Goal: Feedback & Contribution: Submit feedback/report problem

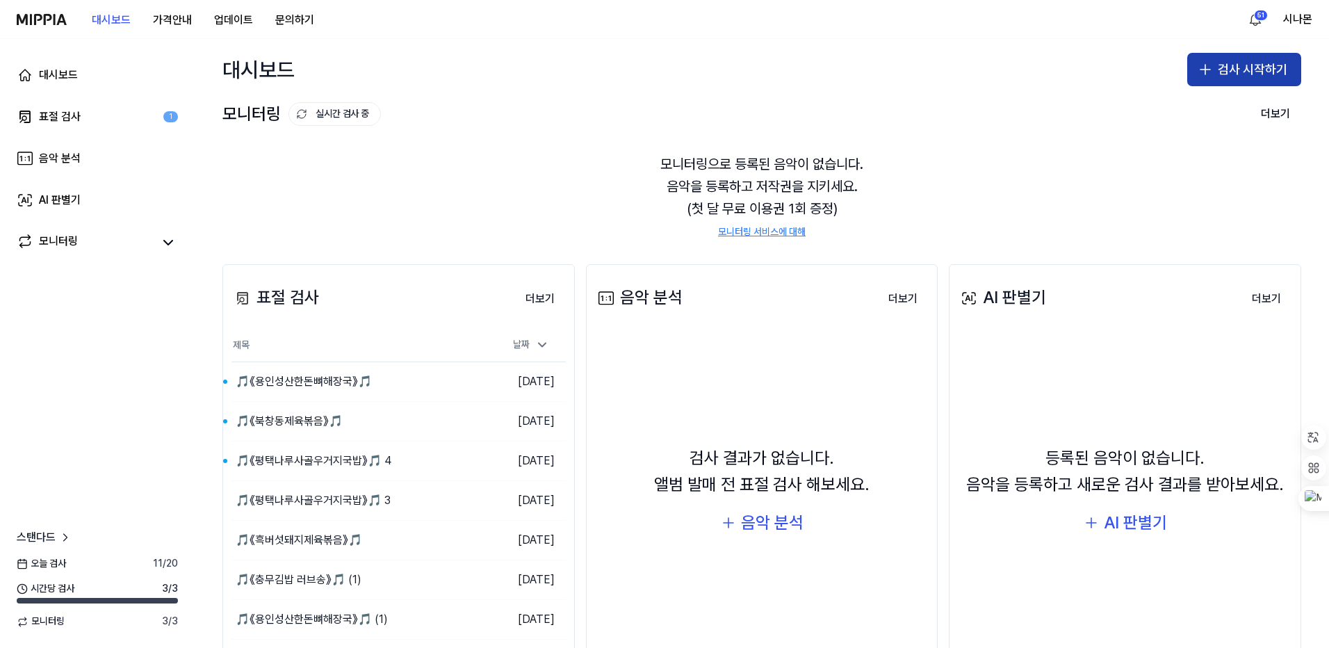
click at [1192, 73] on button "검사 시작하기" at bounding box center [1244, 69] width 114 height 33
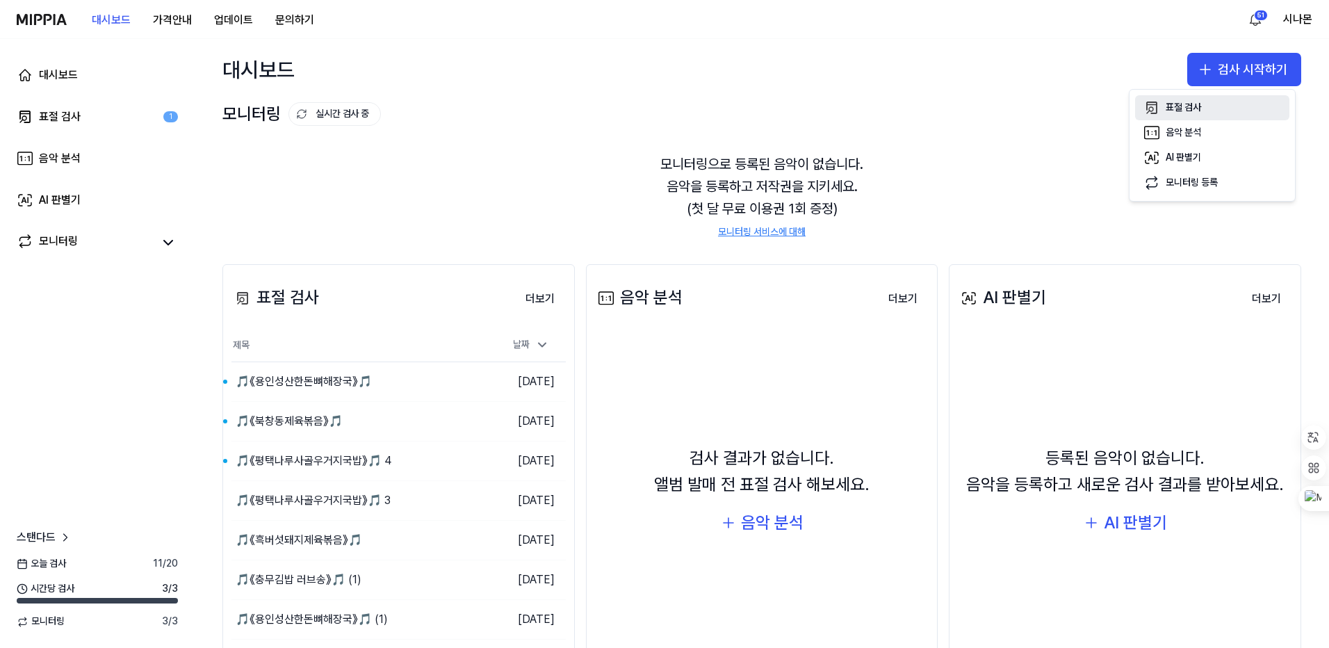
click at [1152, 104] on icon "button" at bounding box center [1152, 107] width 10 height 11
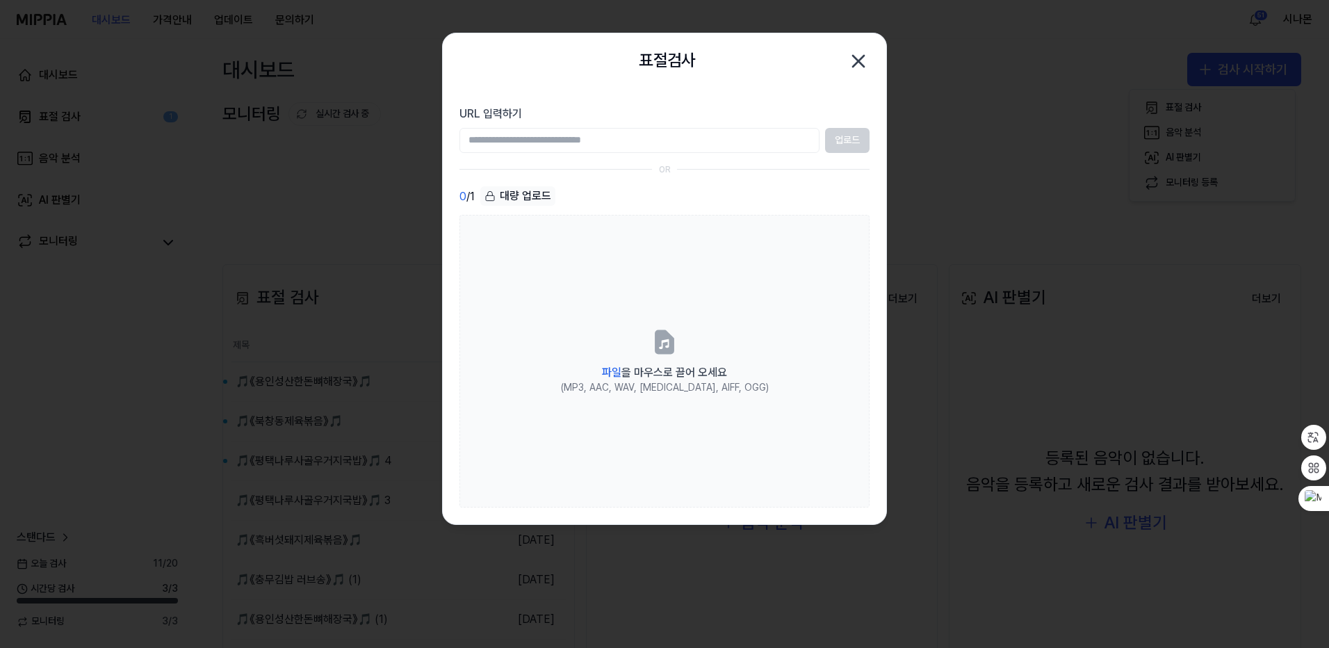
drag, startPoint x: 94, startPoint y: 274, endPoint x: 115, endPoint y: 294, distance: 29.5
click at [94, 274] on div at bounding box center [664, 324] width 1329 height 648
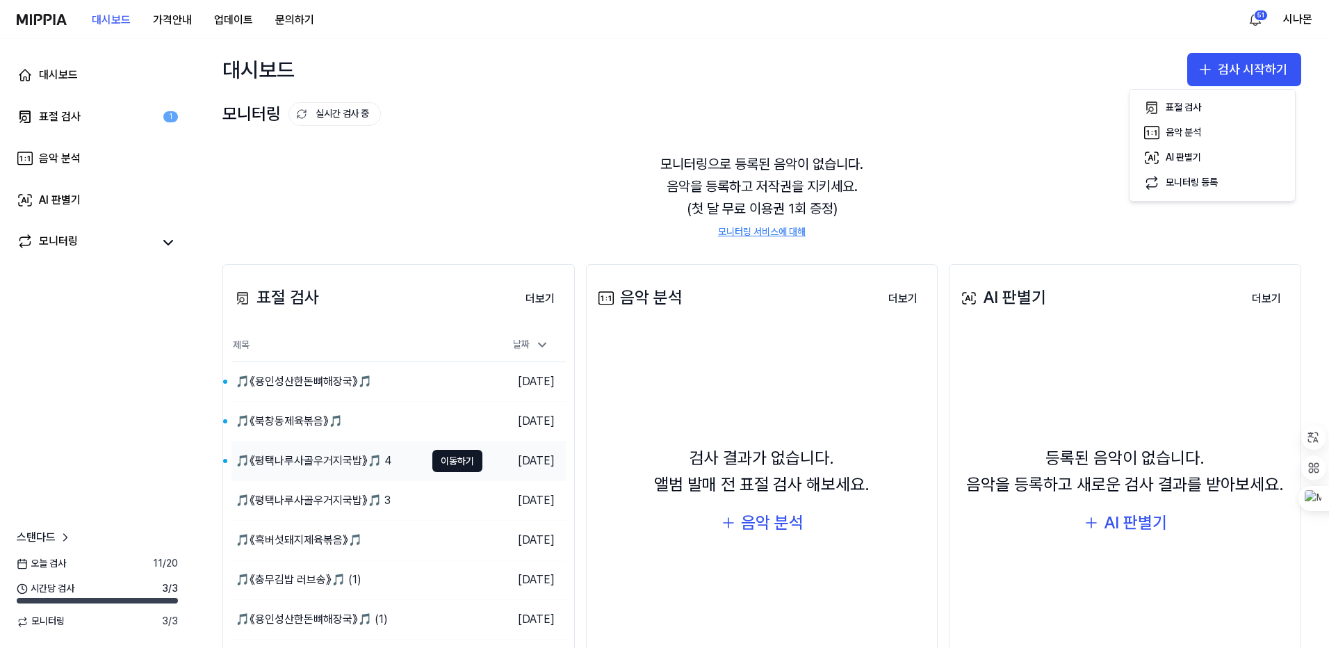
click at [338, 455] on div "🎵《평택나루사골우거지국밥》🎵 4" at bounding box center [314, 460] width 156 height 17
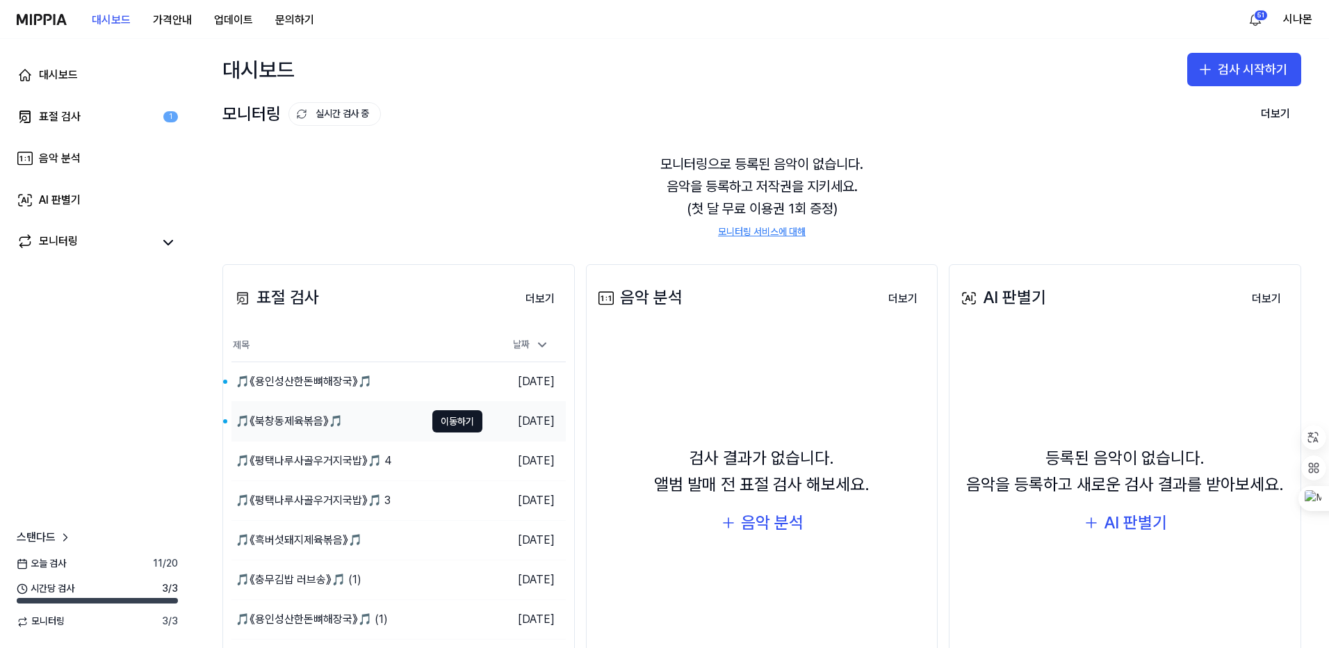
click at [313, 425] on div "🎵《북창동제육볶음》🎵" at bounding box center [289, 421] width 107 height 17
click at [302, 382] on div "🎵《용인성산한돈뼈해장국》🎵" at bounding box center [304, 381] width 136 height 17
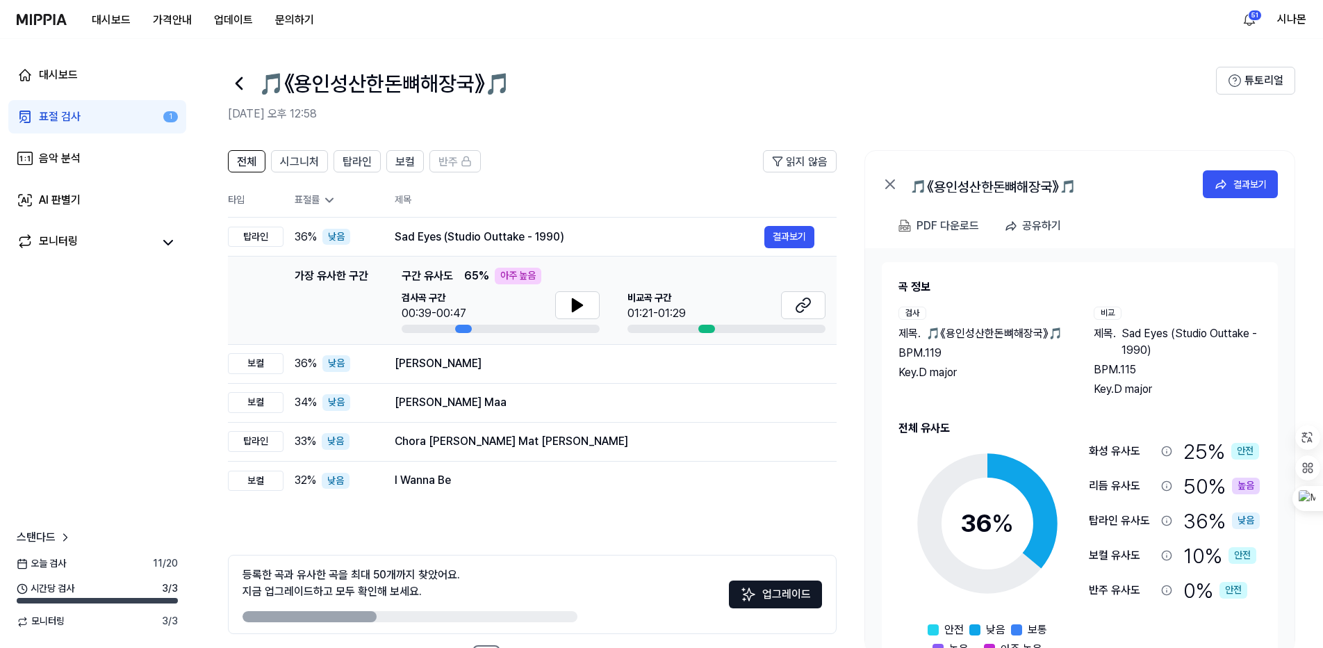
click at [313, 203] on div "표절률" at bounding box center [334, 200] width 78 height 14
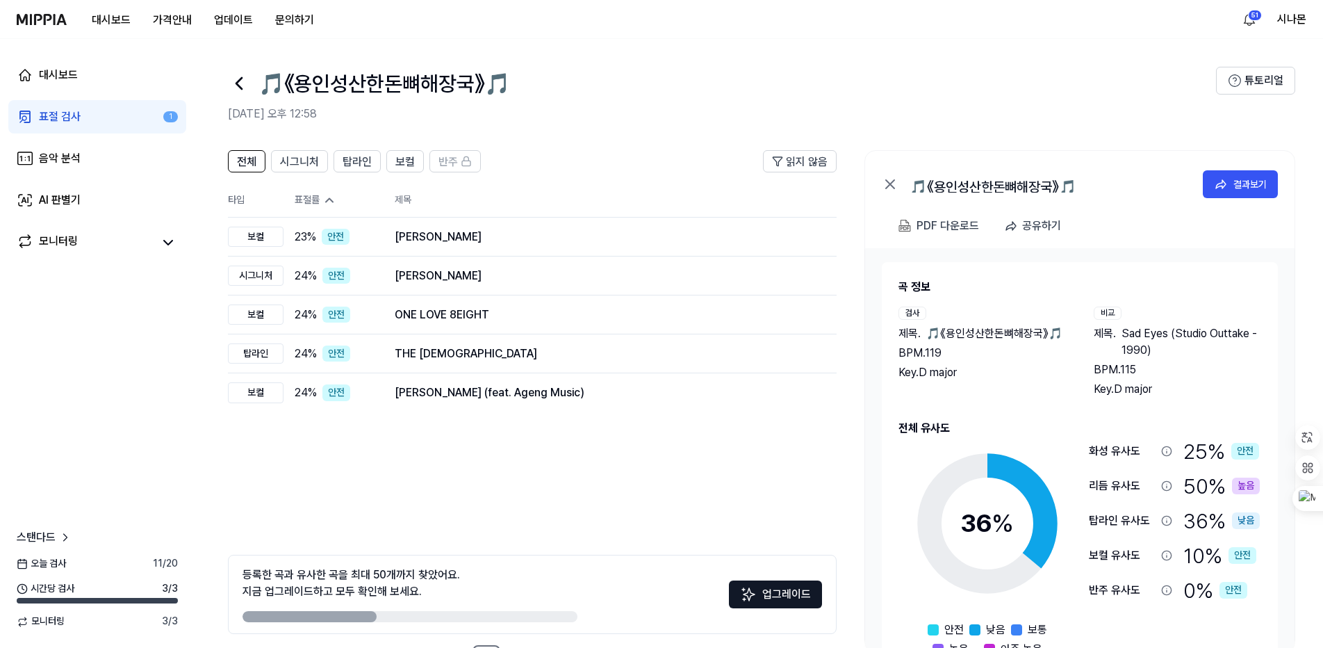
click at [313, 203] on div "표절률" at bounding box center [334, 200] width 78 height 14
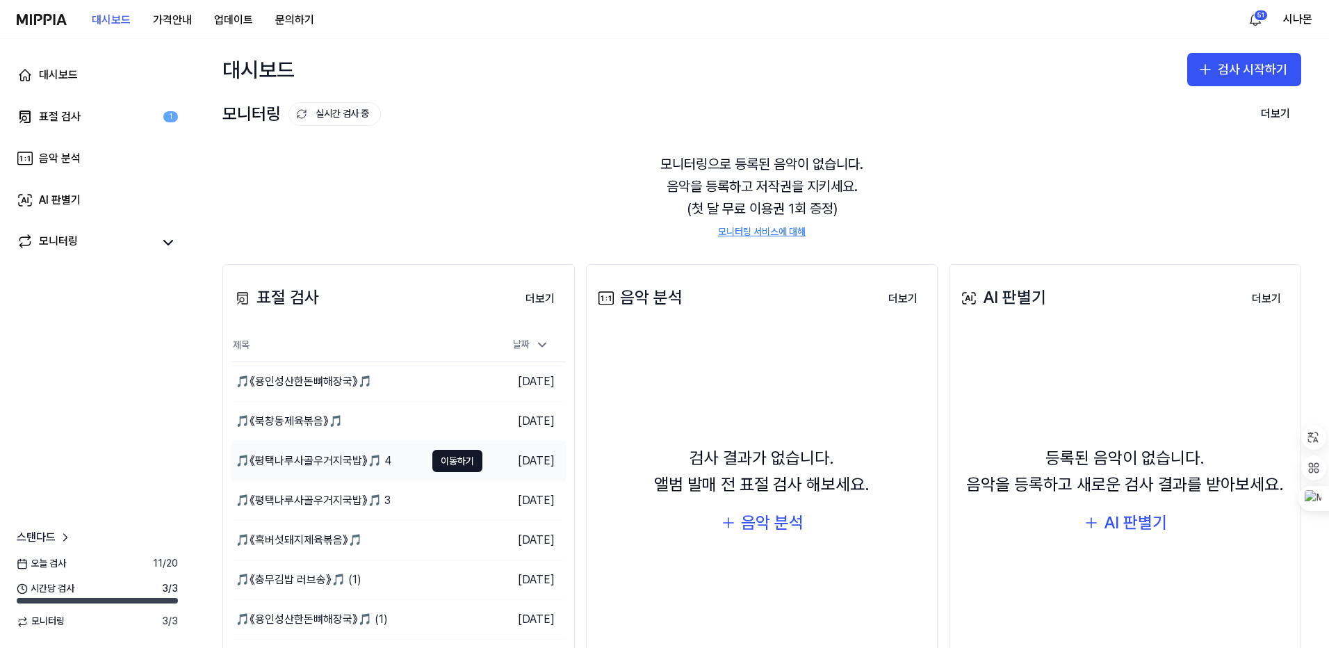
click at [359, 458] on div "🎵《평택나루사골우거지국밥》🎵 4" at bounding box center [314, 460] width 156 height 17
click at [293, 501] on div "🎵《평택나루사골우거지국밥》🎵 3" at bounding box center [313, 500] width 155 height 17
click at [1201, 76] on icon "button" at bounding box center [1205, 69] width 17 height 17
click at [1168, 105] on div "표절 검사" at bounding box center [1183, 108] width 35 height 14
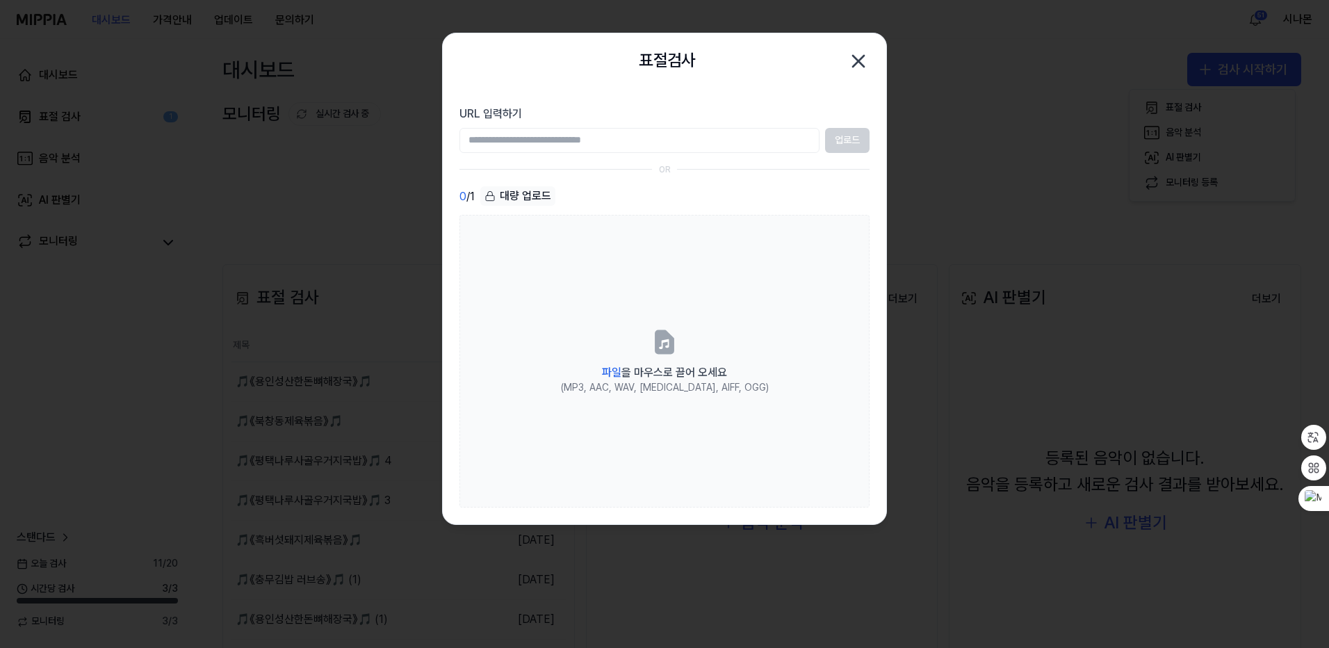
click at [997, 53] on div at bounding box center [664, 324] width 1329 height 648
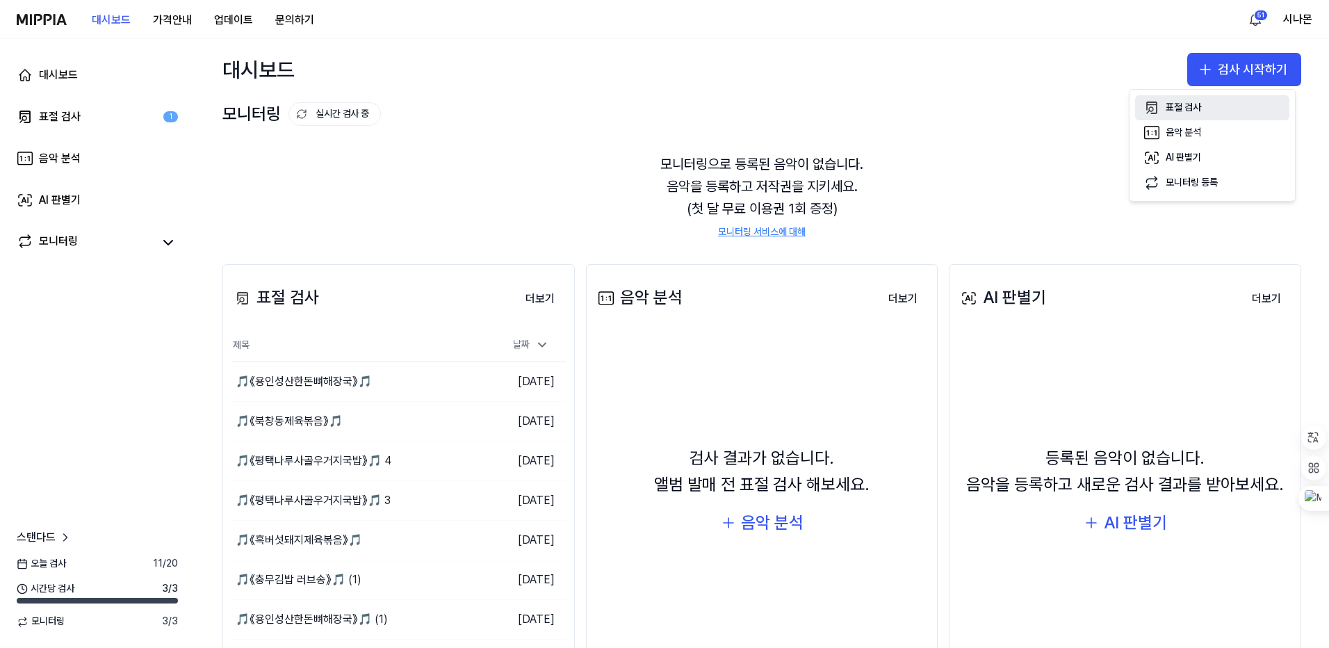
click at [1170, 107] on div "표절 검사" at bounding box center [1183, 108] width 35 height 14
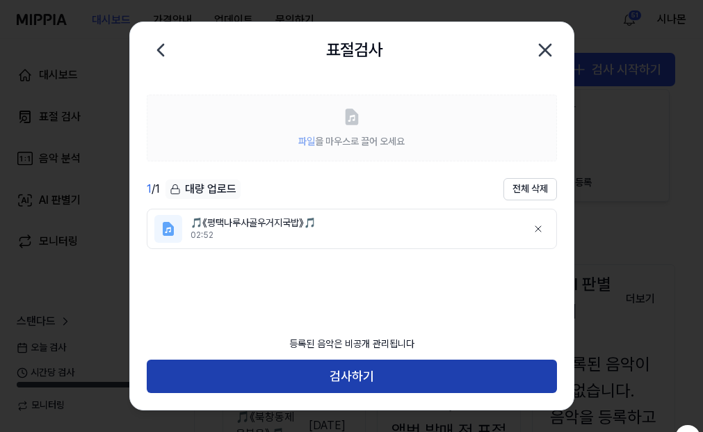
click at [391, 368] on button "검사하기" at bounding box center [352, 375] width 410 height 33
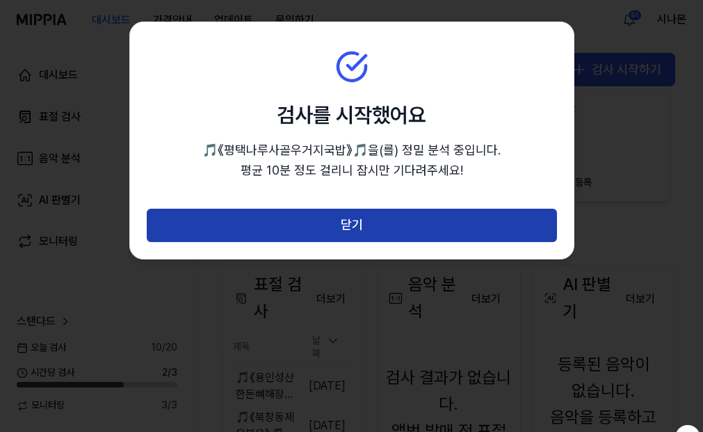
click at [363, 225] on button "닫기" at bounding box center [352, 225] width 410 height 33
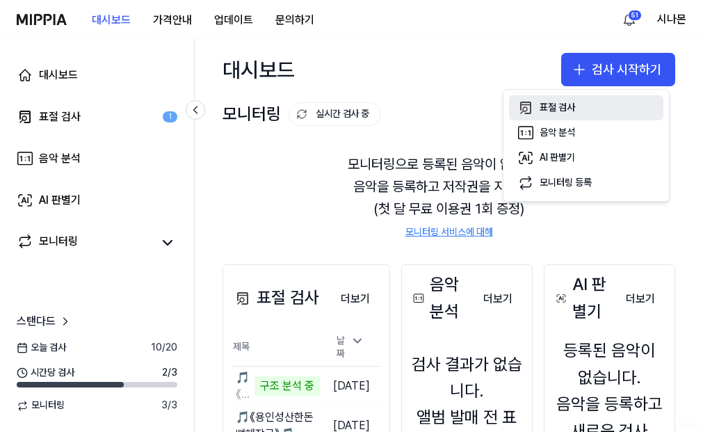
click at [566, 106] on div "표절 검사" at bounding box center [556, 108] width 35 height 14
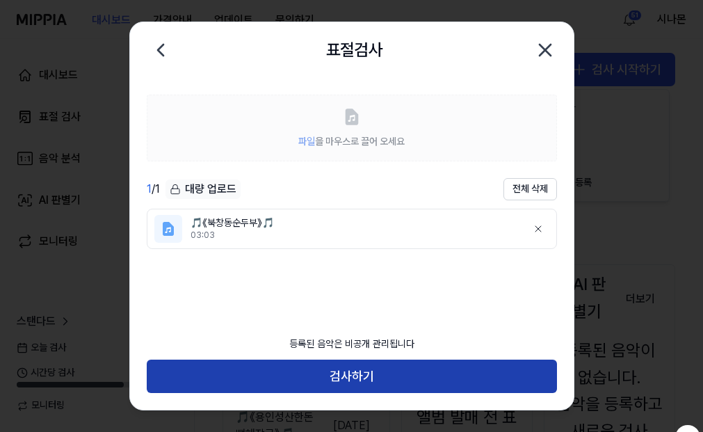
click at [323, 377] on button "검사하기" at bounding box center [352, 375] width 410 height 33
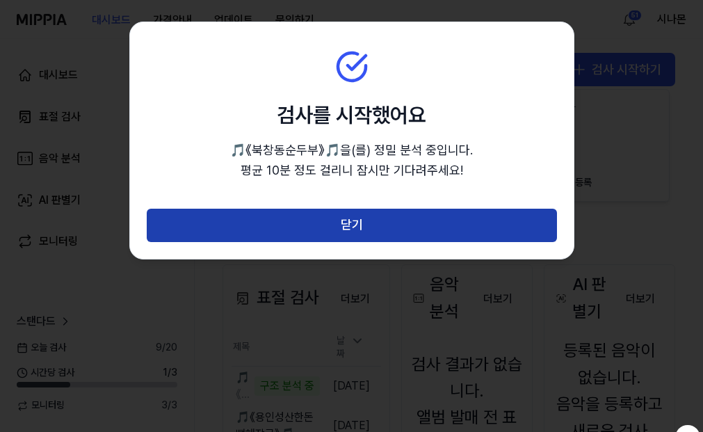
click at [391, 231] on button "닫기" at bounding box center [352, 225] width 410 height 33
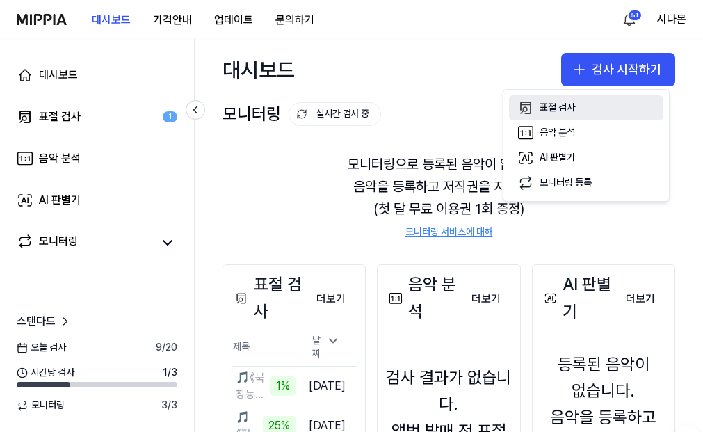
click at [559, 107] on div "표절 검사" at bounding box center [556, 108] width 35 height 14
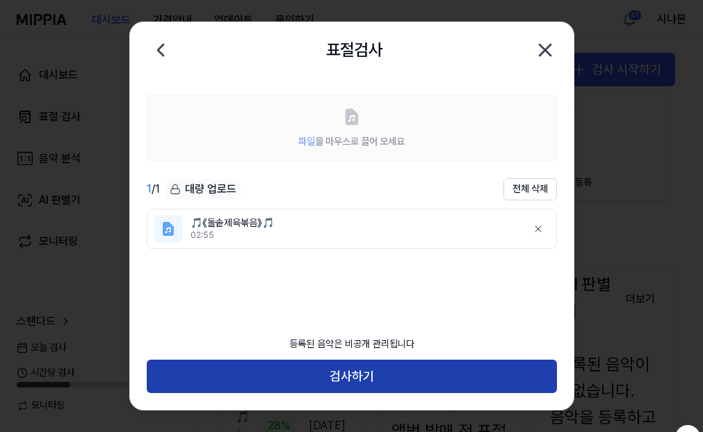
click at [337, 382] on button "검사하기" at bounding box center [352, 375] width 410 height 33
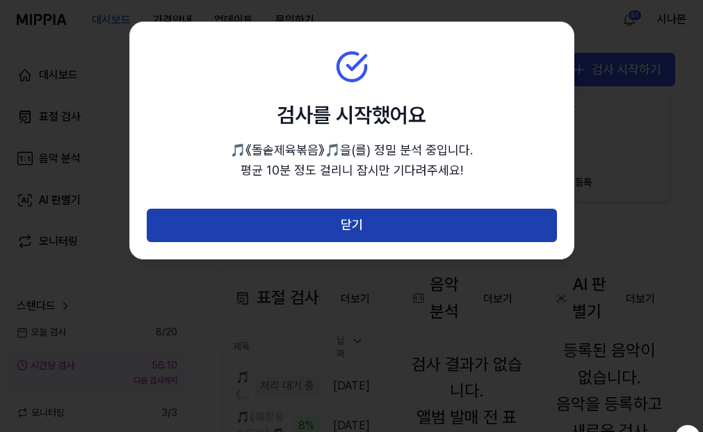
click at [367, 226] on button "닫기" at bounding box center [352, 225] width 410 height 33
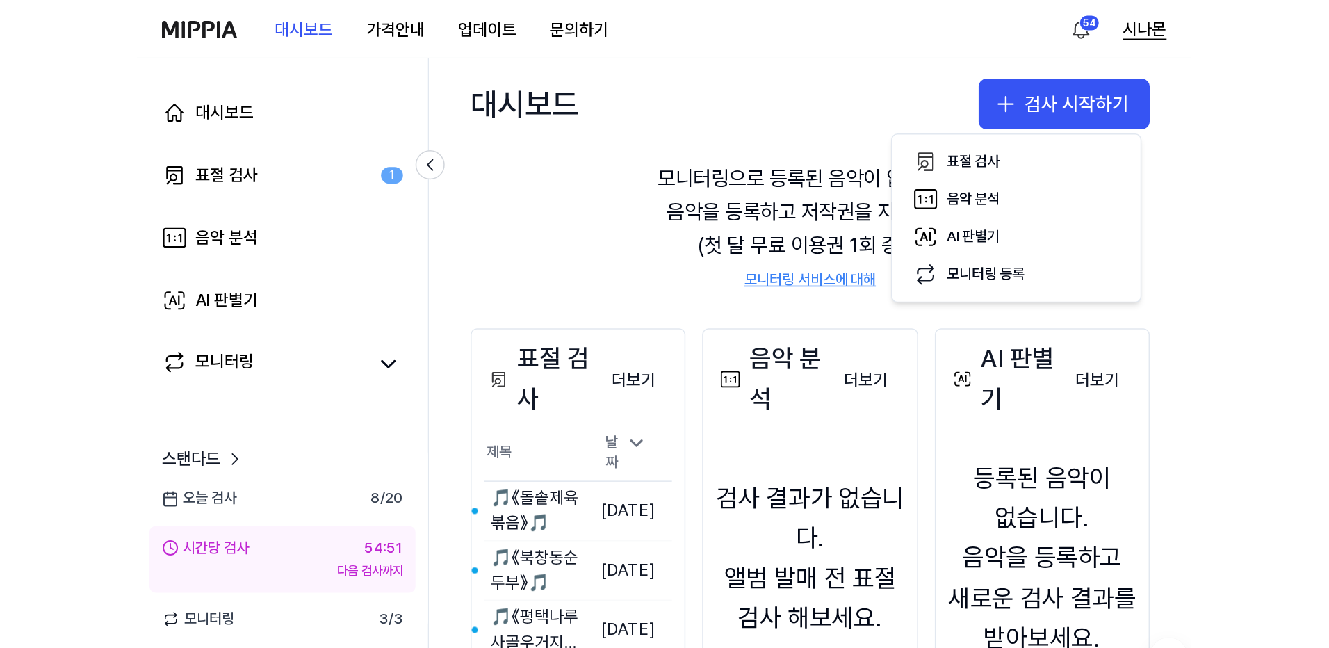
scroll to position [70, 0]
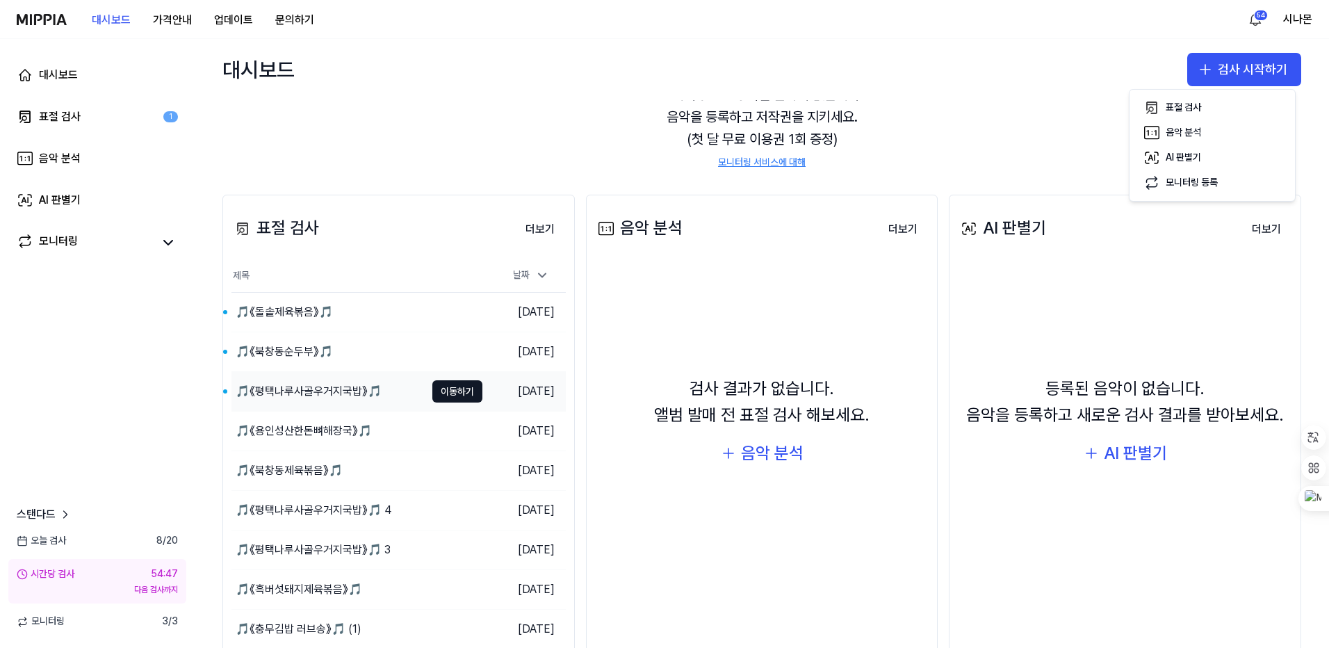
click at [338, 391] on div "🎵《평택나루사골우거지국밥》🎵" at bounding box center [309, 391] width 146 height 17
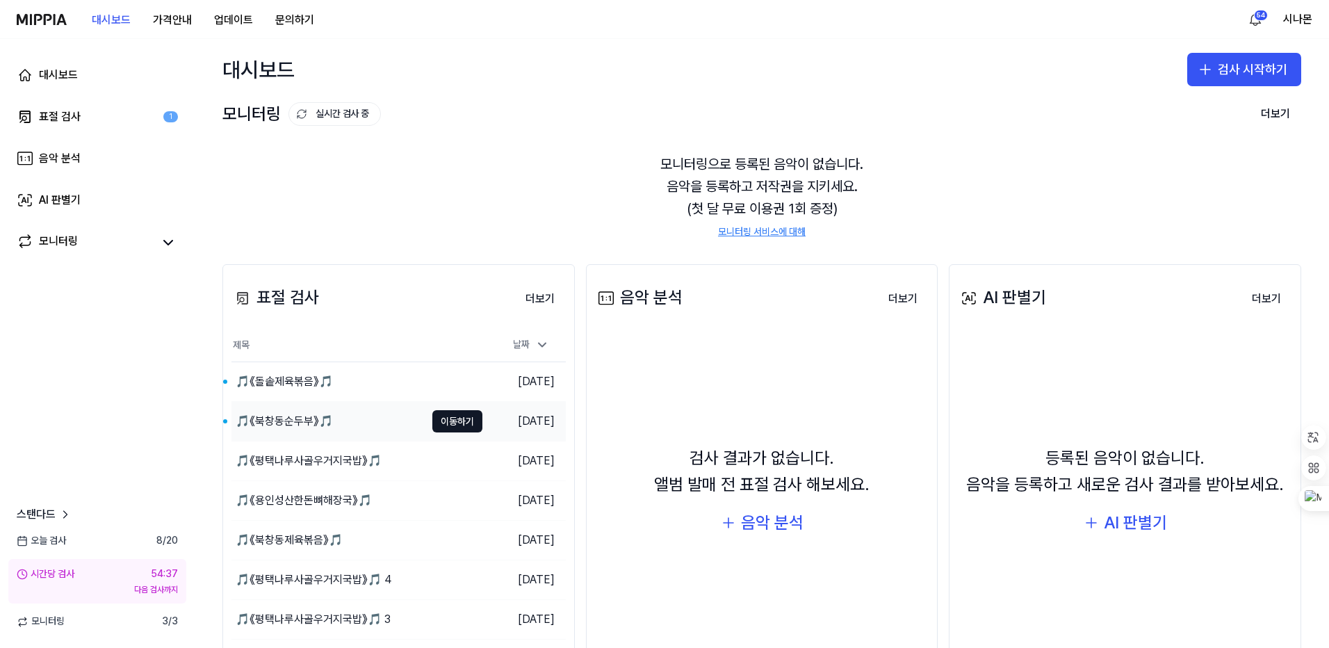
click at [297, 420] on div "🎵《북창동순두부》🎵" at bounding box center [284, 421] width 97 height 17
click at [275, 376] on div "🎵《돌솥제육볶음》🎵" at bounding box center [284, 381] width 97 height 17
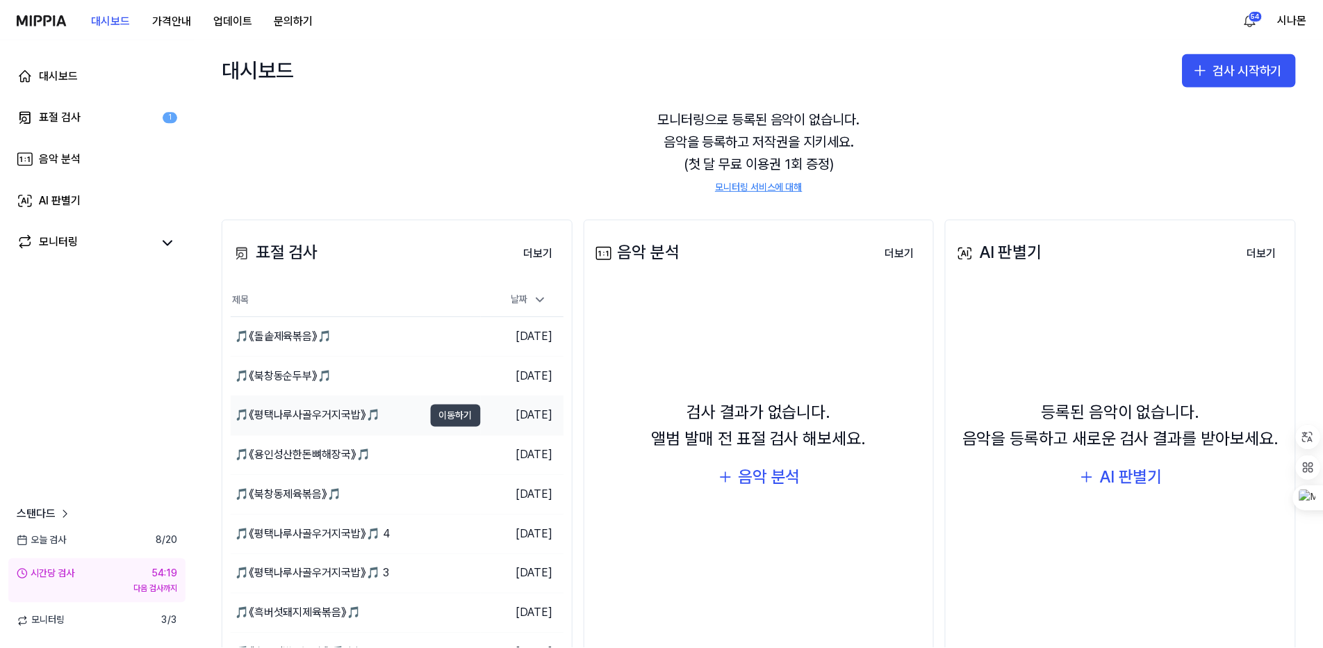
scroll to position [70, 0]
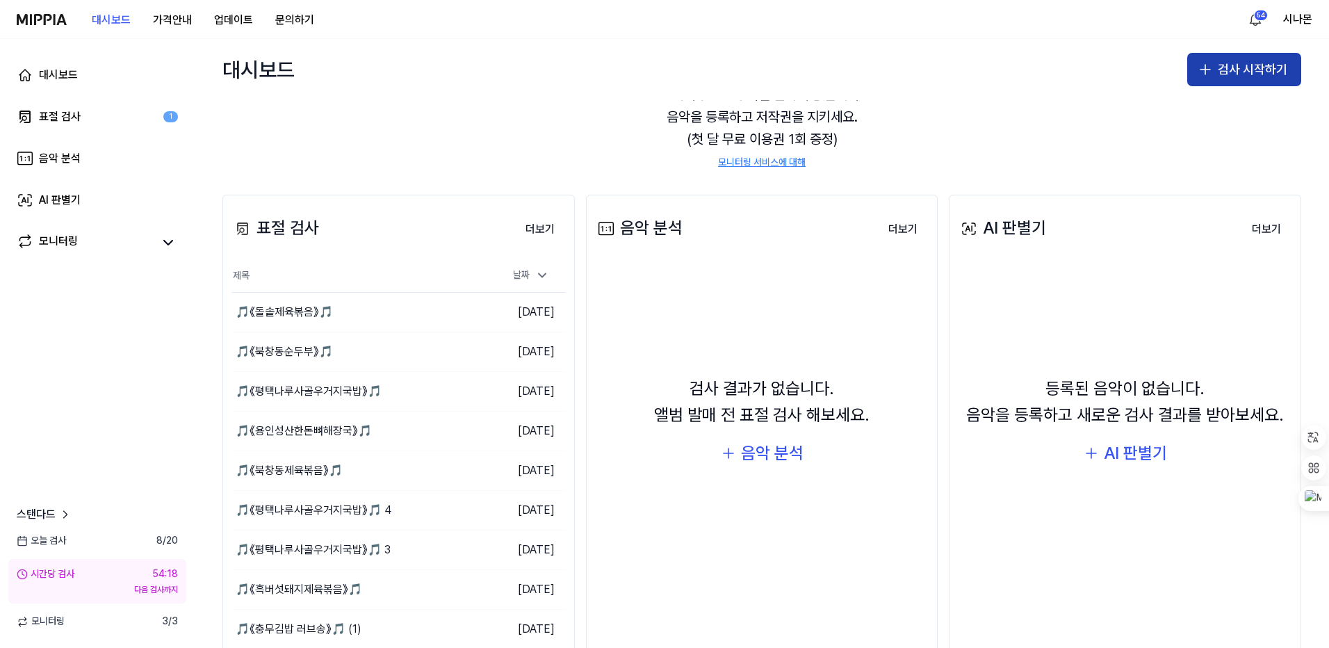
click at [1209, 66] on icon "button" at bounding box center [1205, 69] width 17 height 17
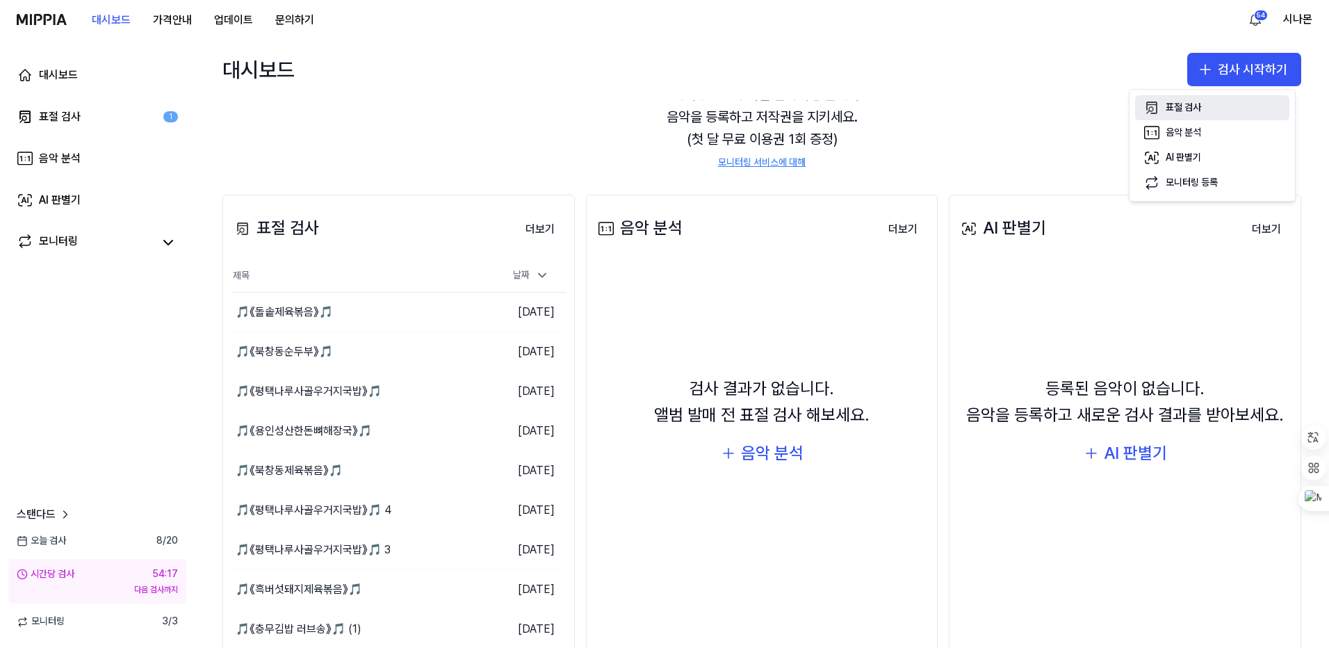
click at [1164, 99] on button "표절 검사" at bounding box center [1212, 107] width 154 height 25
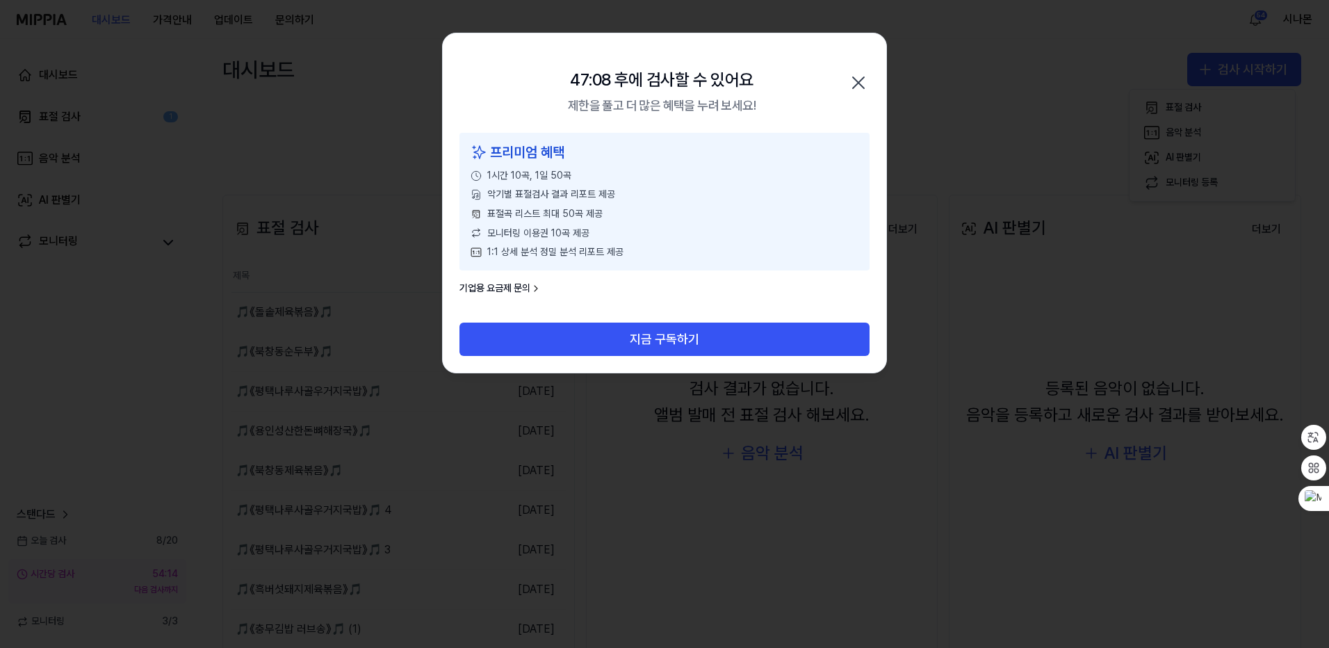
click at [860, 85] on icon "button" at bounding box center [858, 82] width 11 height 11
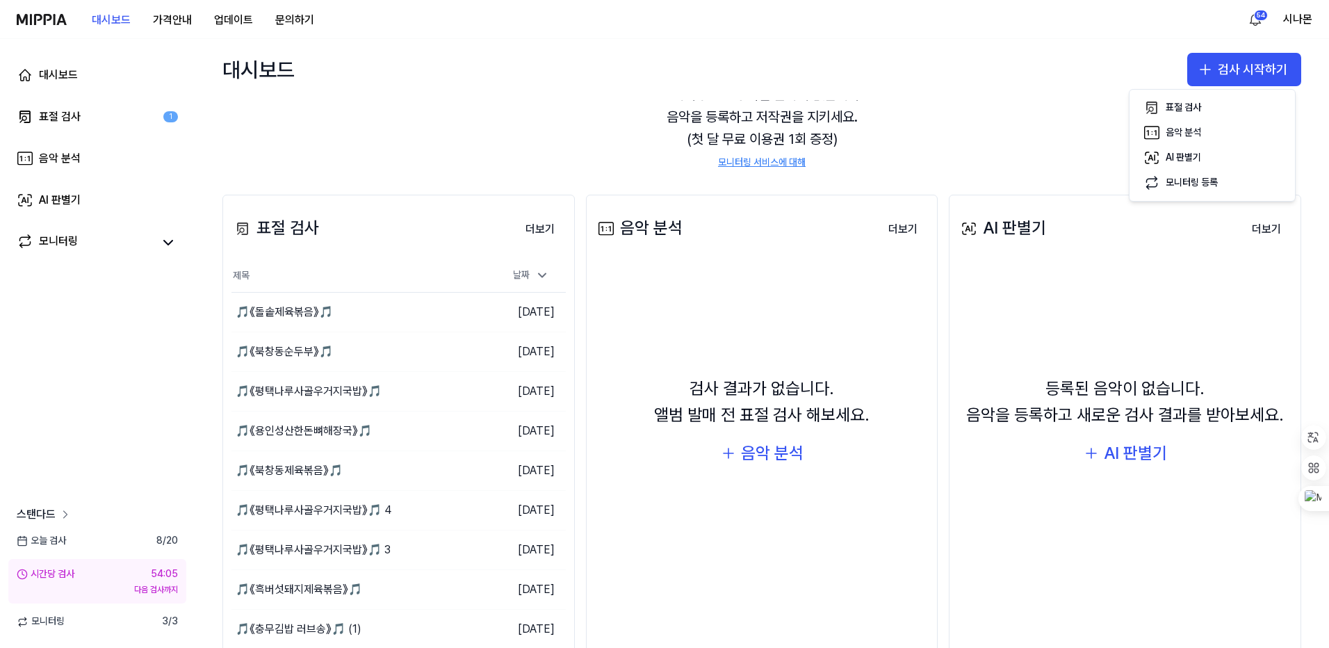
click at [65, 515] on icon at bounding box center [65, 514] width 14 height 14
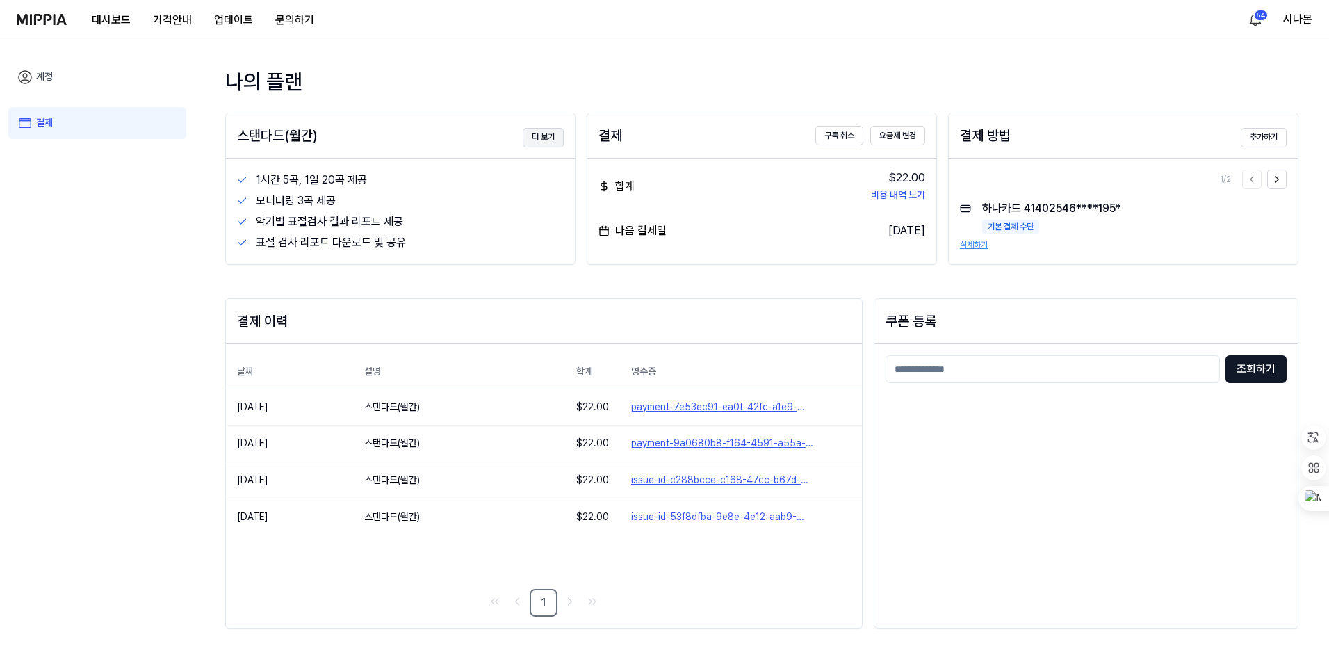
click at [550, 136] on button "더 보기" at bounding box center [543, 137] width 41 height 19
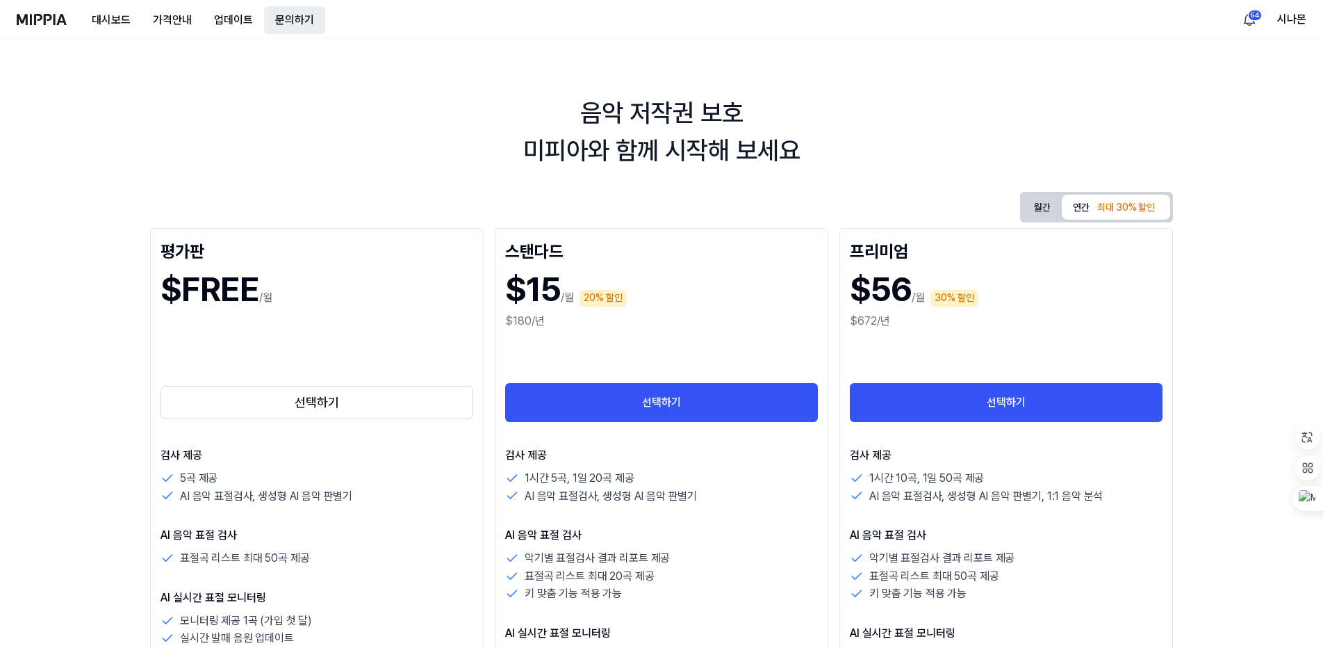
click at [286, 20] on button "문의하기" at bounding box center [294, 20] width 61 height 28
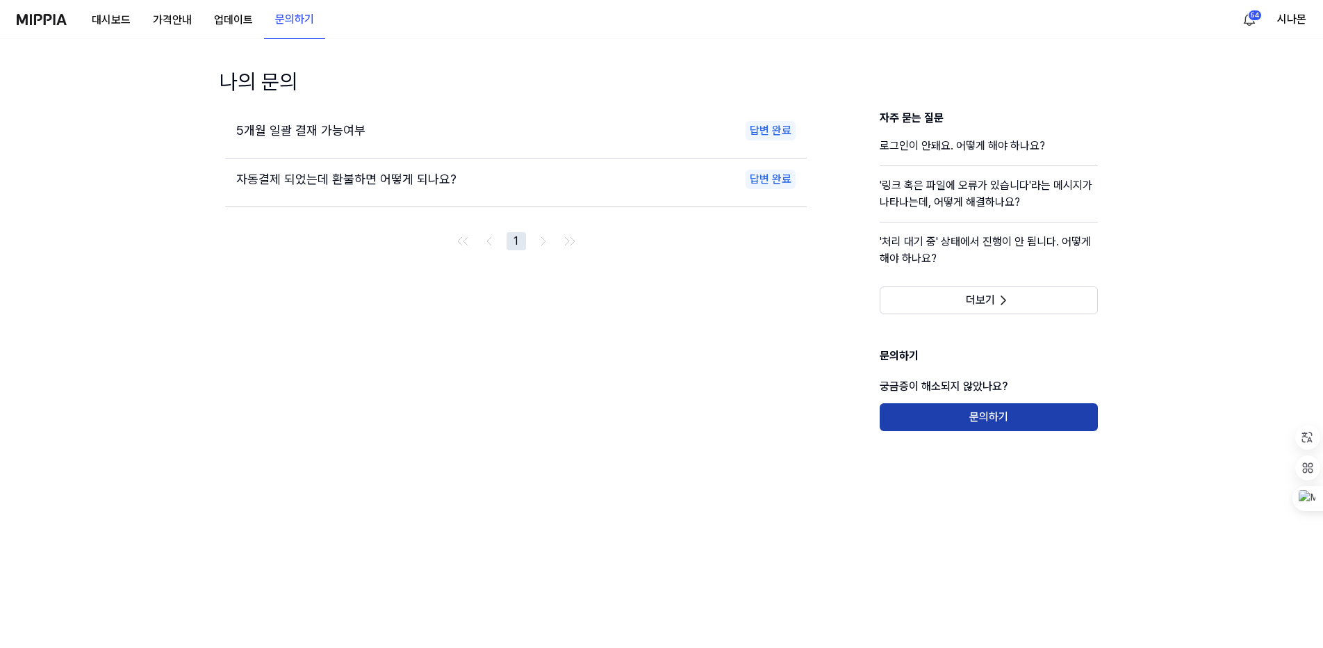
click at [969, 415] on button "문의하기" at bounding box center [989, 417] width 218 height 28
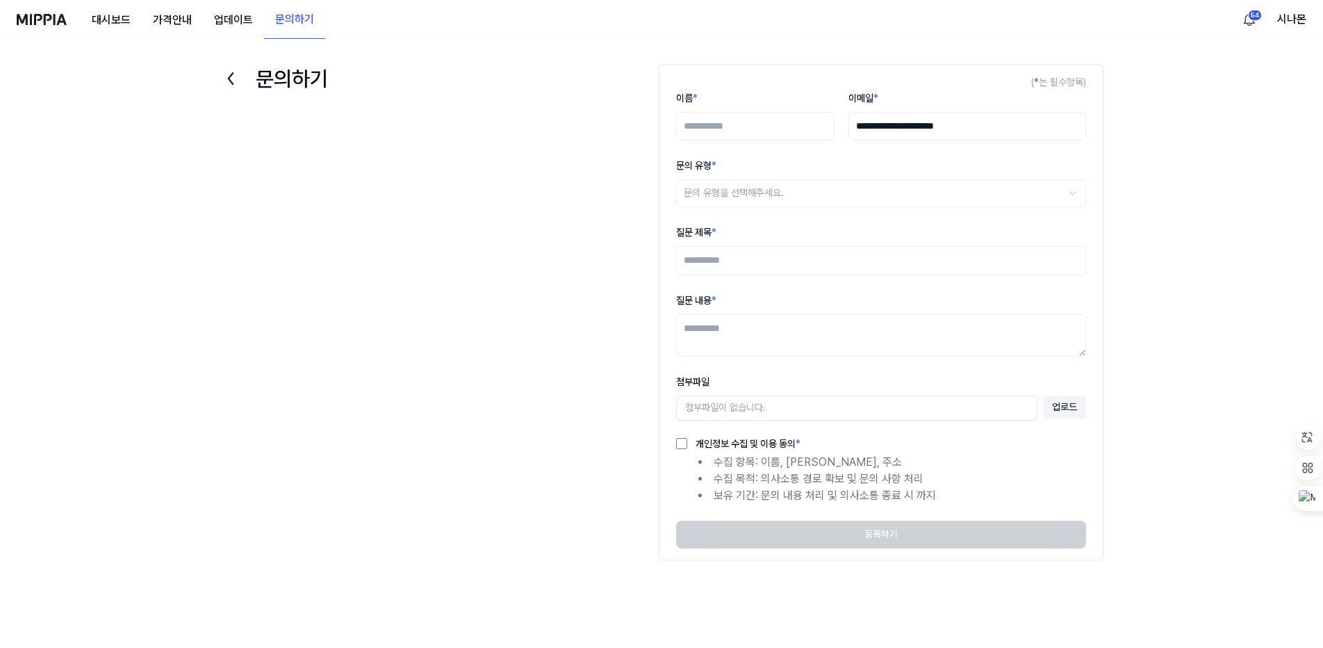
click at [737, 123] on input "이름 *" at bounding box center [755, 126] width 158 height 29
type input "*"
type input "***"
click at [742, 189] on html "**********" at bounding box center [661, 324] width 1323 height 648
select select "*******"
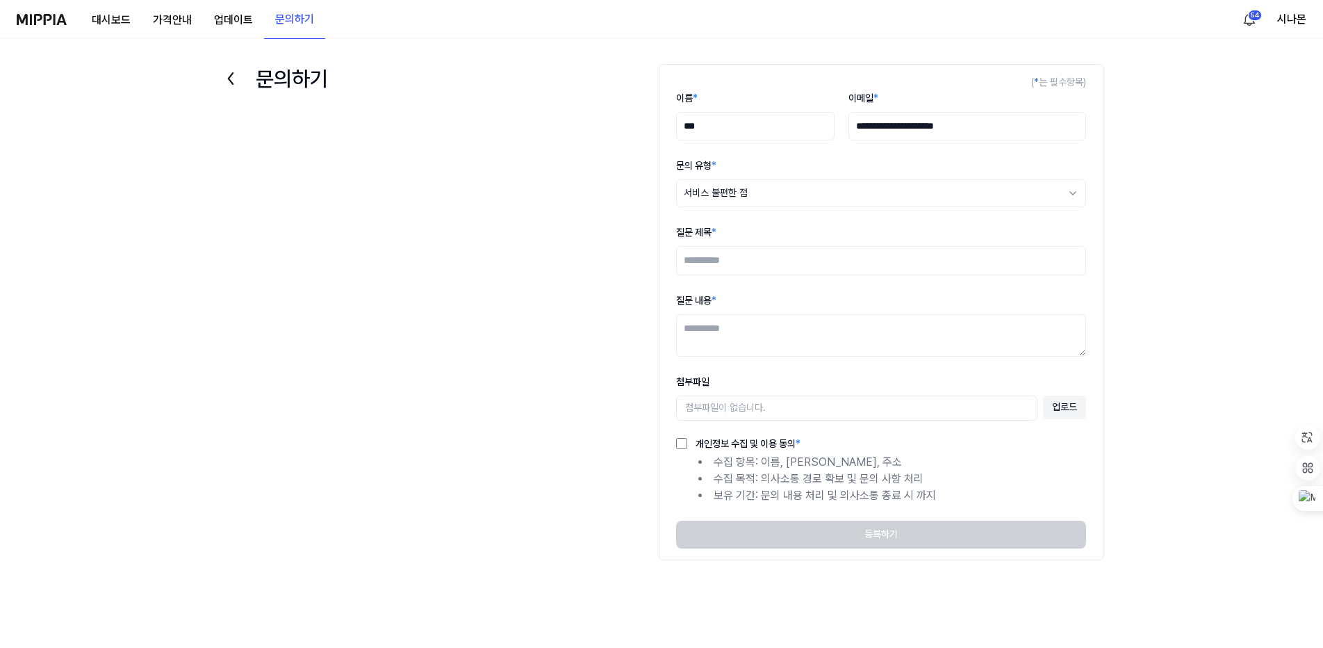
click at [734, 263] on input "질문 제목 *" at bounding box center [881, 260] width 410 height 29
drag, startPoint x: 810, startPoint y: 258, endPoint x: 619, endPoint y: 281, distance: 193.2
click at [619, 281] on div "**********" at bounding box center [661, 342] width 973 height 578
type input "**********"
click at [724, 336] on textarea "질문 내용 *" at bounding box center [881, 335] width 410 height 42
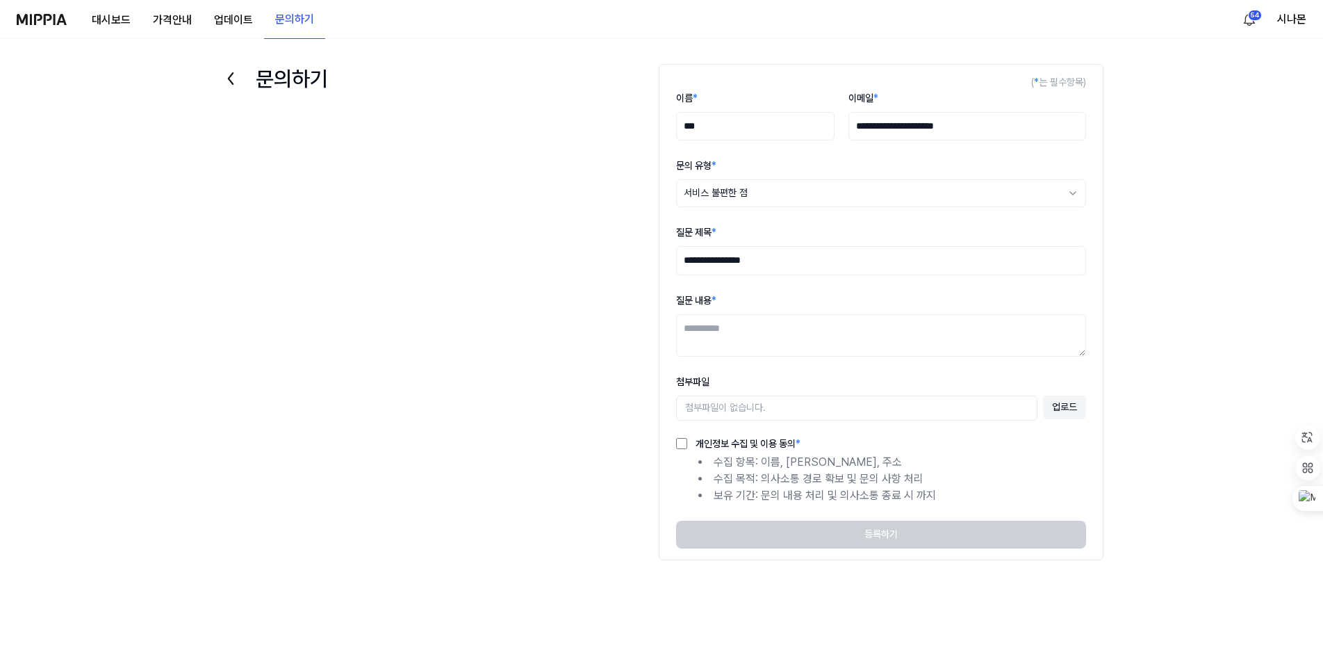
paste textarea "**********"
type textarea "**********"
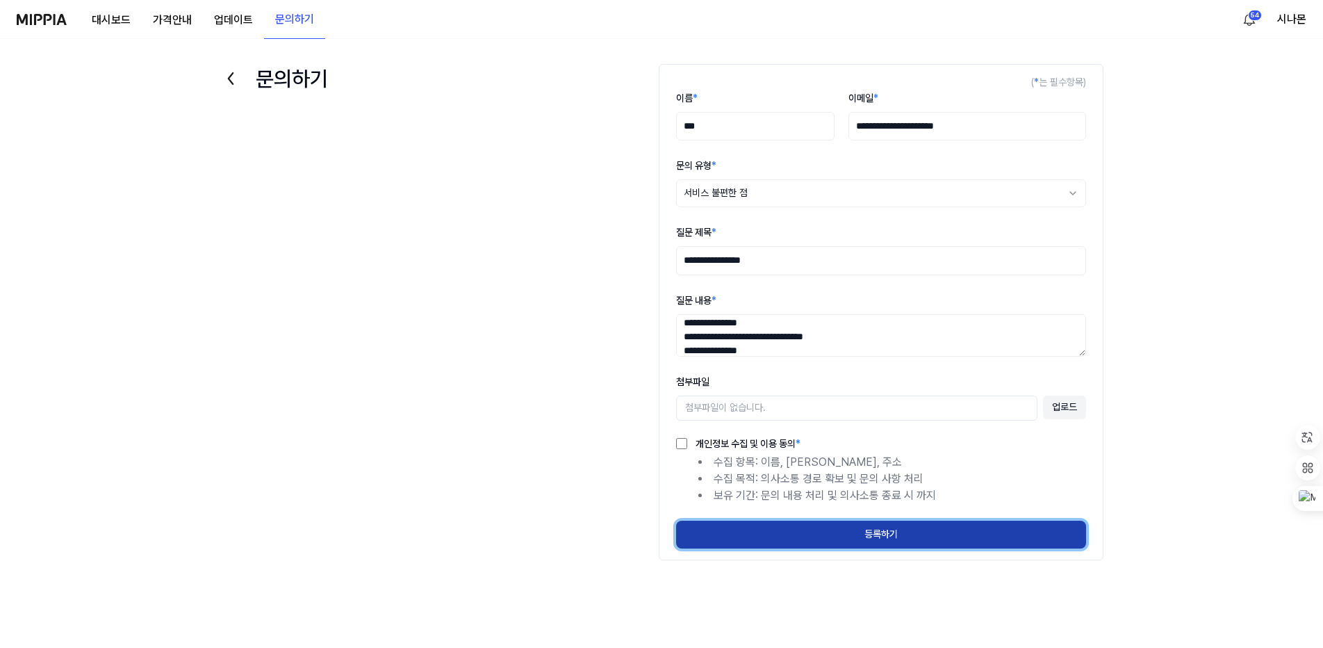
click at [851, 540] on button "등록하기" at bounding box center [881, 535] width 410 height 28
select select
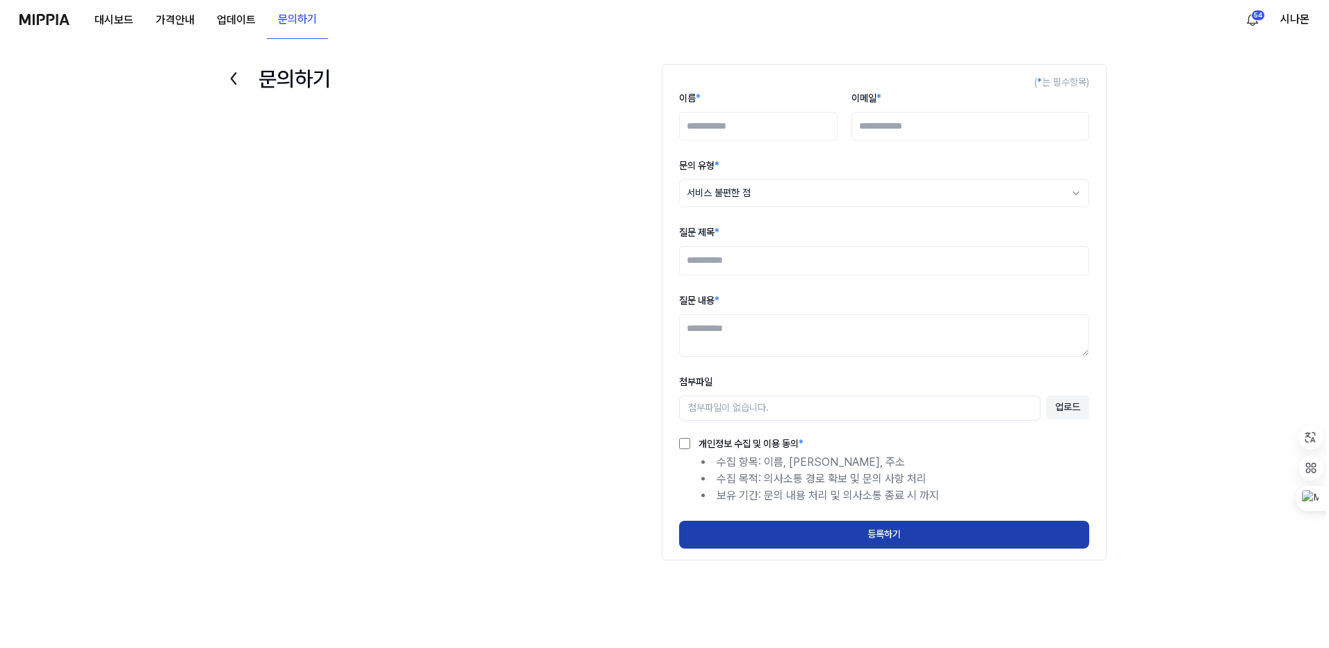
scroll to position [0, 0]
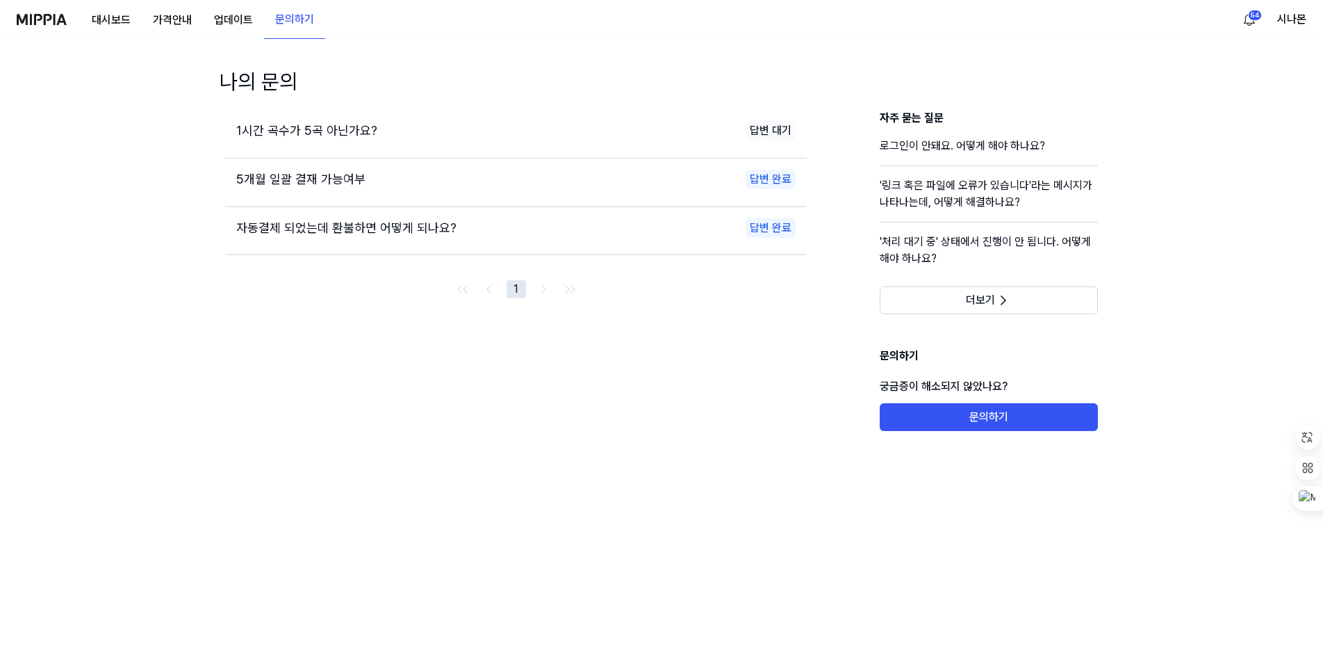
click at [51, 15] on img at bounding box center [42, 19] width 50 height 11
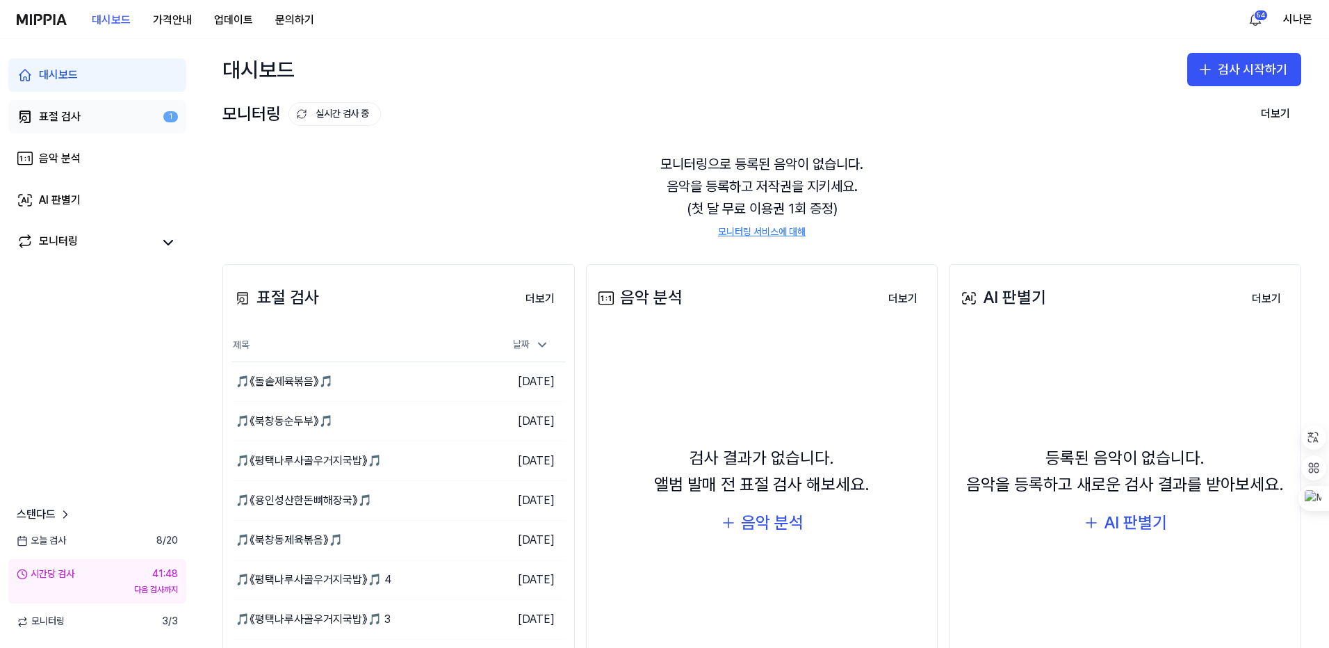
click at [167, 113] on div "1" at bounding box center [170, 117] width 15 height 12
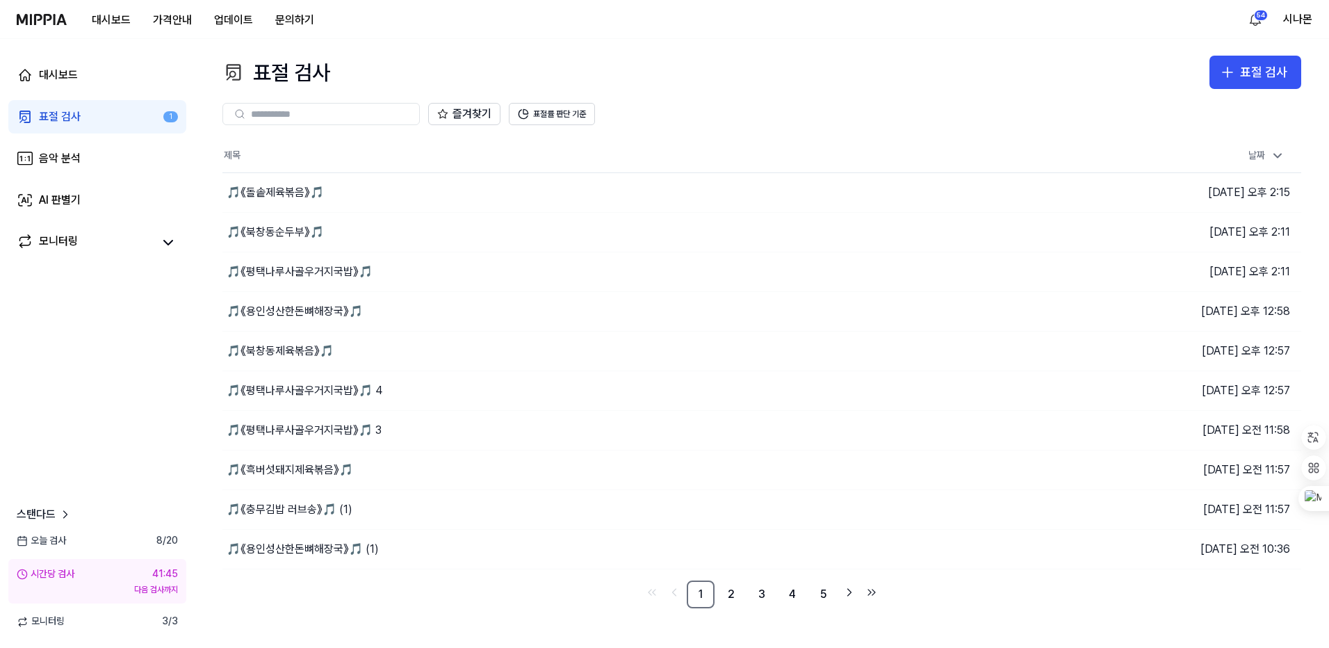
click at [174, 117] on div "1" at bounding box center [170, 117] width 15 height 12
drag, startPoint x: 65, startPoint y: 113, endPoint x: 40, endPoint y: 113, distance: 24.3
click at [40, 113] on div "표절 검사" at bounding box center [60, 116] width 42 height 17
click at [173, 117] on div "1" at bounding box center [170, 117] width 15 height 12
click at [543, 115] on button "표절률 판단 기준" at bounding box center [552, 114] width 86 height 22
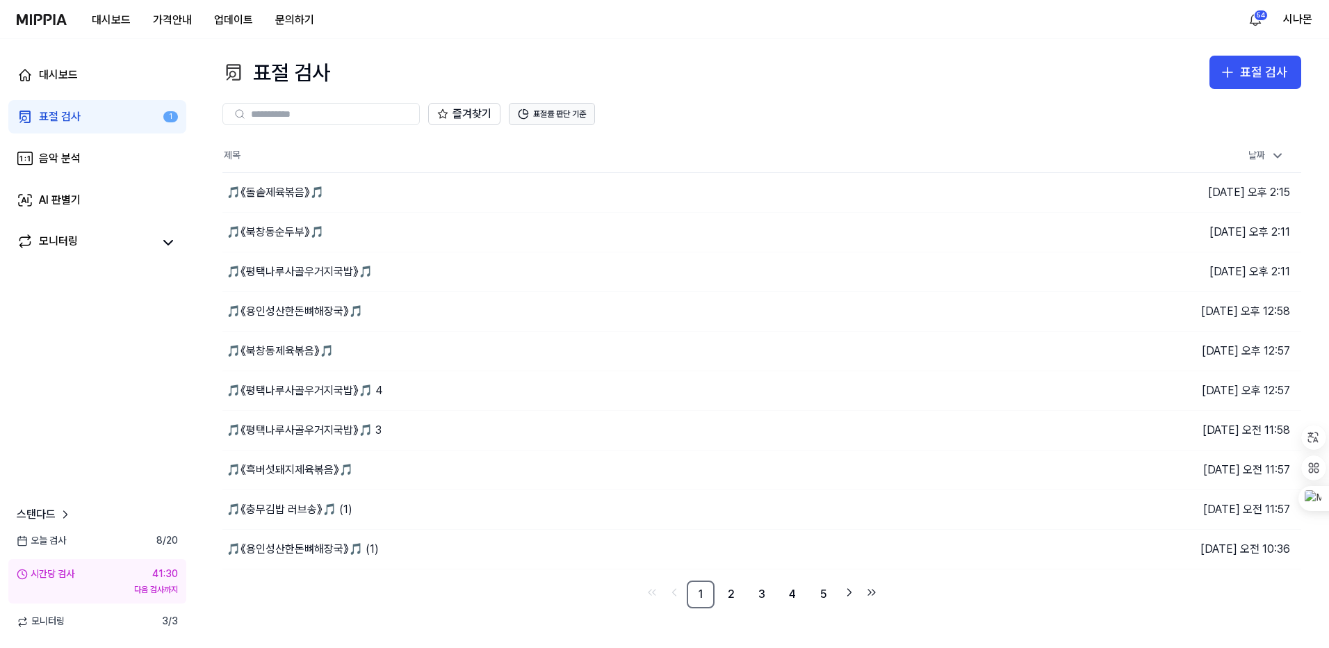
click at [543, 115] on button "표절률 판단 기준" at bounding box center [552, 114] width 86 height 22
click at [570, 114] on button "표절률 판단 기준" at bounding box center [552, 114] width 86 height 22
click at [279, 188] on div "🎵《돌솥제육볶음》🎵" at bounding box center [275, 192] width 97 height 17
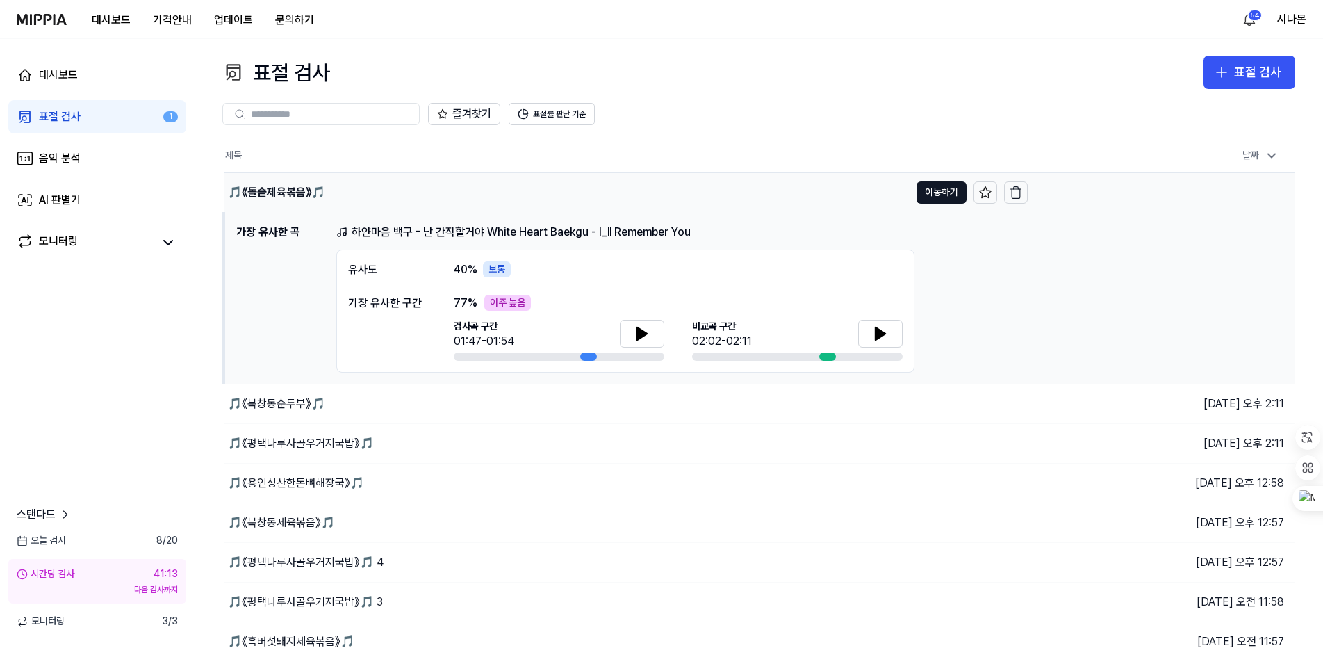
click at [279, 188] on div "🎵《돌솥제육볶음》🎵" at bounding box center [276, 192] width 97 height 17
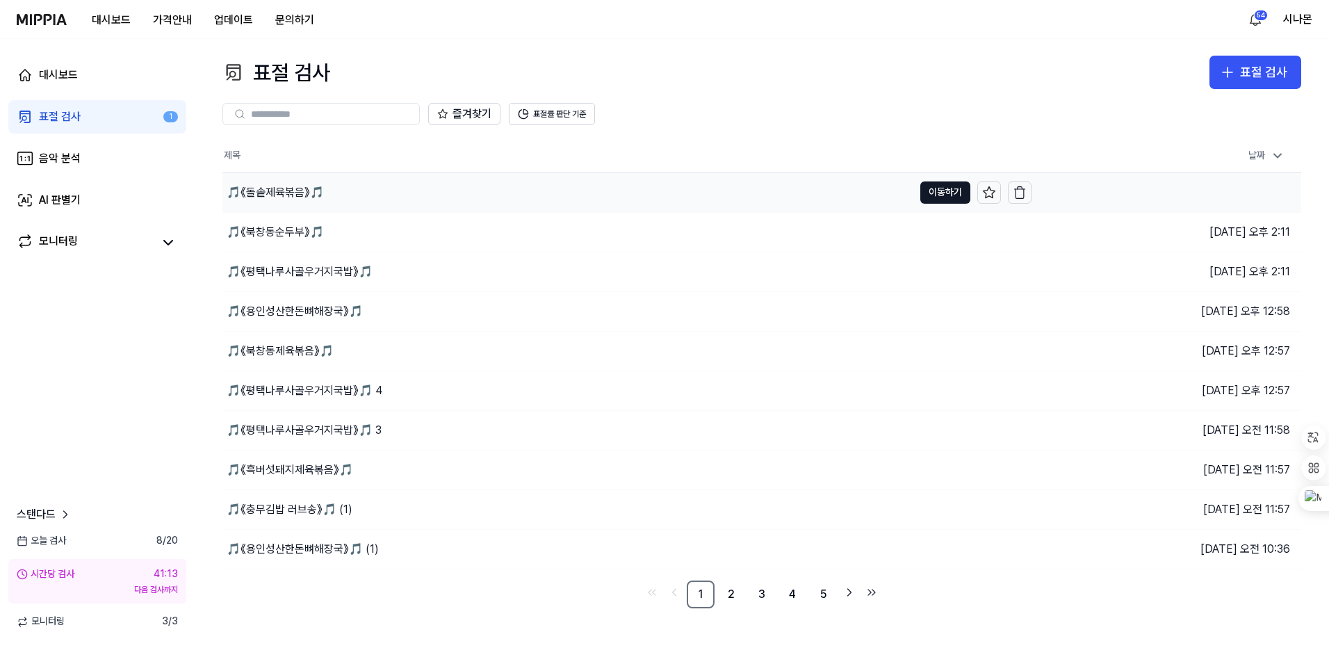
click at [279, 188] on div "🎵《돌솥제육볶음》🎵" at bounding box center [275, 192] width 97 height 17
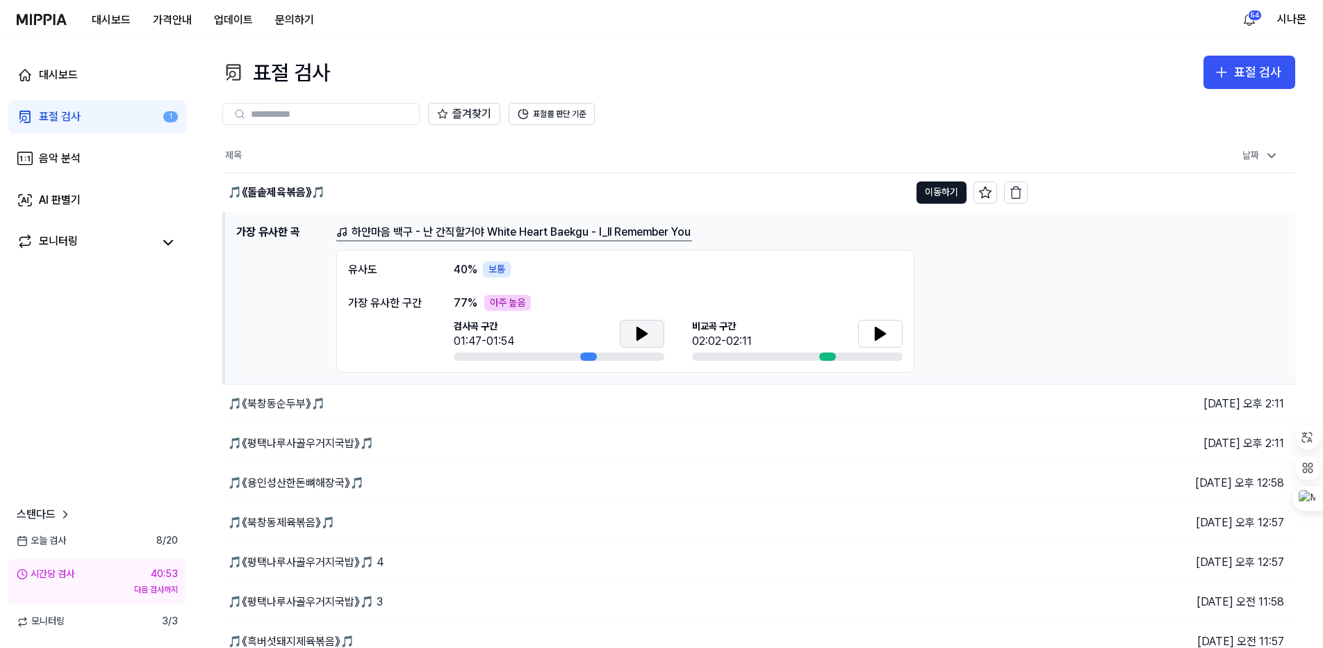
click at [641, 341] on icon at bounding box center [642, 333] width 17 height 17
click at [881, 341] on icon at bounding box center [880, 333] width 17 height 17
click at [877, 340] on icon at bounding box center [880, 333] width 17 height 17
click at [648, 337] on icon at bounding box center [642, 333] width 17 height 17
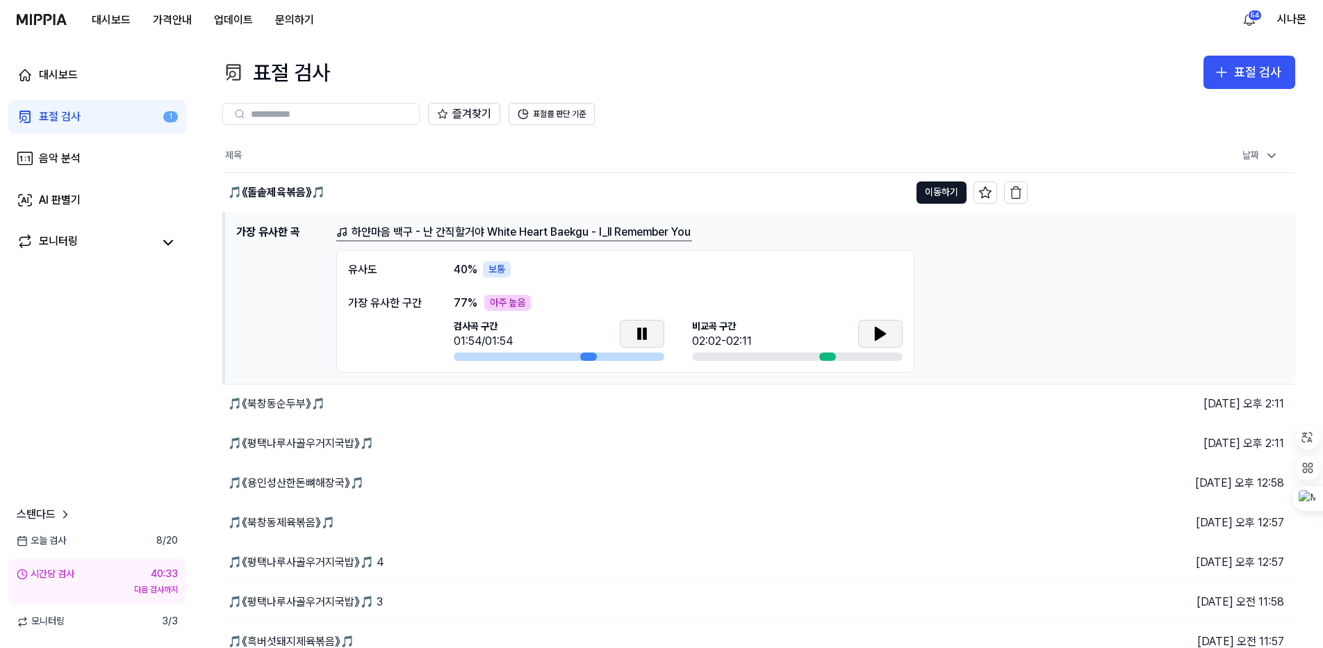
click at [648, 337] on icon at bounding box center [642, 333] width 17 height 17
click at [51, 115] on div "표절 검사" at bounding box center [60, 116] width 42 height 17
click at [806, 126] on div "즐겨찾기 표절률 판단 기준" at bounding box center [758, 114] width 1073 height 50
click at [295, 407] on div "🎵《북창동순두부》🎵" at bounding box center [276, 403] width 97 height 17
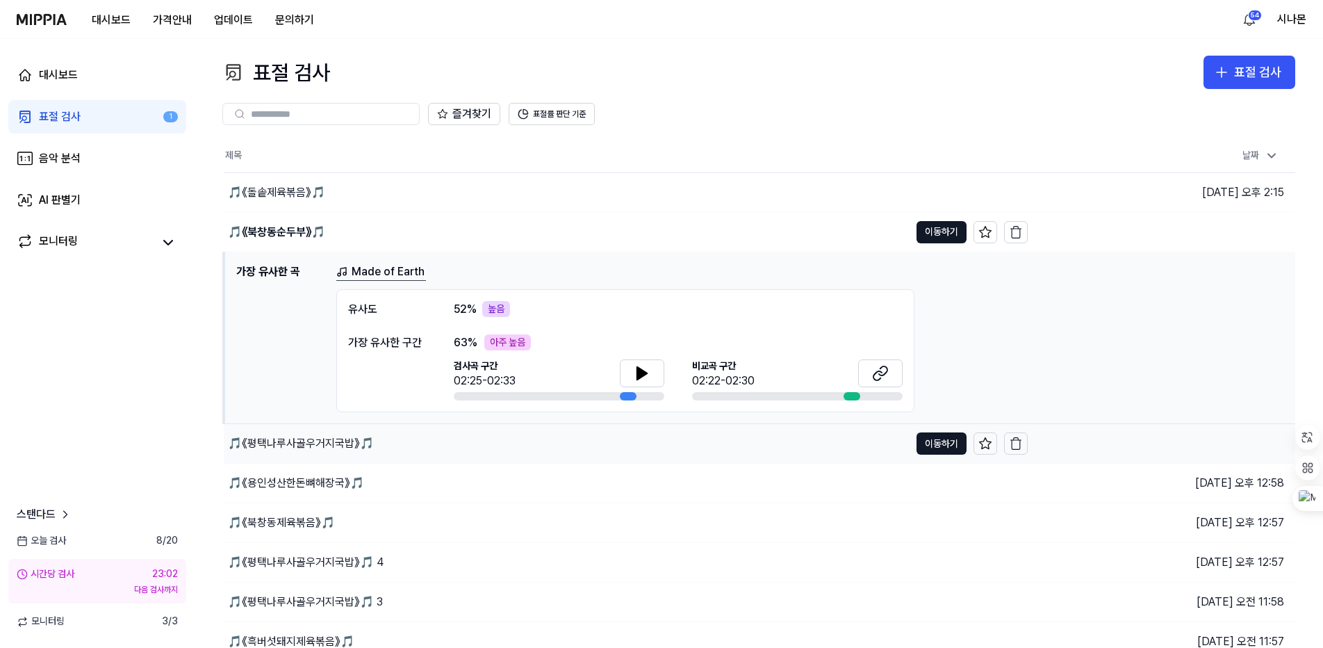
click at [291, 446] on div "🎵《평택나루사골우거지국밥》🎵" at bounding box center [301, 443] width 146 height 17
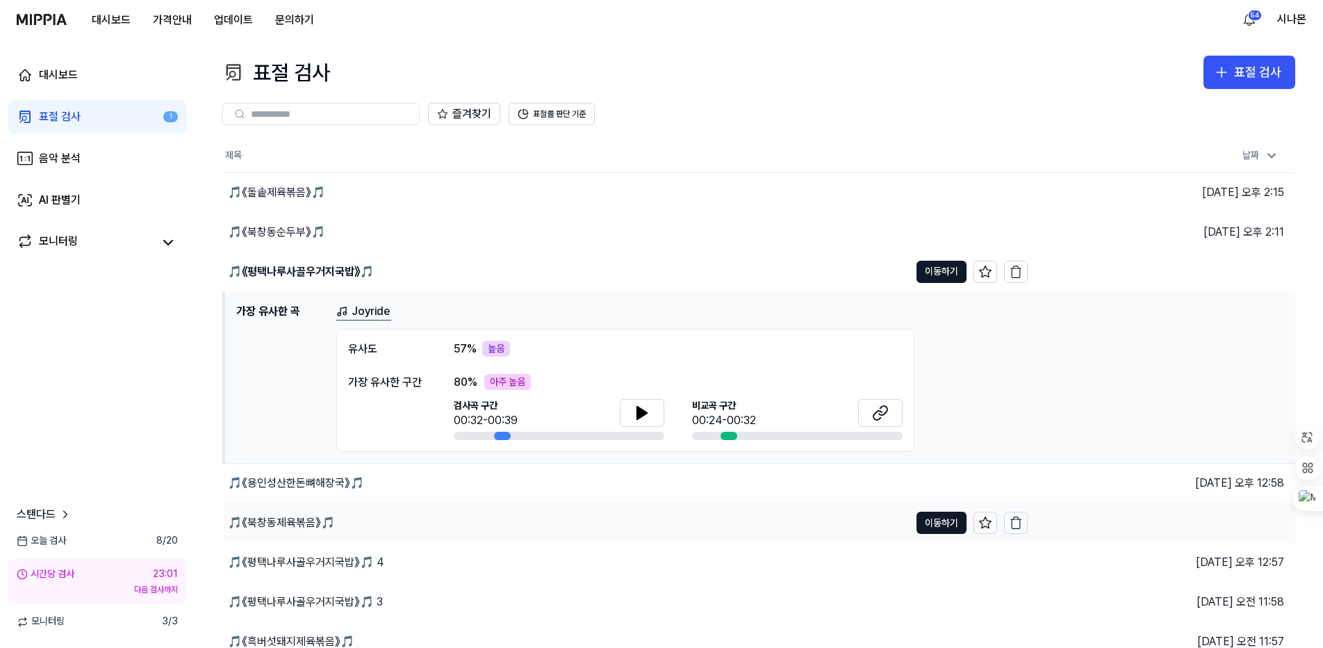
click at [300, 528] on div "🎵《북창동제육볶음》🎵" at bounding box center [281, 522] width 107 height 17
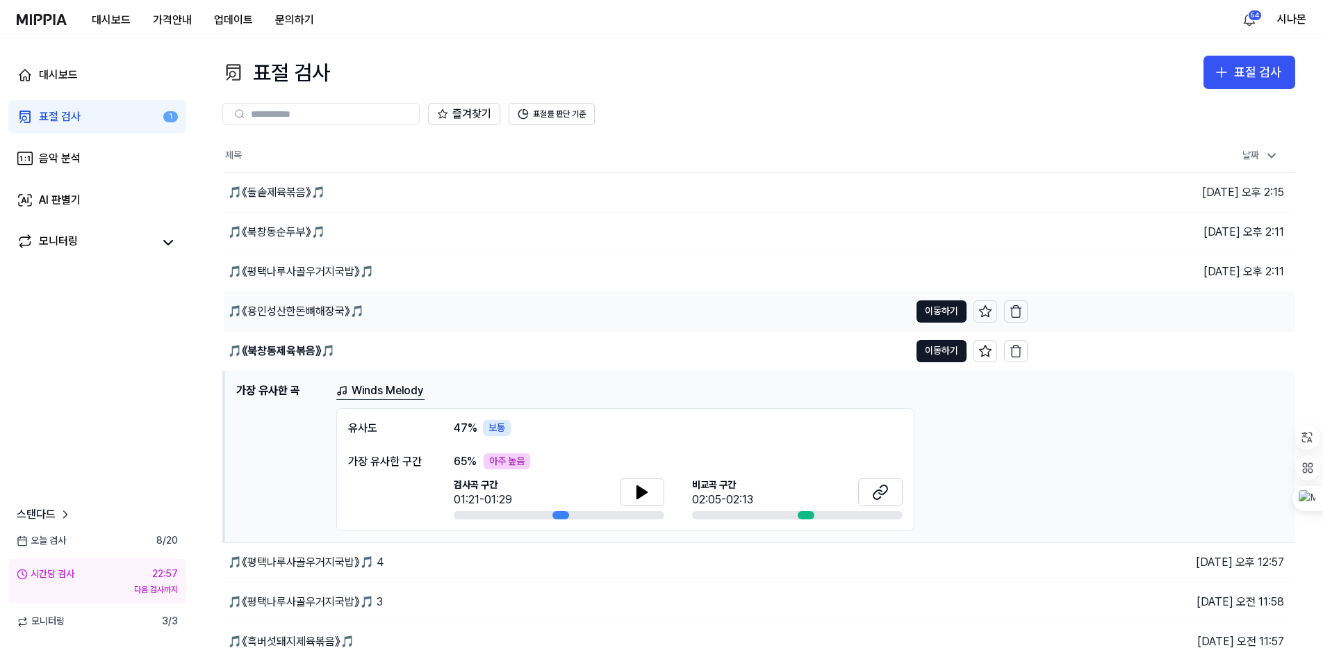
click at [294, 309] on div "🎵《용인성산한돈뼈해장국》🎵" at bounding box center [296, 311] width 136 height 17
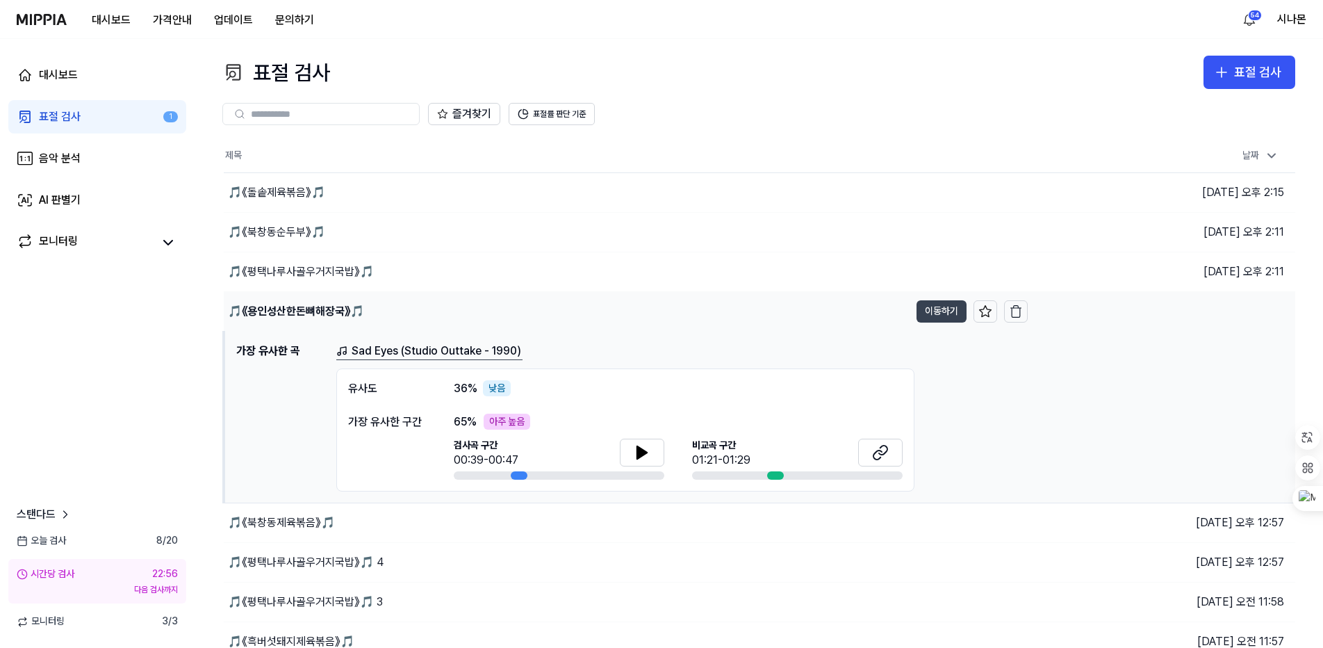
click at [950, 309] on button "이동하기" at bounding box center [942, 311] width 50 height 22
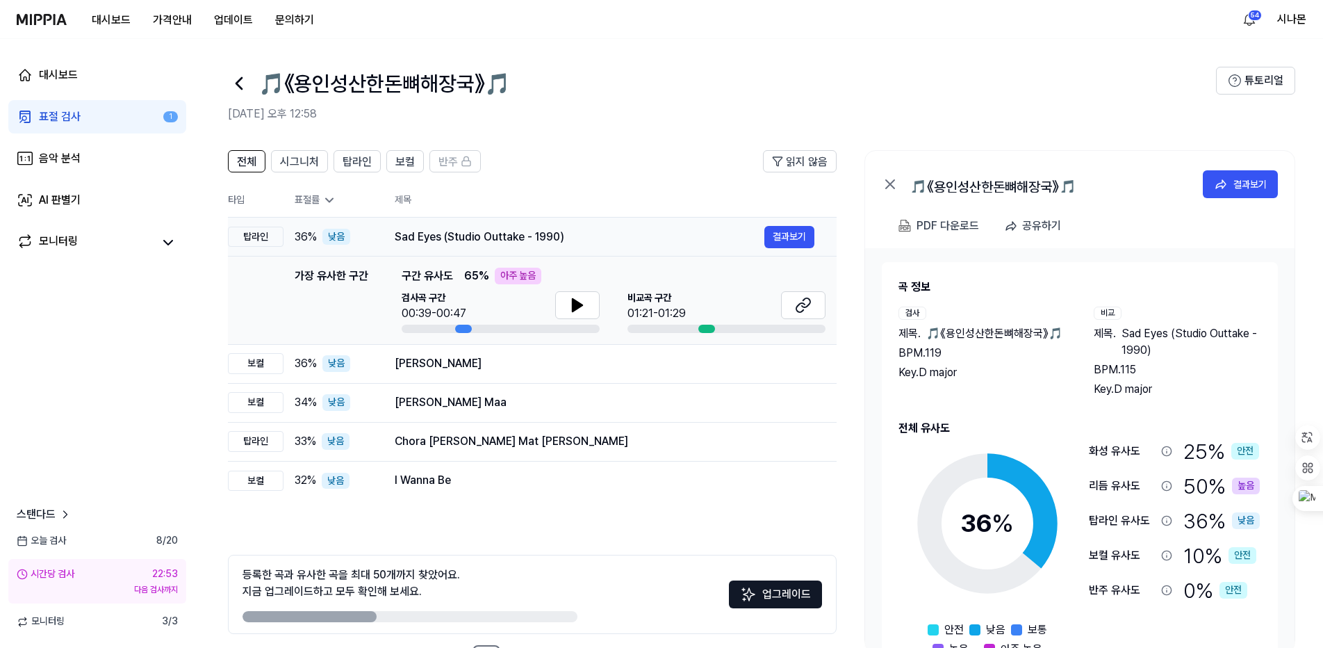
click at [398, 238] on div "Sad Eyes (Studio Outtake - 1990)" at bounding box center [580, 237] width 370 height 17
click at [245, 235] on div "탑라인" at bounding box center [256, 237] width 56 height 21
click at [313, 197] on div "표절률" at bounding box center [334, 200] width 78 height 14
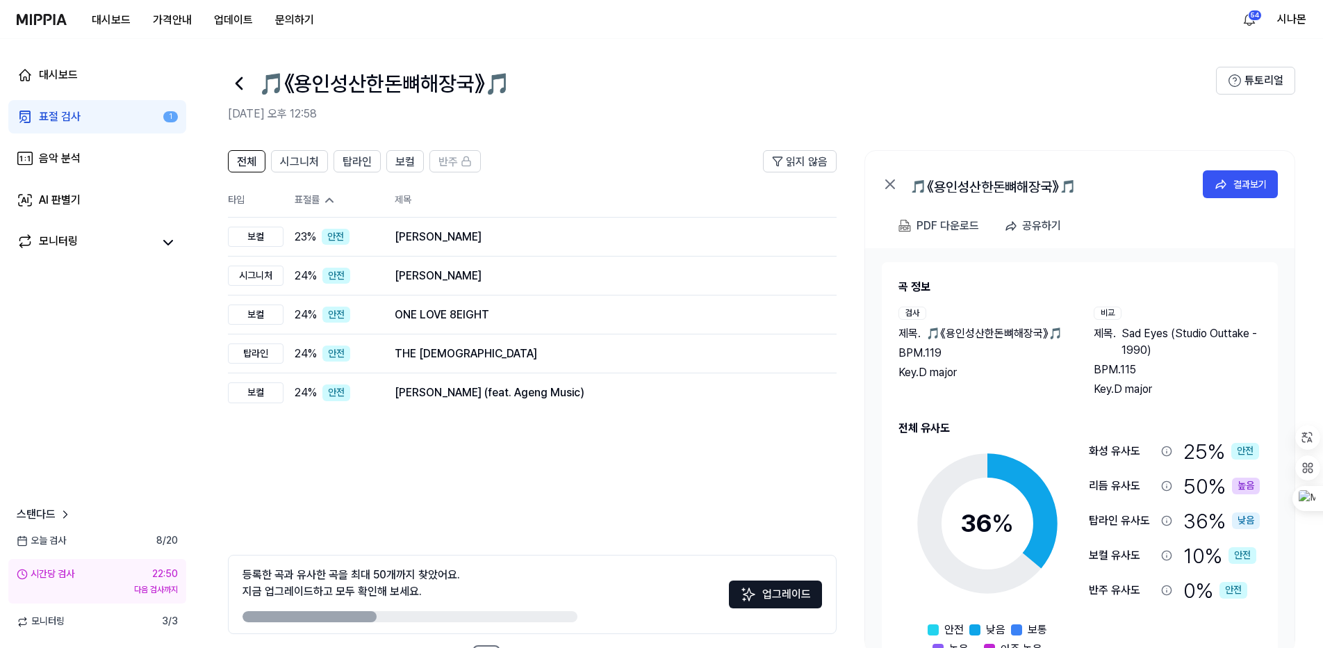
click at [313, 197] on div "표절률" at bounding box center [334, 200] width 78 height 14
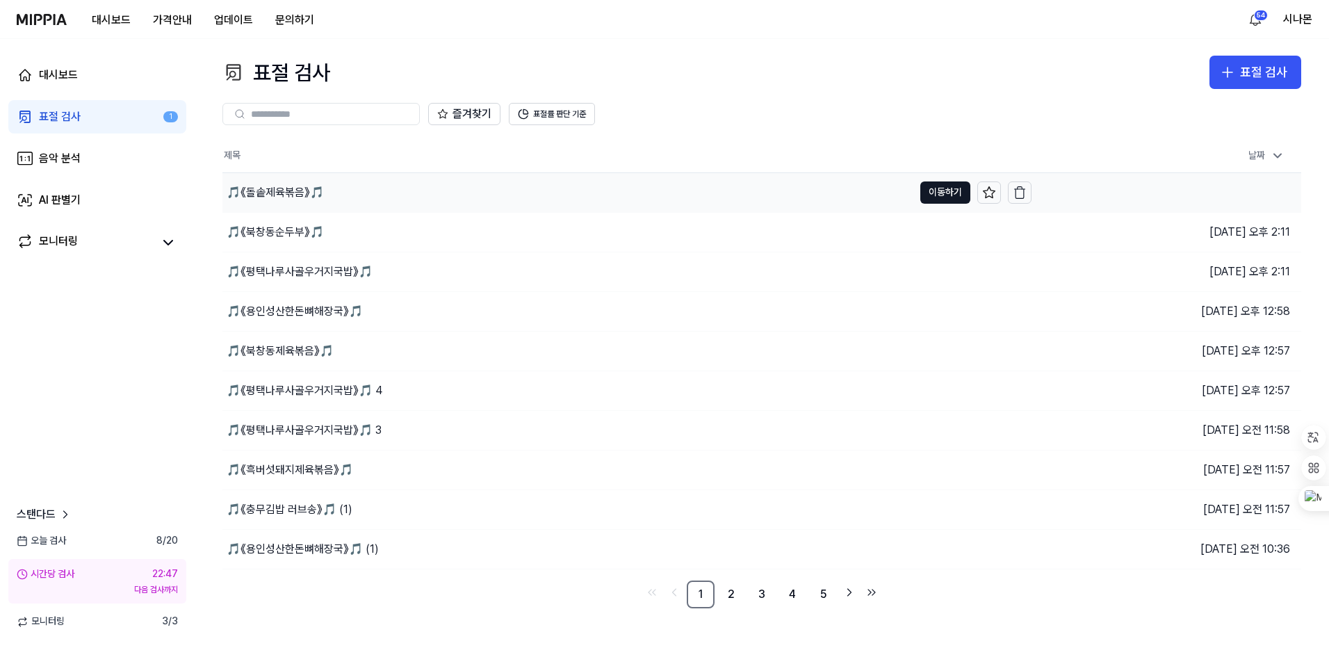
click at [264, 188] on div "🎵《돌솥제육볶음》🎵" at bounding box center [275, 192] width 97 height 17
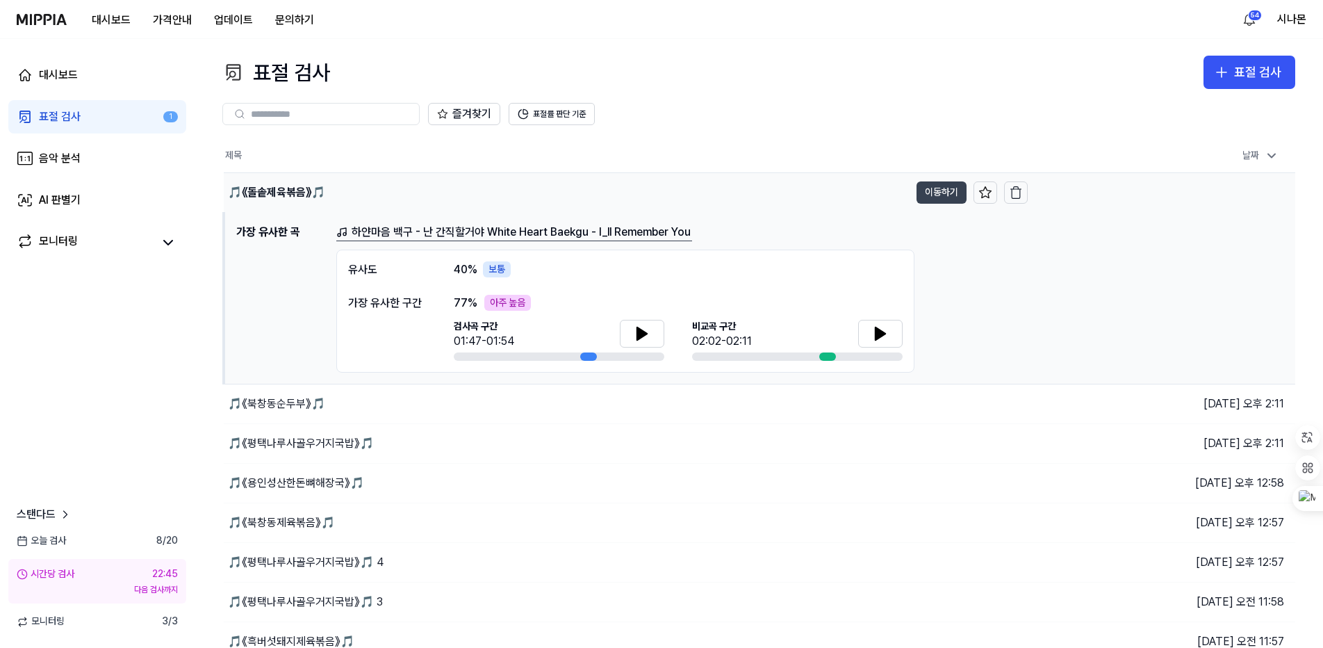
click at [940, 190] on button "이동하기" at bounding box center [942, 192] width 50 height 22
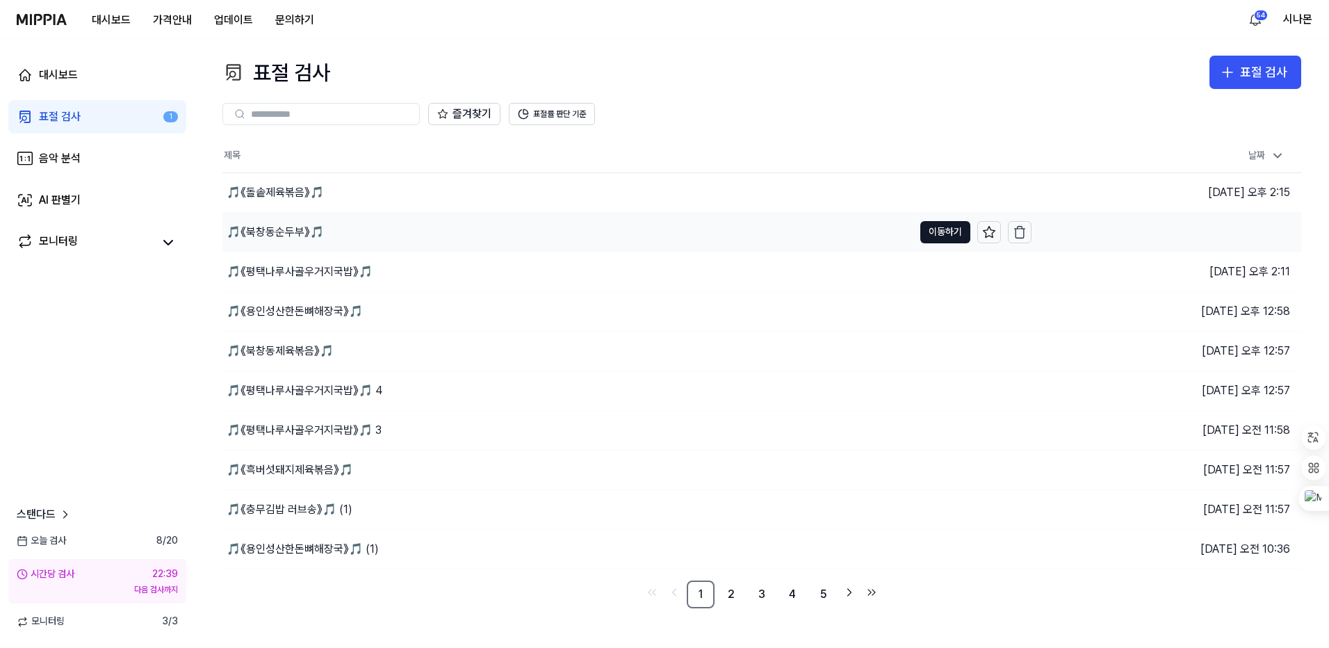
click at [285, 234] on div "🎵《북창동순두부》🎵" at bounding box center [275, 232] width 97 height 17
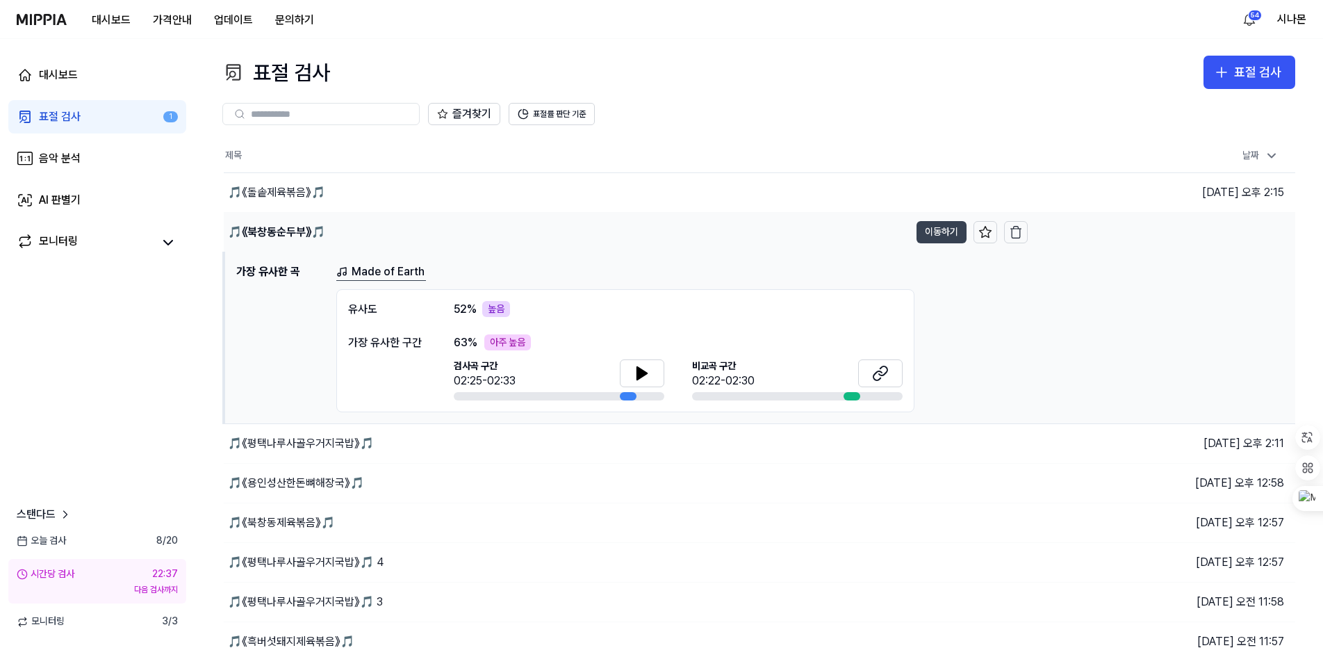
click at [925, 223] on button "이동하기" at bounding box center [942, 232] width 50 height 22
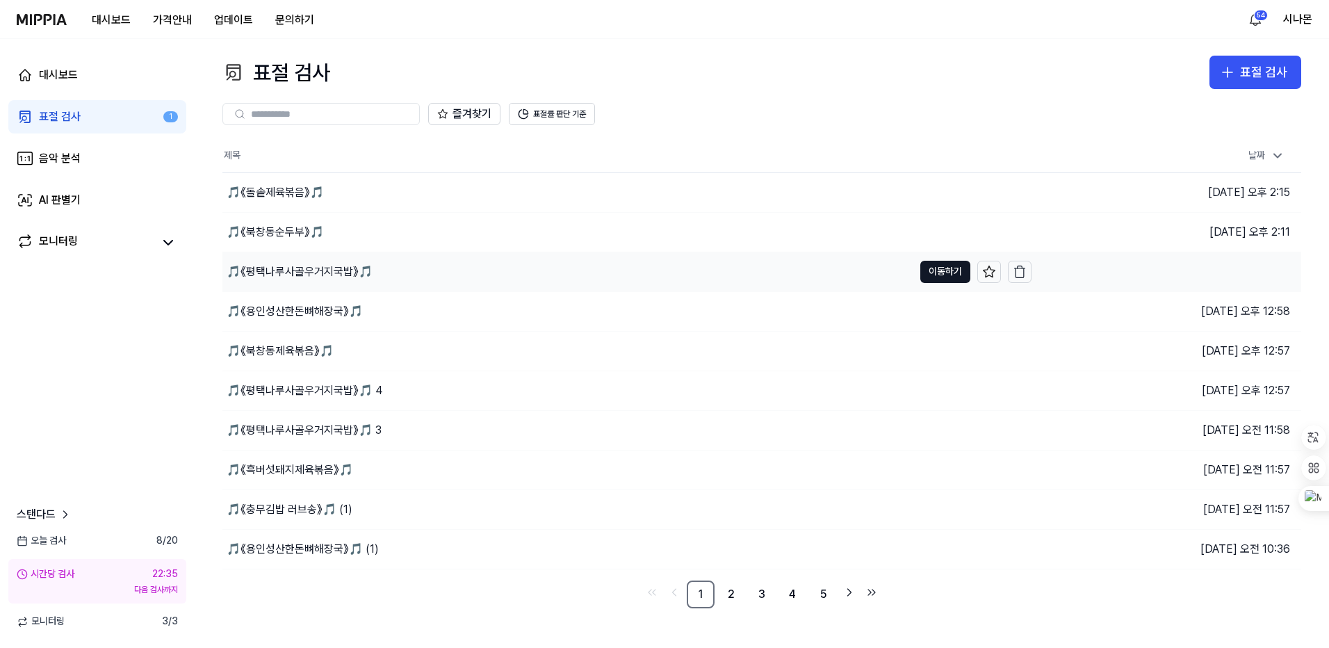
click at [290, 268] on div "🎵《평택나루사골우거지국밥》🎵" at bounding box center [300, 271] width 146 height 17
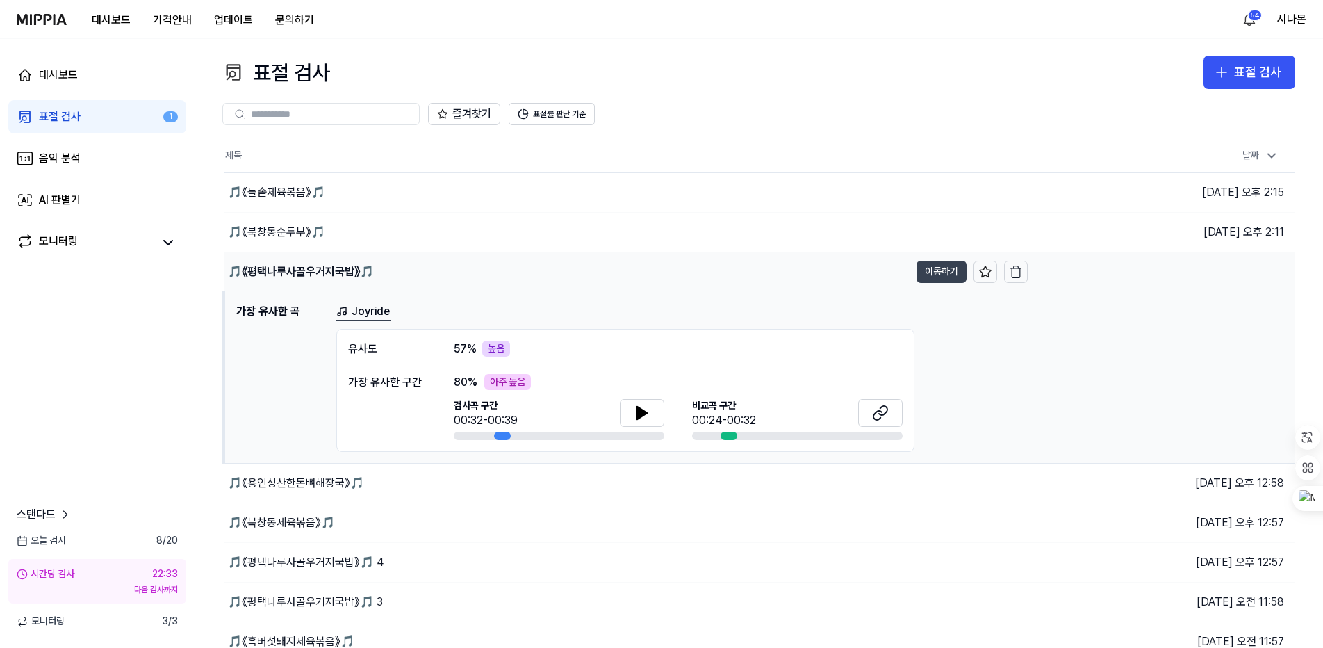
click at [938, 275] on button "이동하기" at bounding box center [942, 272] width 50 height 22
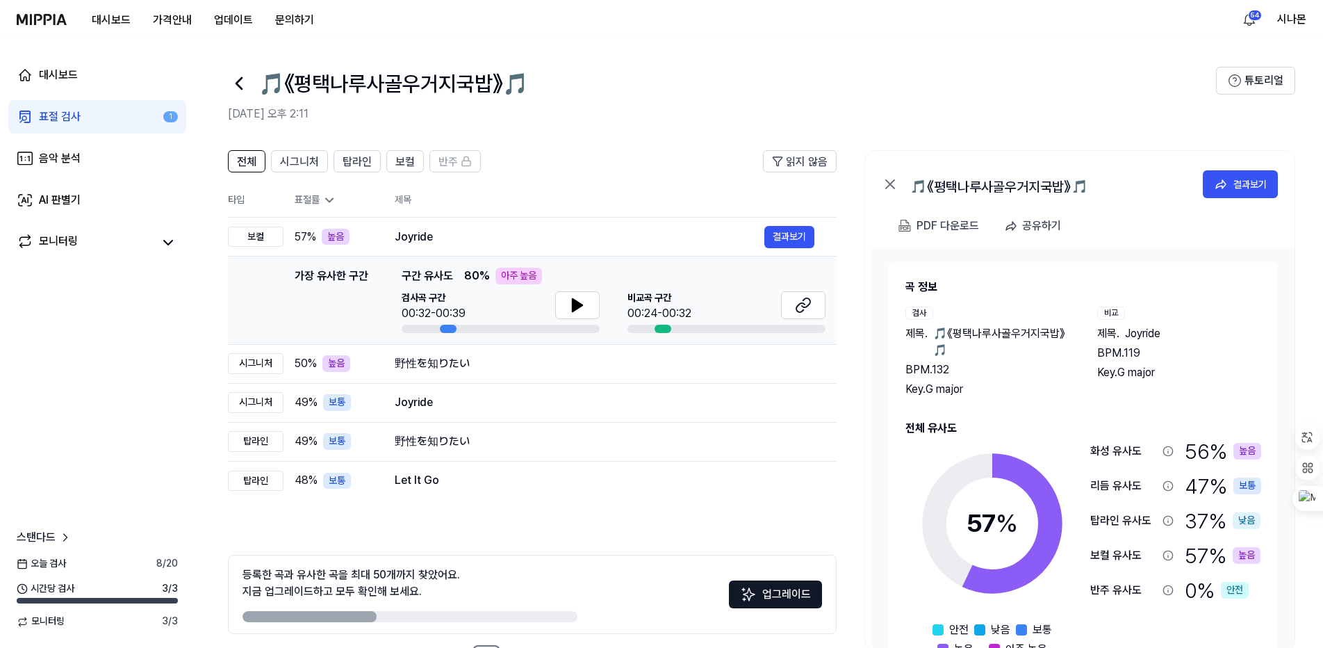
click at [52, 122] on div "표절 검사" at bounding box center [60, 116] width 42 height 17
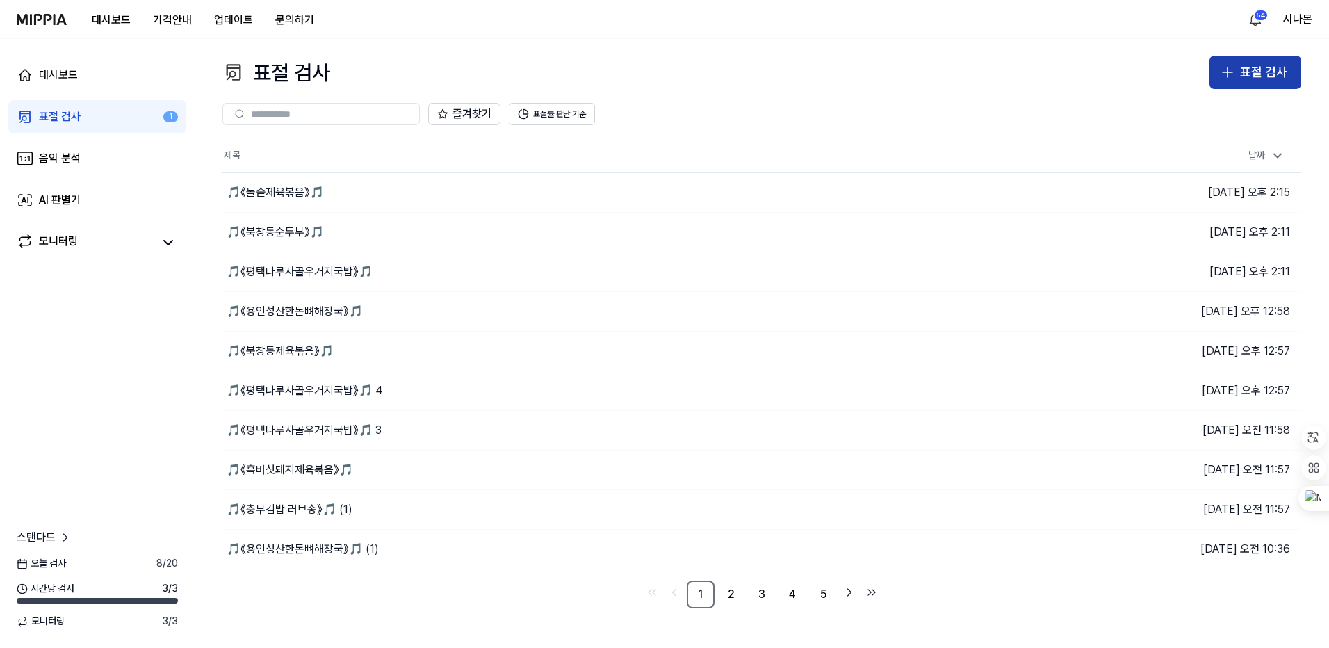
click at [1241, 76] on div "표절 검사" at bounding box center [1263, 73] width 47 height 20
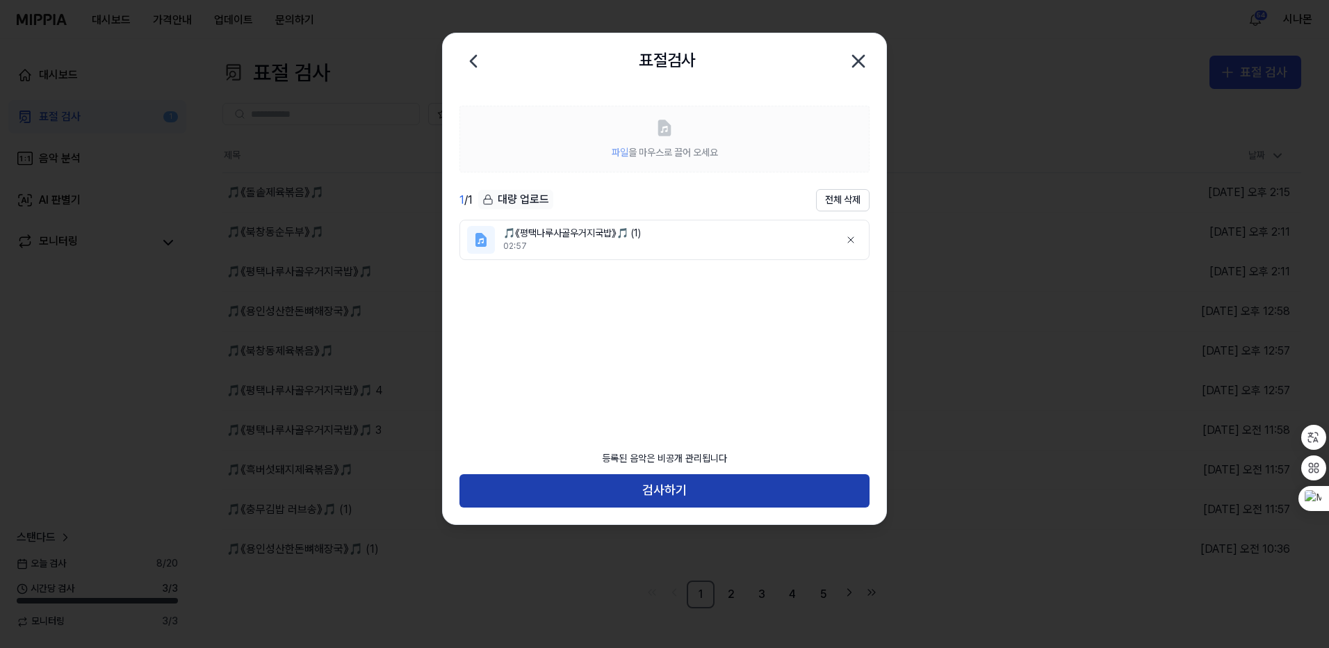
click at [692, 498] on button "검사하기" at bounding box center [664, 490] width 410 height 33
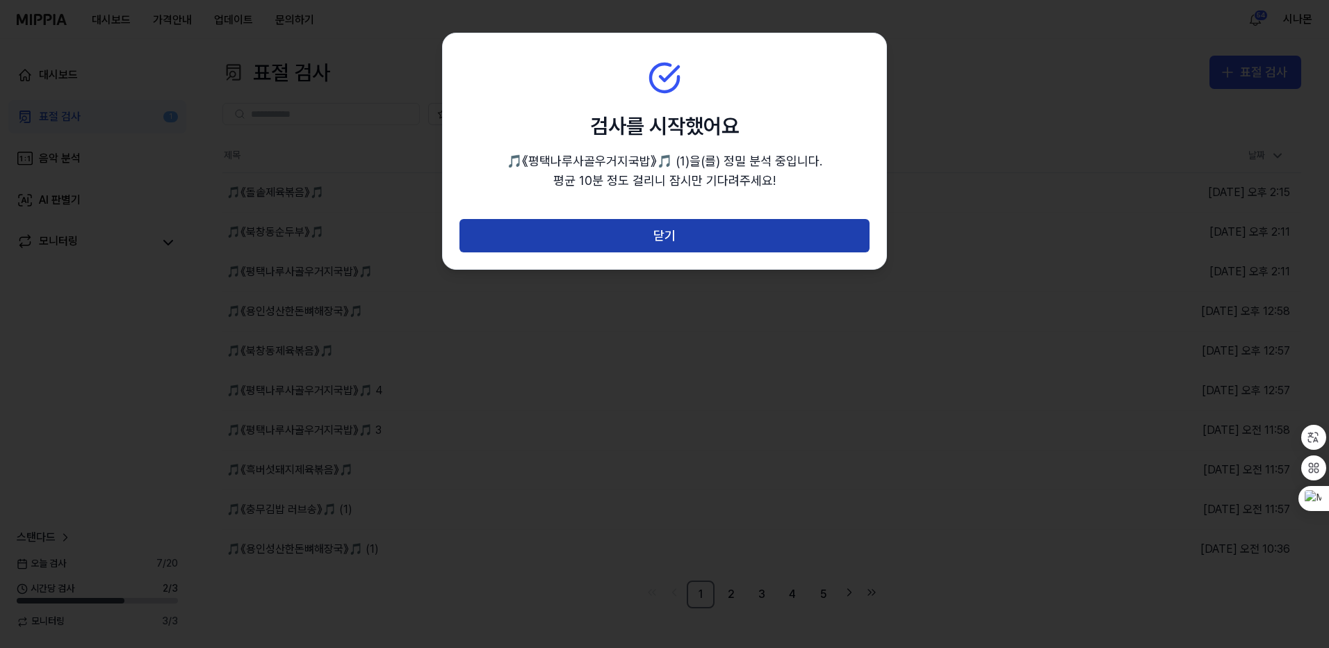
click at [678, 235] on button "닫기" at bounding box center [664, 235] width 410 height 33
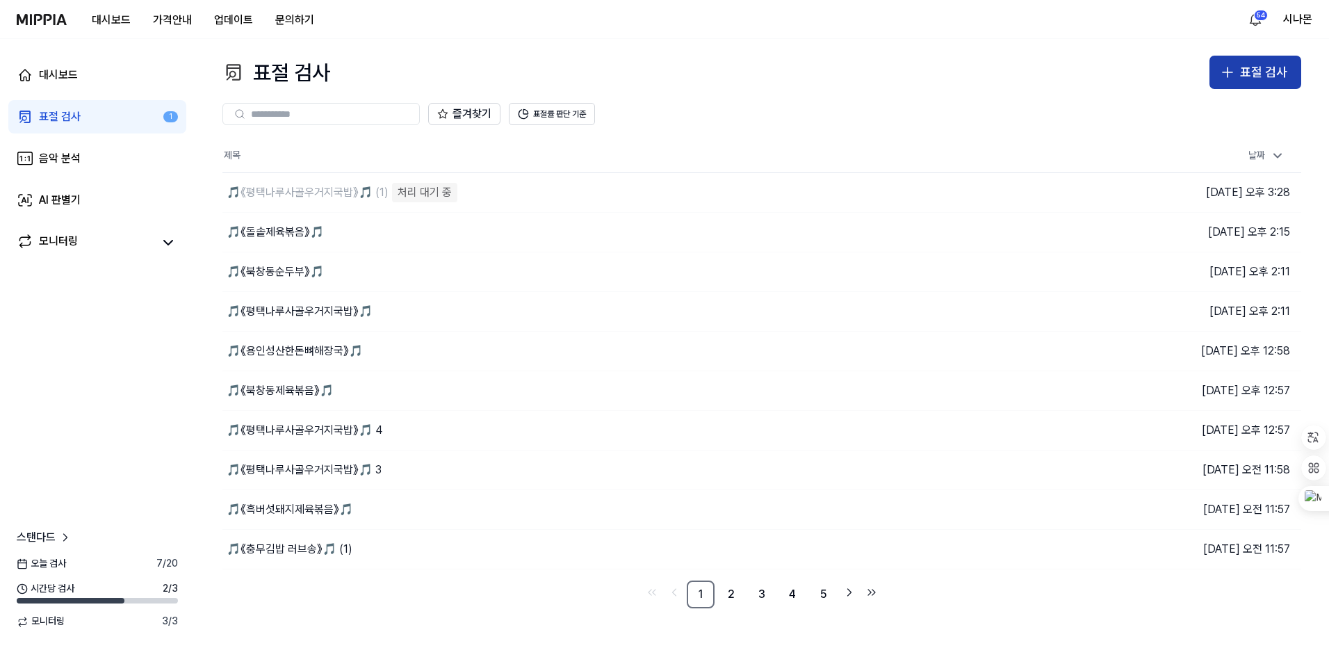
click at [1234, 74] on icon "button" at bounding box center [1227, 72] width 17 height 17
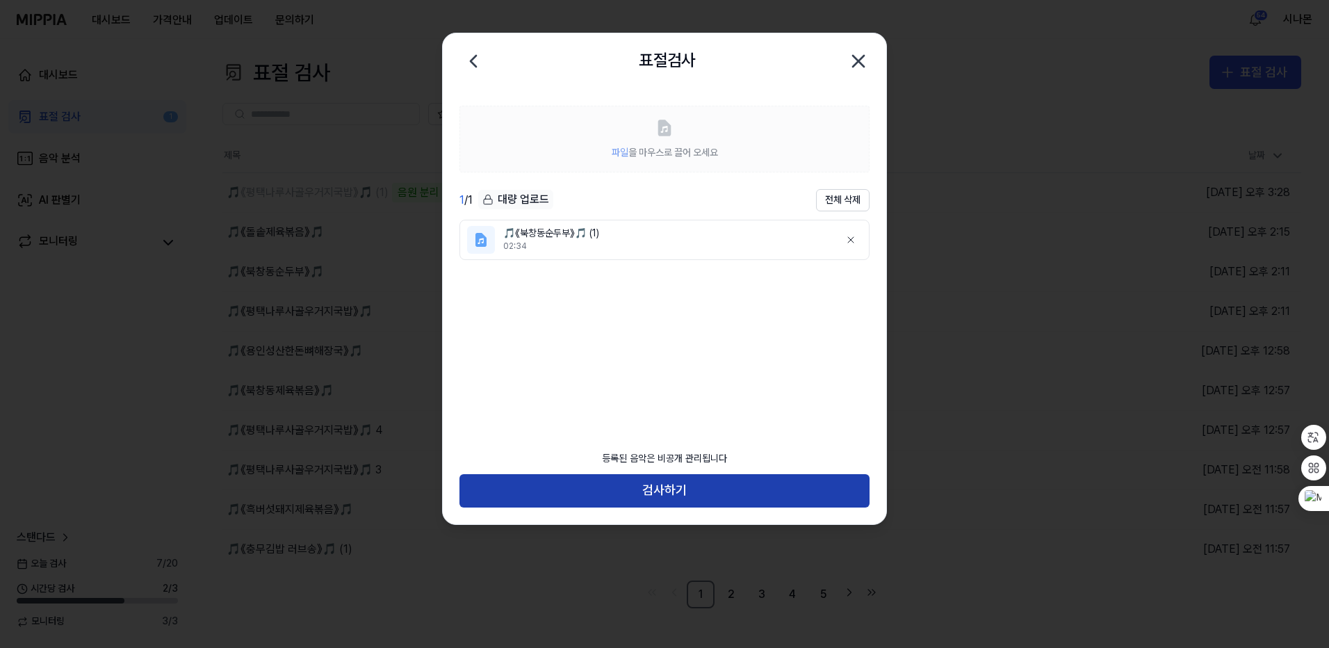
click at [678, 488] on button "검사하기" at bounding box center [664, 490] width 410 height 33
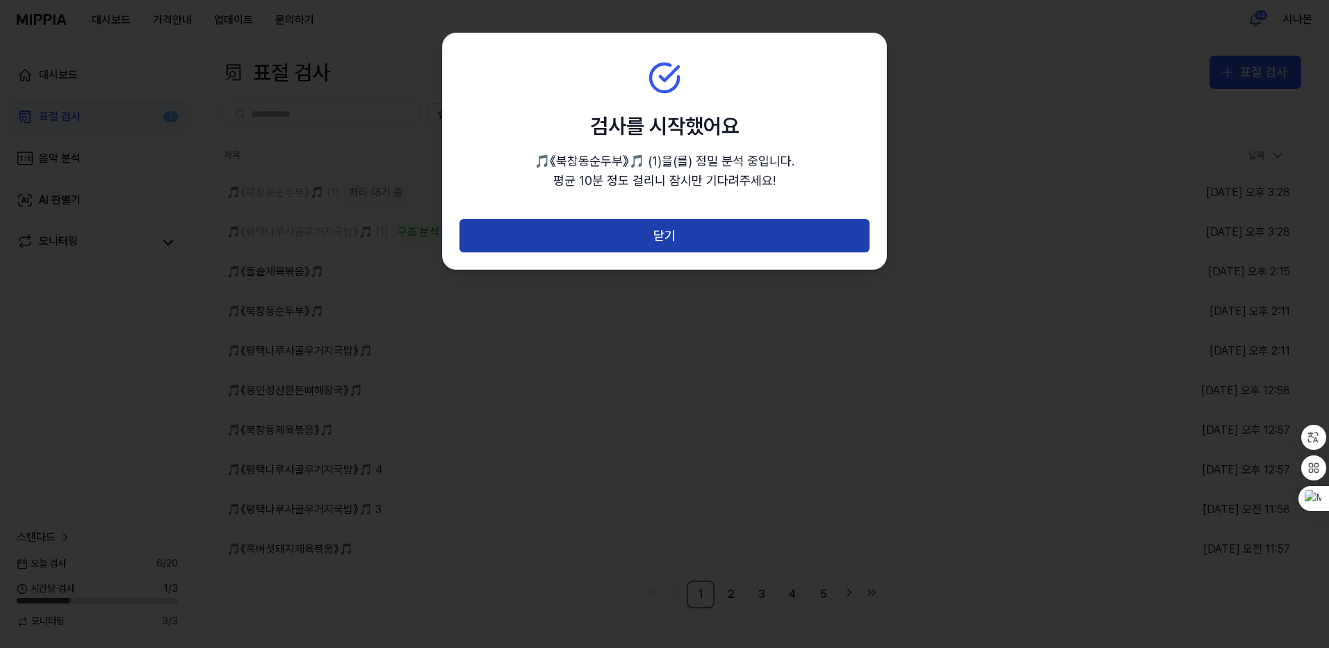
click at [667, 235] on button "닫기" at bounding box center [664, 235] width 410 height 33
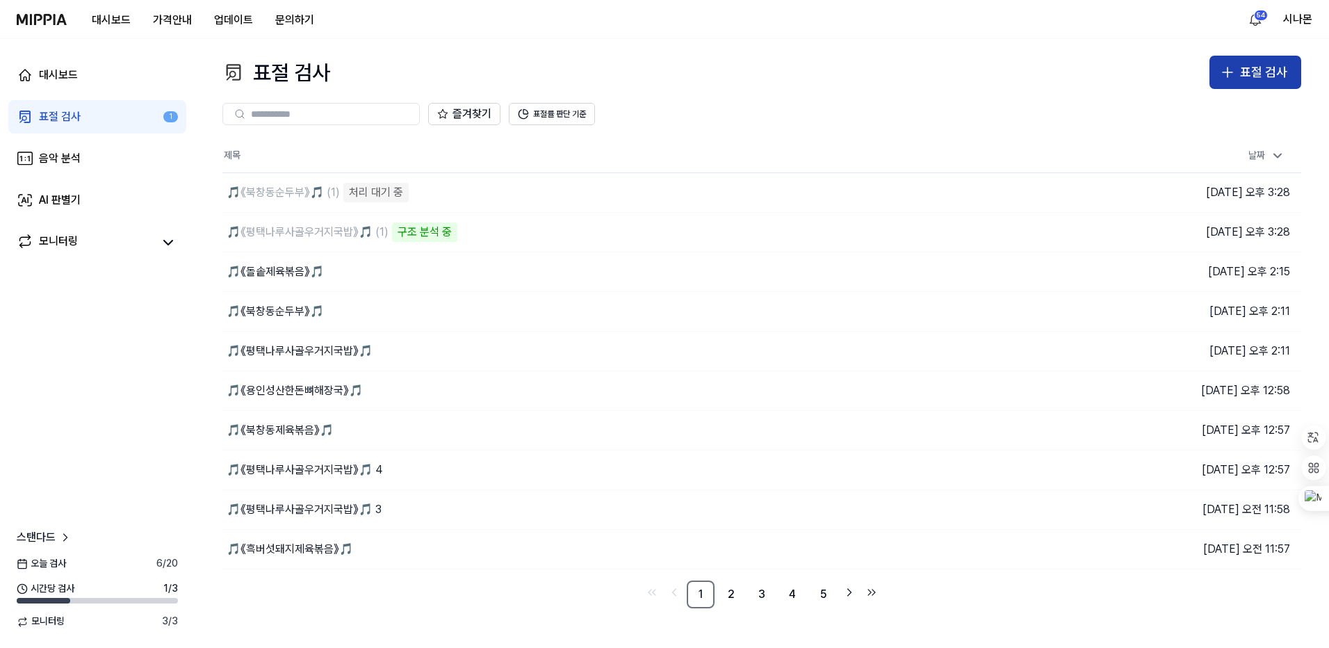
click at [1232, 73] on icon "button" at bounding box center [1227, 72] width 17 height 17
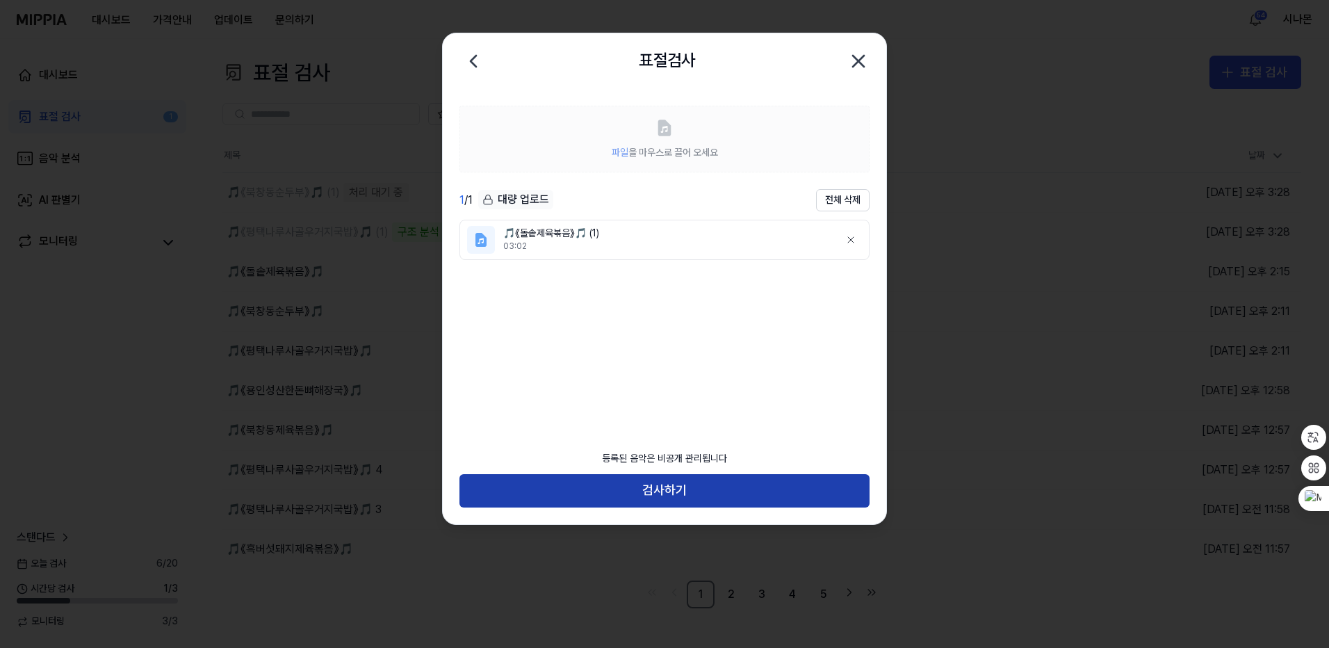
click at [653, 495] on button "검사하기" at bounding box center [664, 490] width 410 height 33
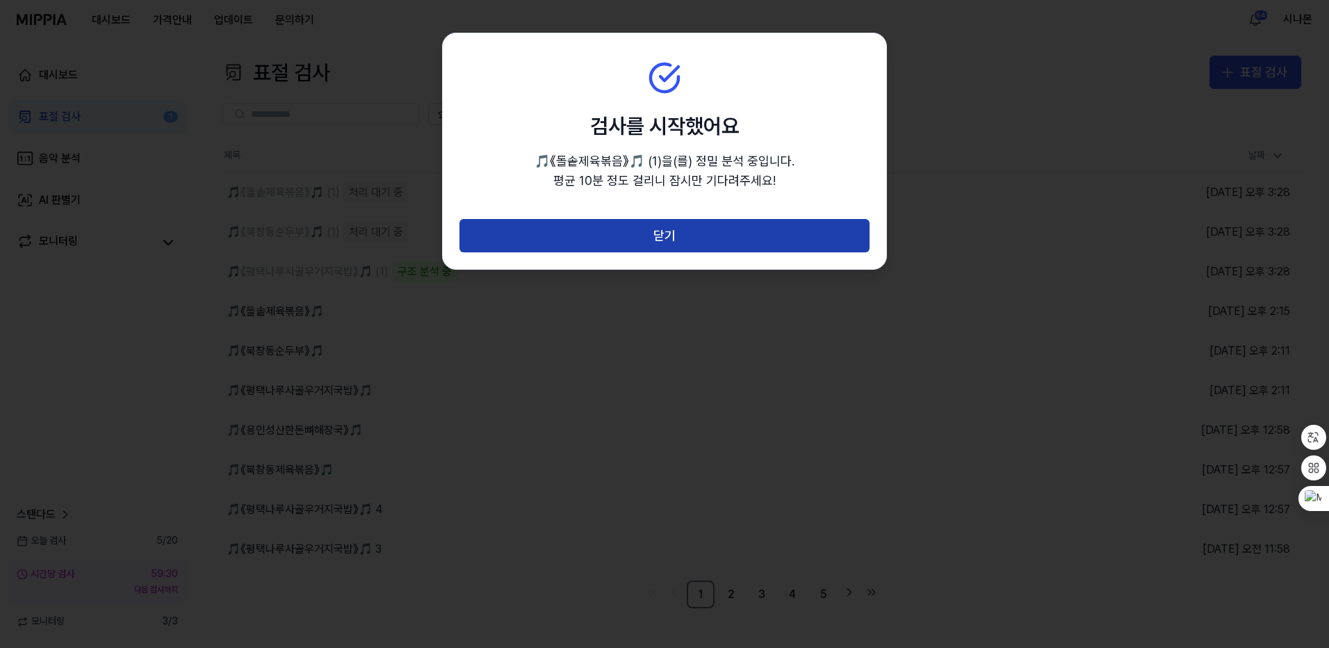
click at [651, 236] on button "닫기" at bounding box center [664, 235] width 410 height 33
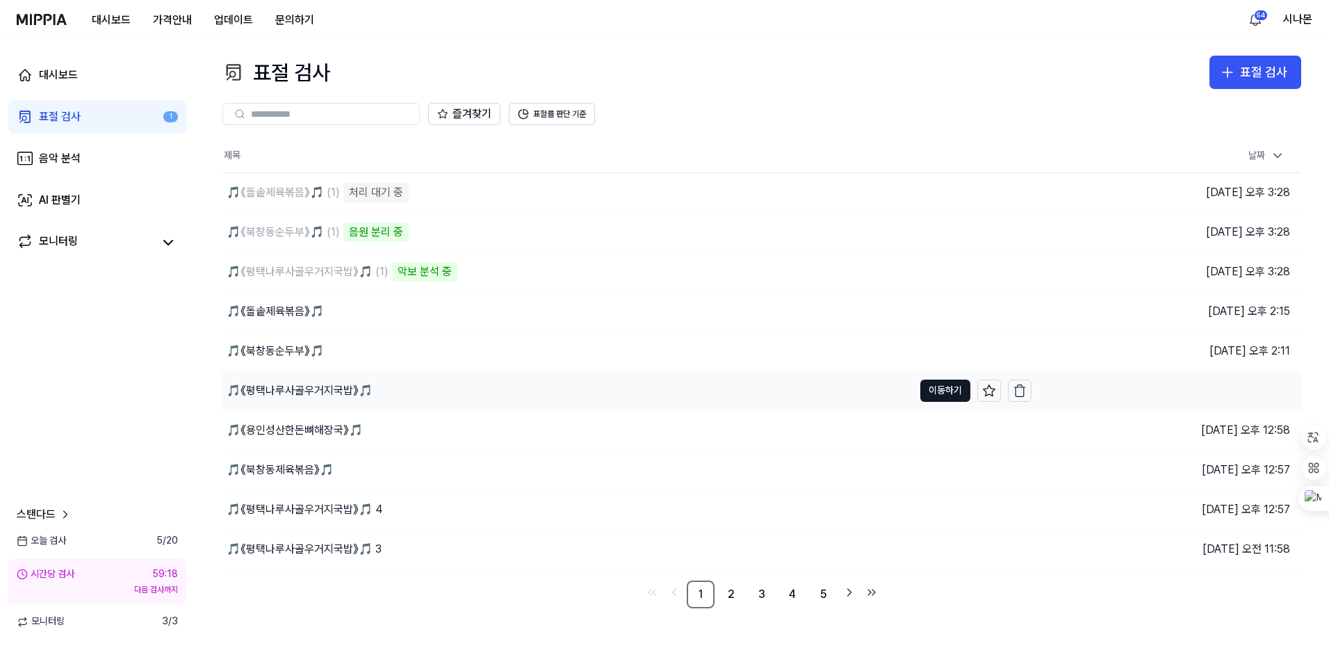
click at [338, 394] on div "🎵《평택나루사골우거지국밥》🎵" at bounding box center [300, 390] width 146 height 17
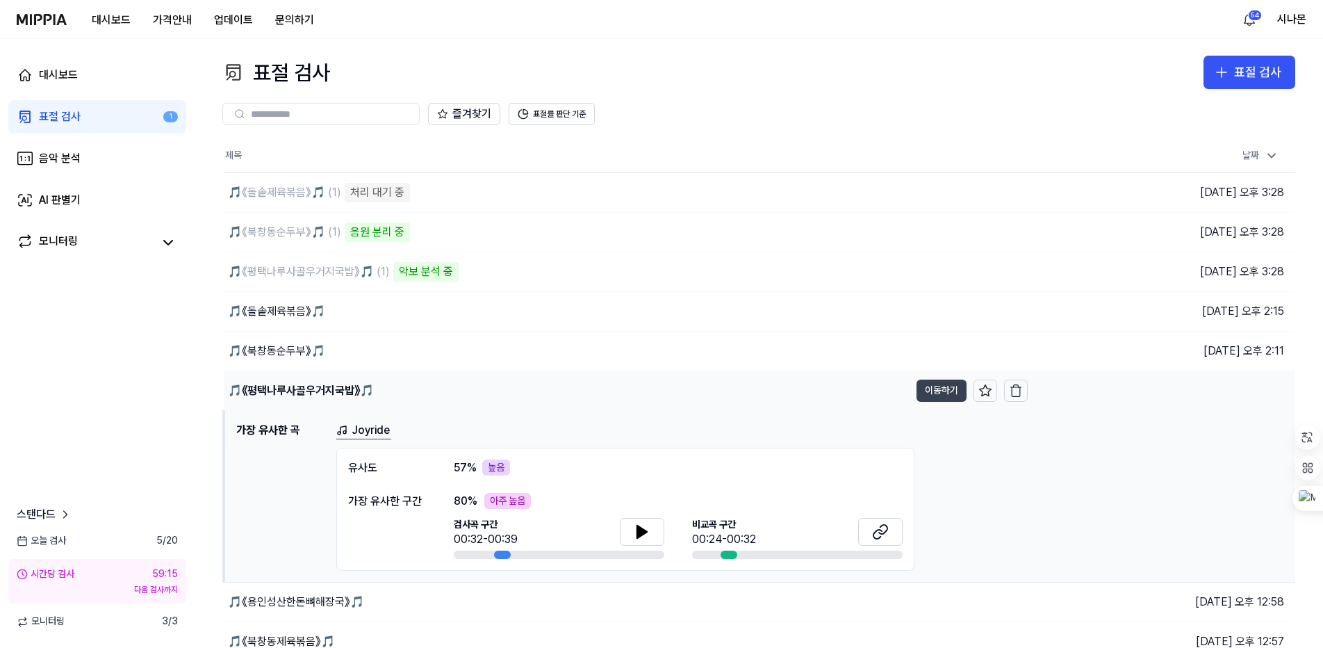
click at [941, 391] on button "이동하기" at bounding box center [942, 390] width 50 height 22
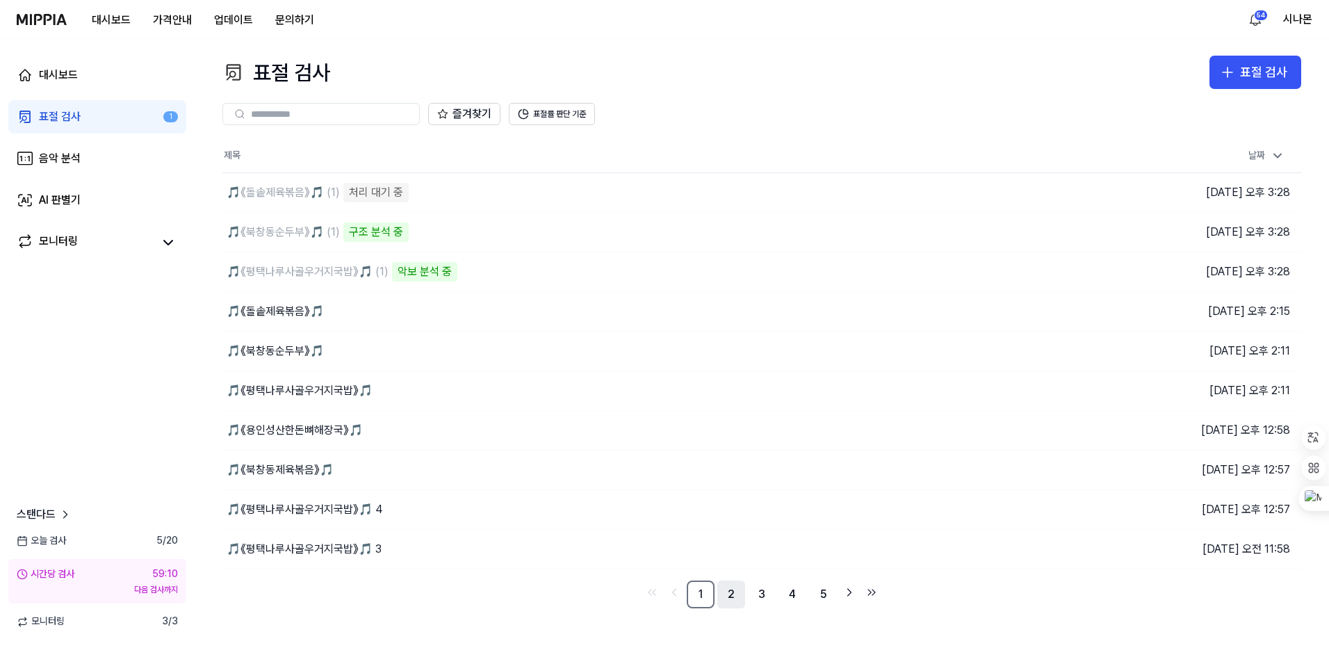
click at [732, 598] on link "2" at bounding box center [731, 594] width 28 height 28
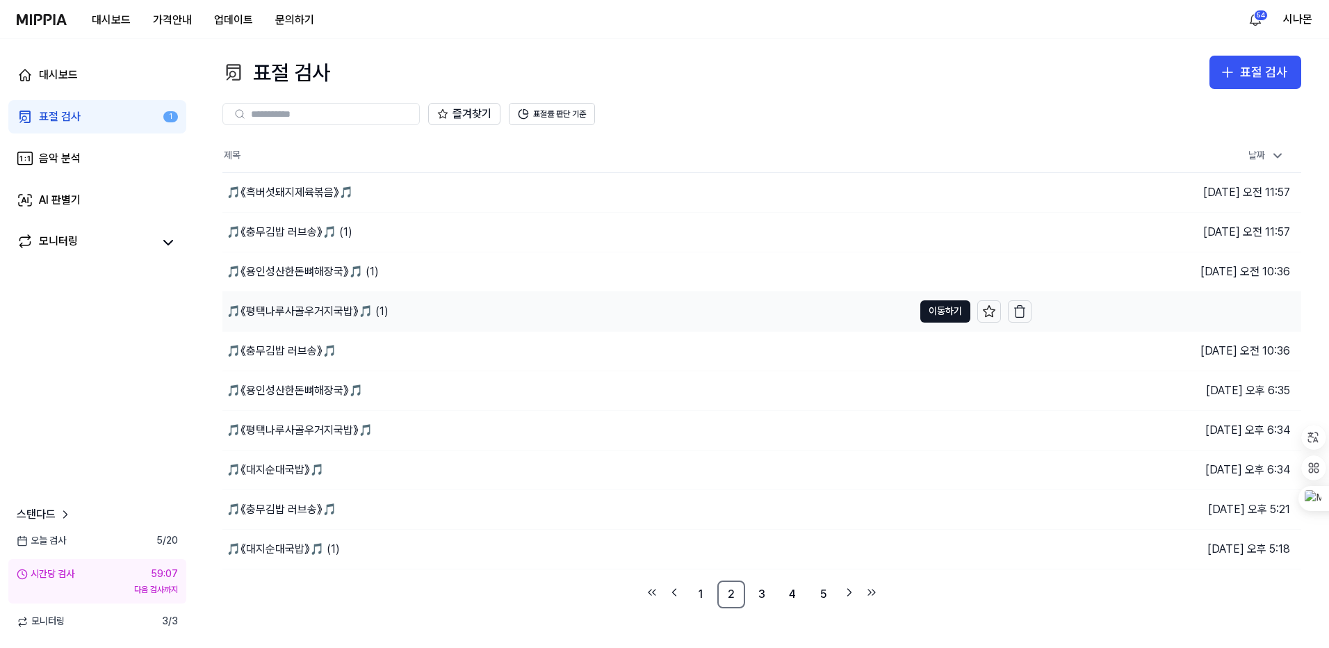
click at [336, 306] on div "🎵《평택나루사골우거지국밥》🎵 (1)" at bounding box center [308, 311] width 162 height 17
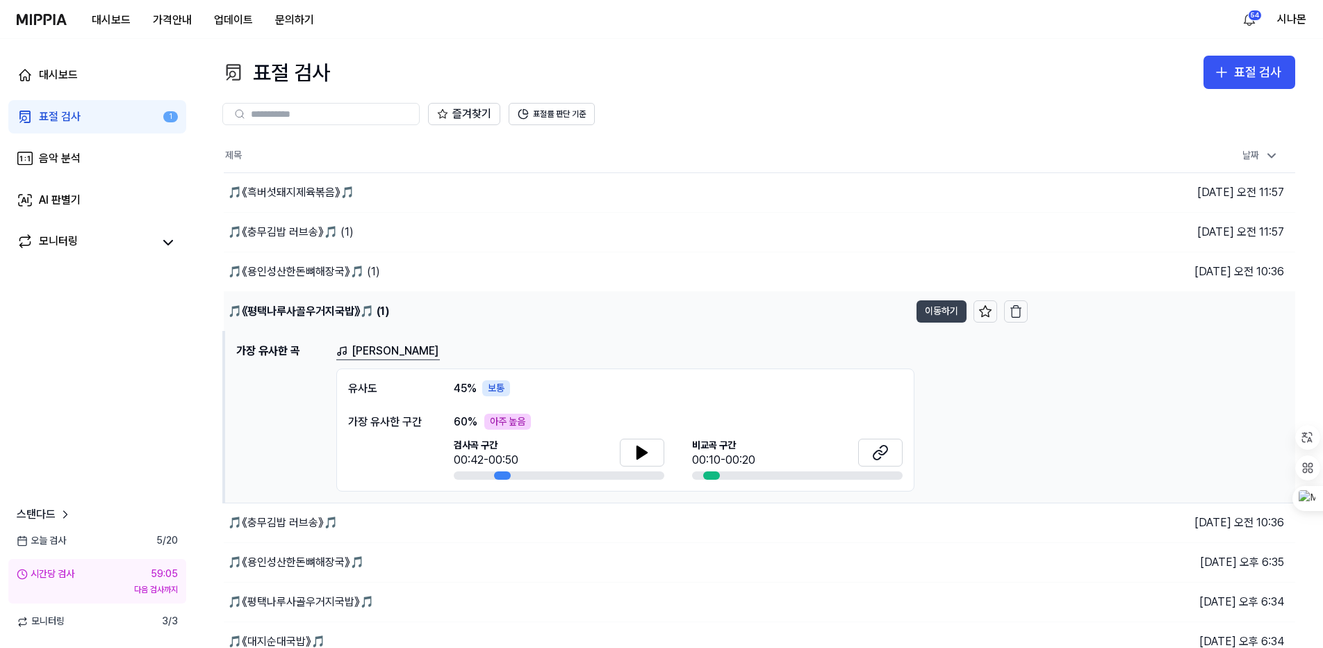
click at [947, 308] on button "이동하기" at bounding box center [942, 311] width 50 height 22
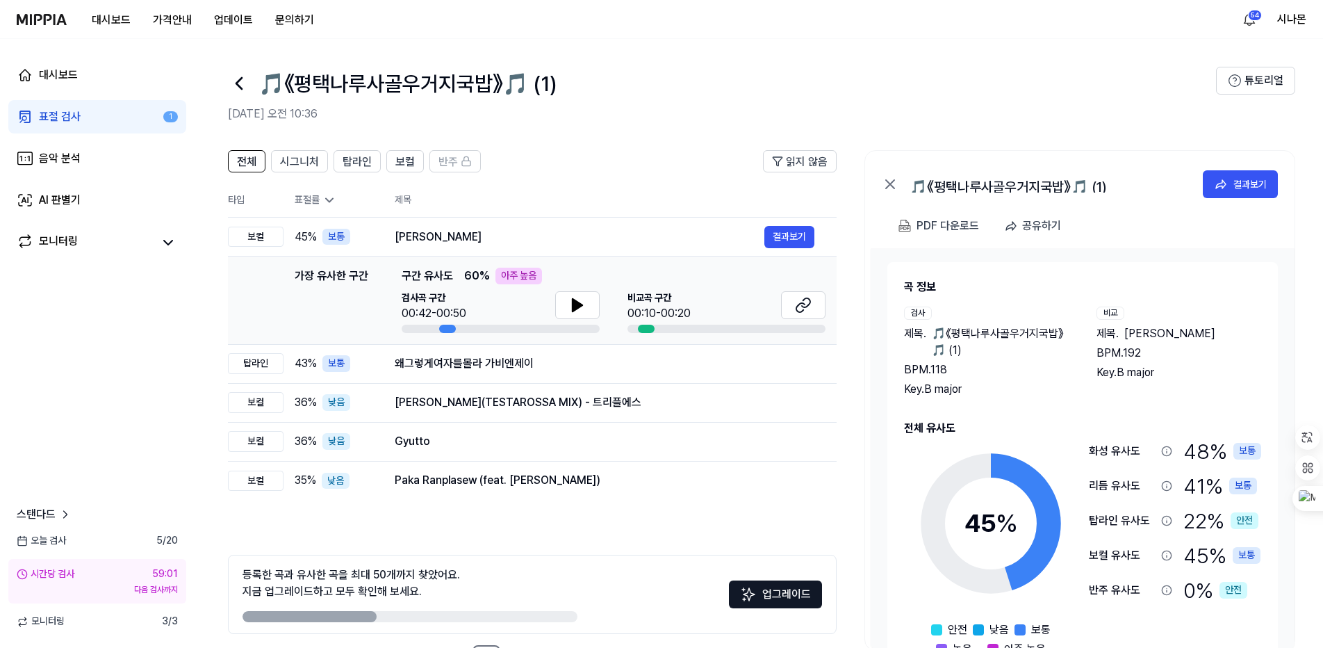
click at [316, 195] on div "표절률" at bounding box center [334, 200] width 78 height 14
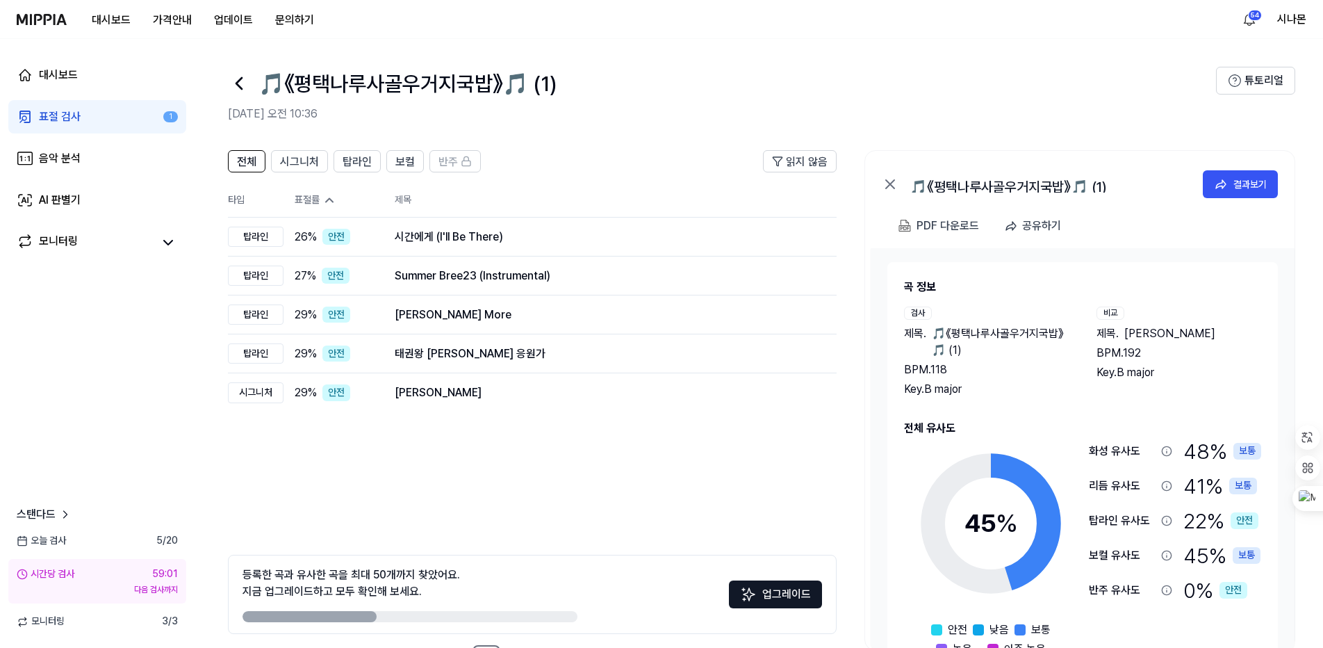
click at [316, 195] on div "표절률" at bounding box center [334, 200] width 78 height 14
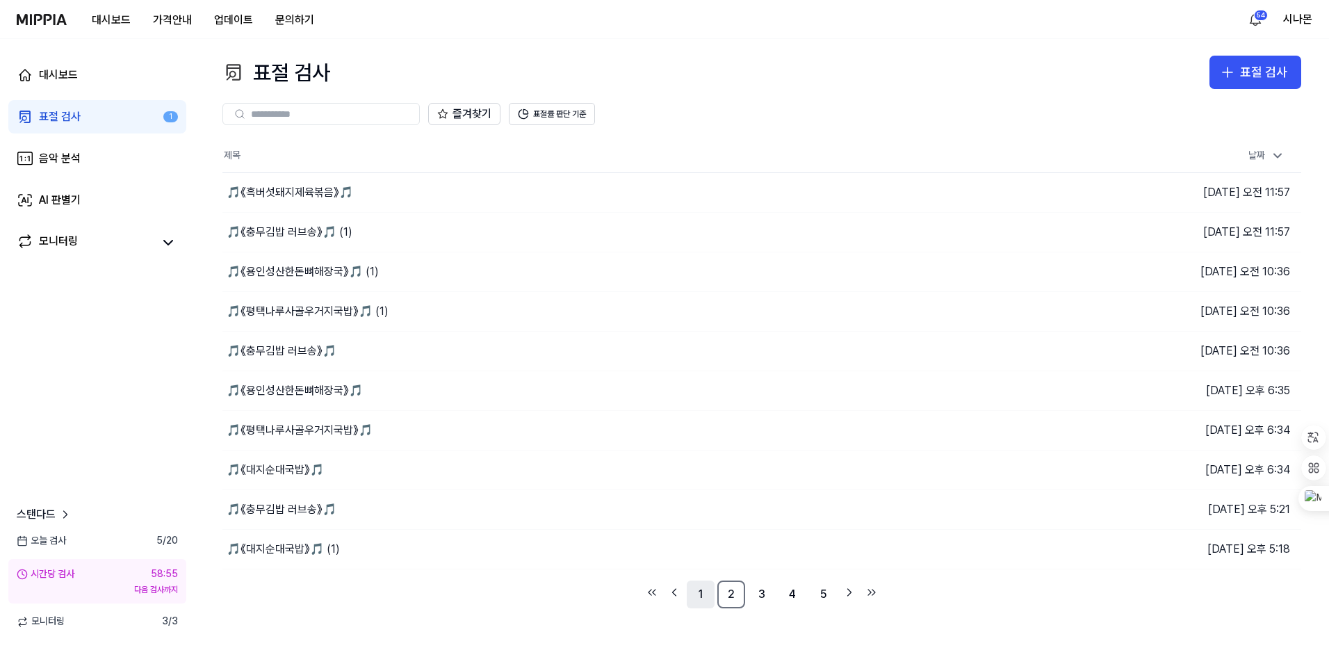
click at [698, 597] on link "1" at bounding box center [701, 594] width 28 height 28
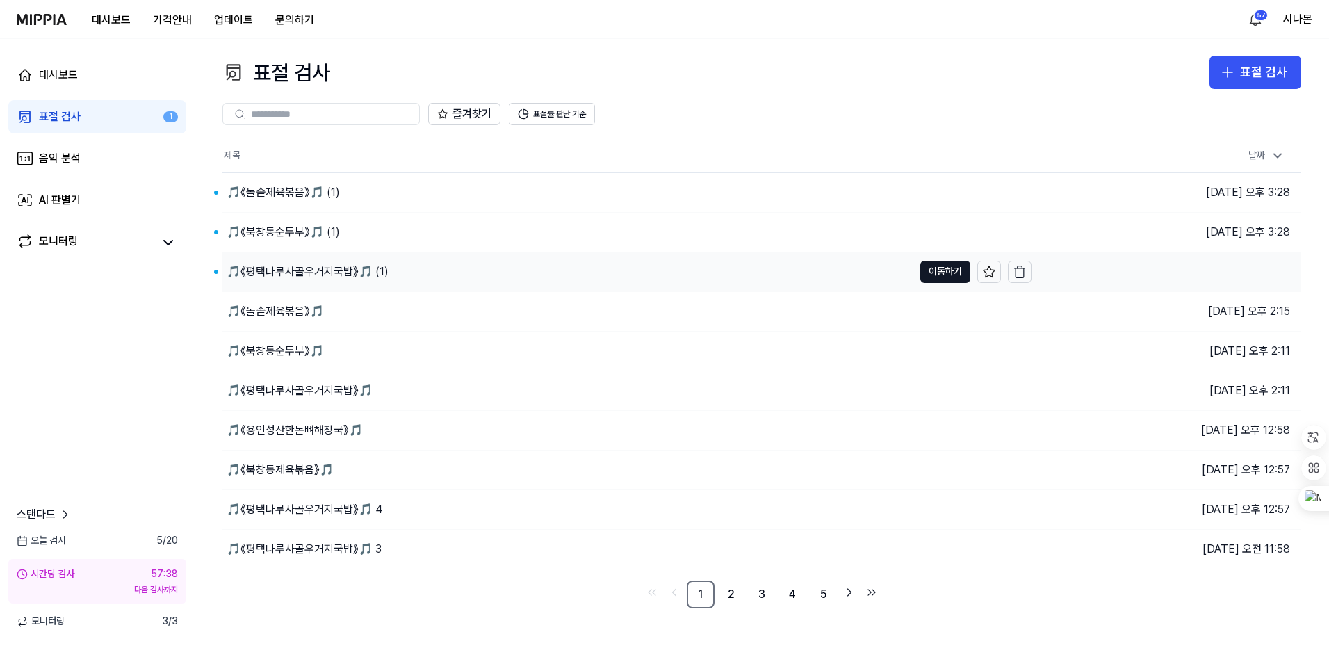
click at [307, 269] on div "🎵《평택나루사골우거지국밥》🎵 (1)" at bounding box center [308, 271] width 162 height 17
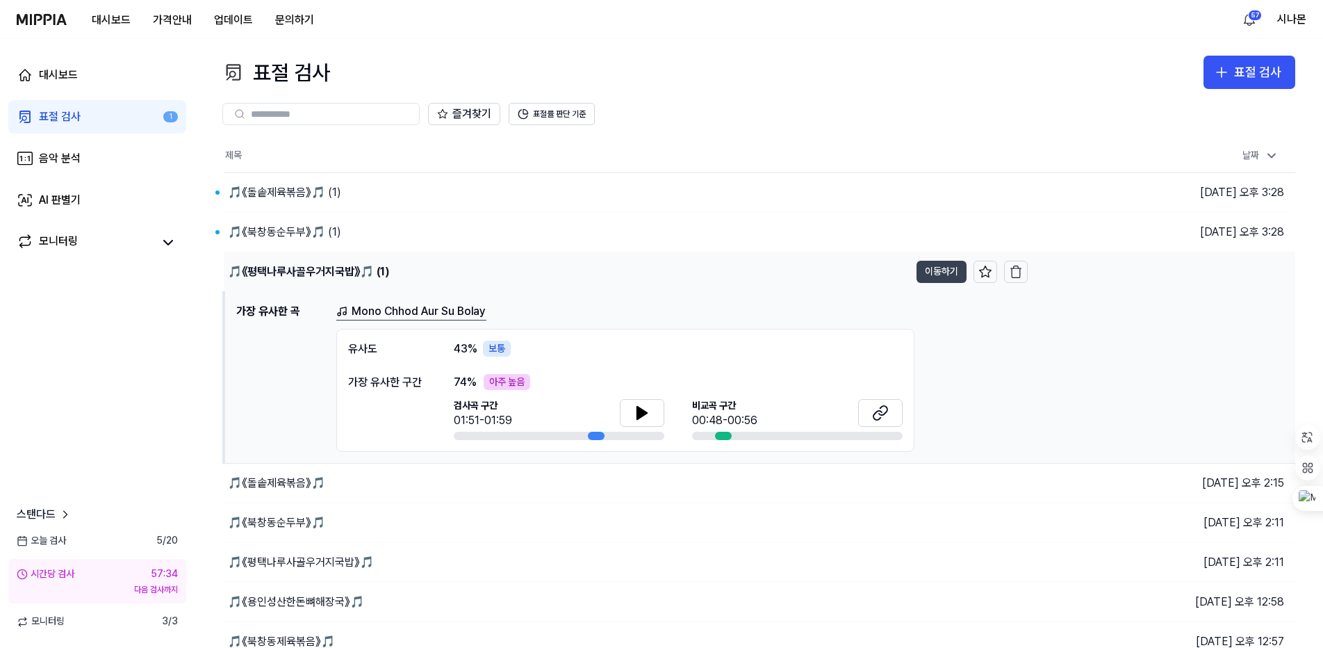
click at [942, 271] on button "이동하기" at bounding box center [942, 272] width 50 height 22
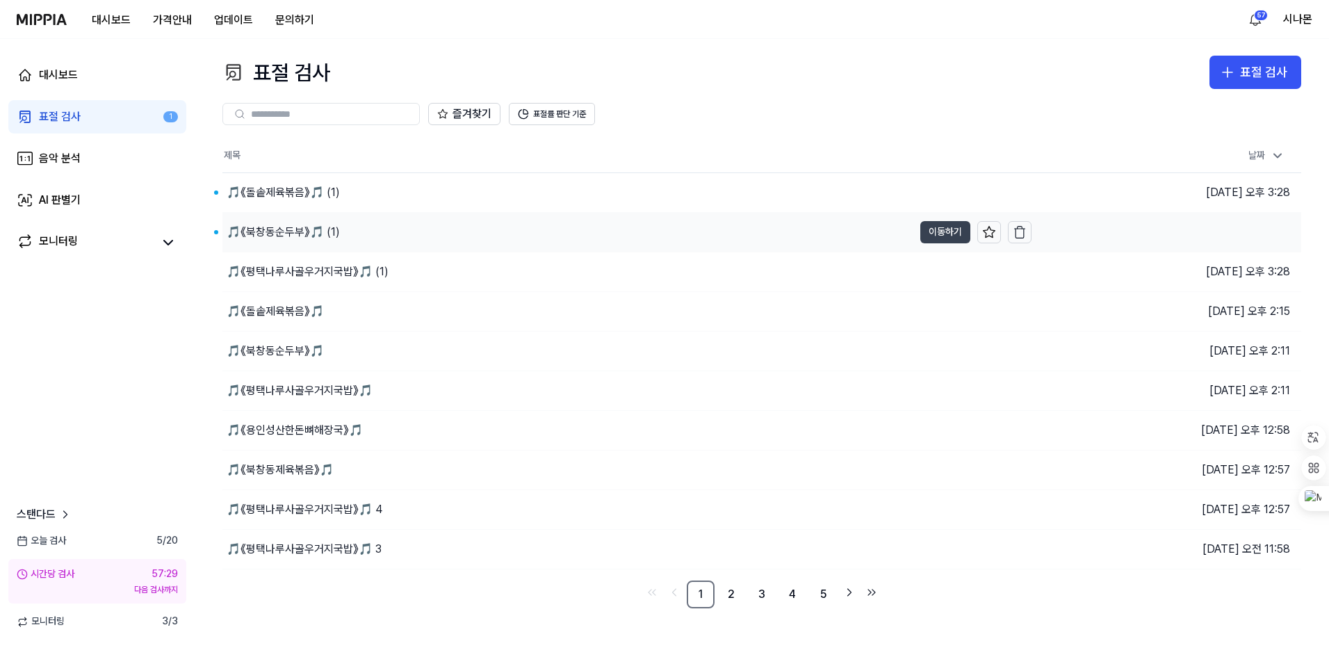
click at [944, 232] on button "이동하기" at bounding box center [945, 232] width 50 height 22
click at [949, 194] on button "이동하기" at bounding box center [945, 192] width 50 height 22
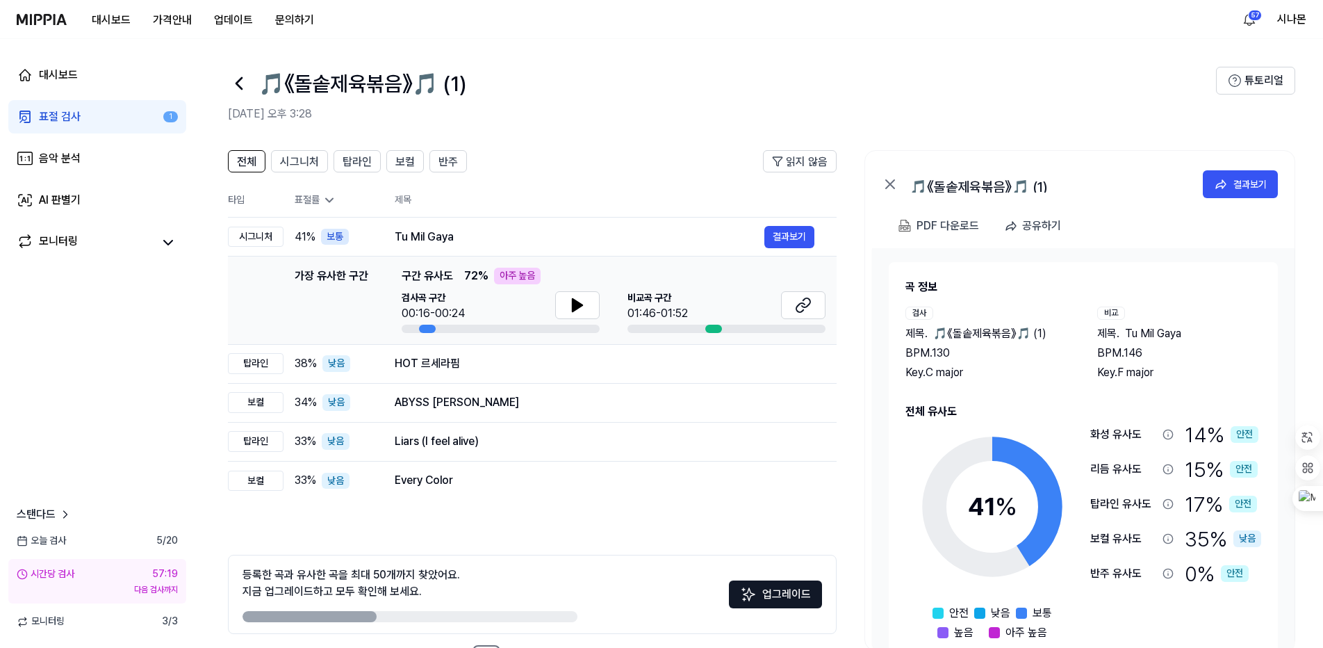
click at [323, 202] on icon at bounding box center [330, 200] width 14 height 14
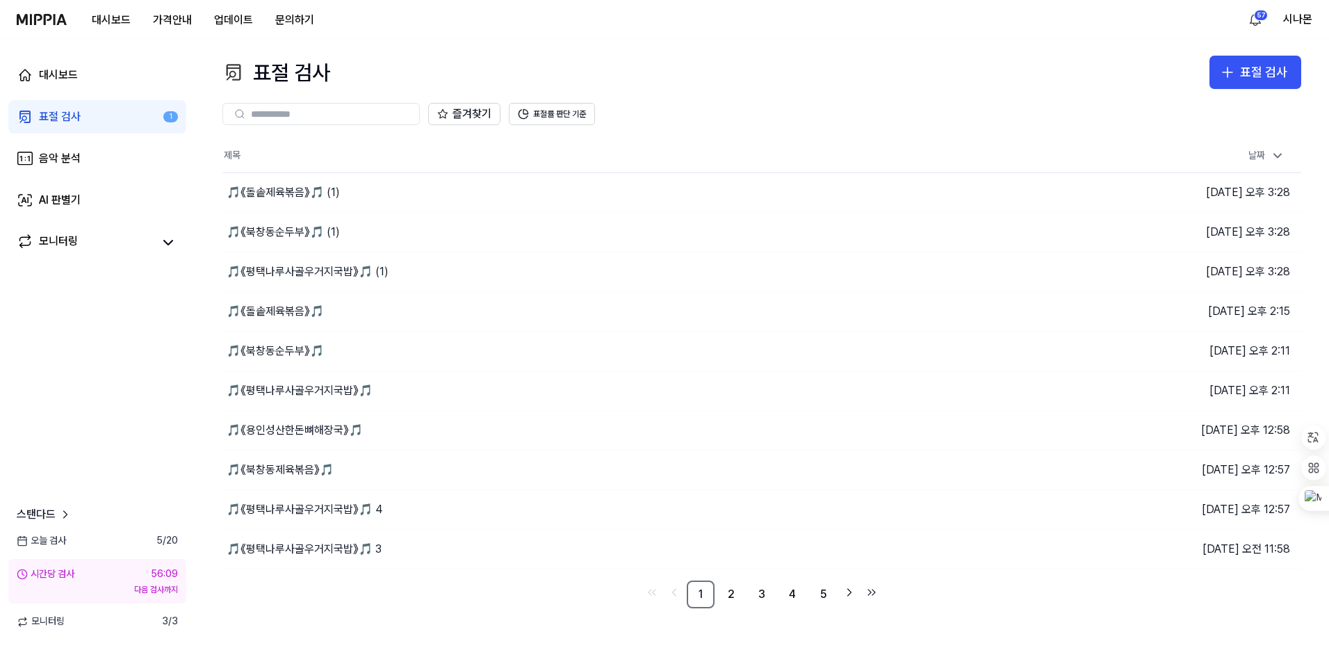
click at [42, 9] on div "대시보드 가격안내 업데이트 문의하기" at bounding box center [171, 19] width 309 height 38
click at [51, 30] on div "대시보드 가격안내 업데이트 문의하기" at bounding box center [171, 19] width 309 height 38
click at [49, 18] on img at bounding box center [42, 19] width 50 height 11
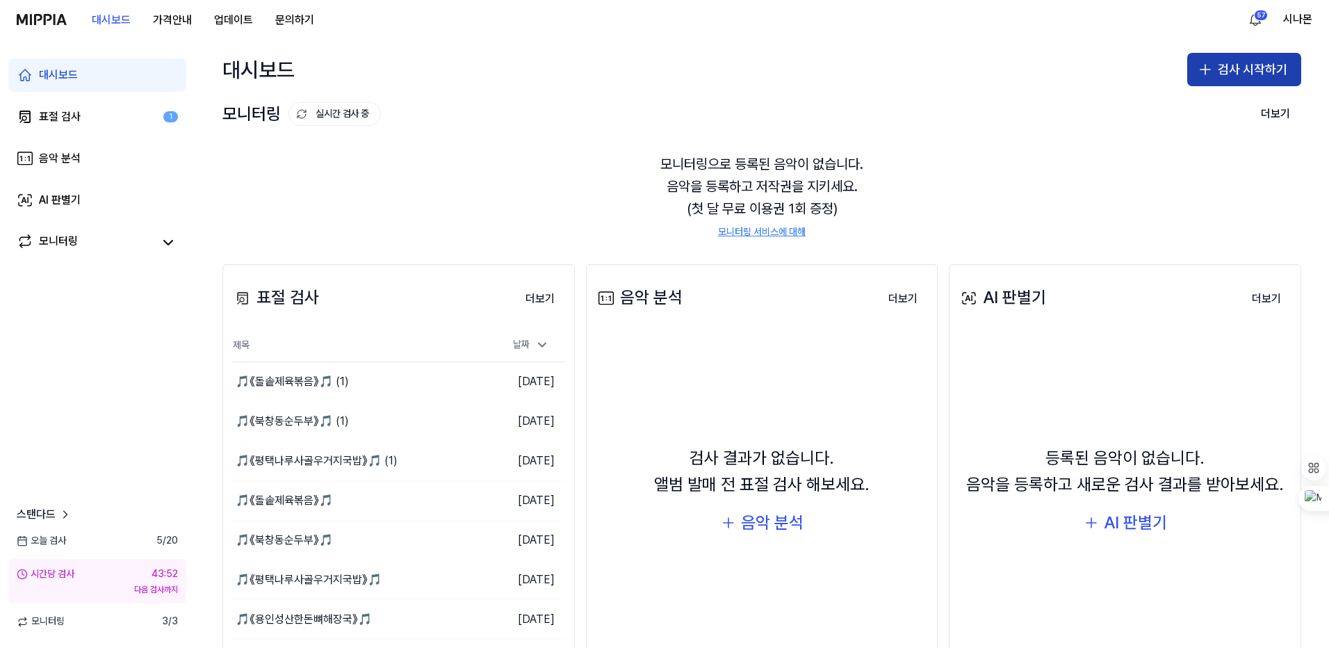
click at [1256, 72] on button "검사 시작하기" at bounding box center [1244, 69] width 114 height 33
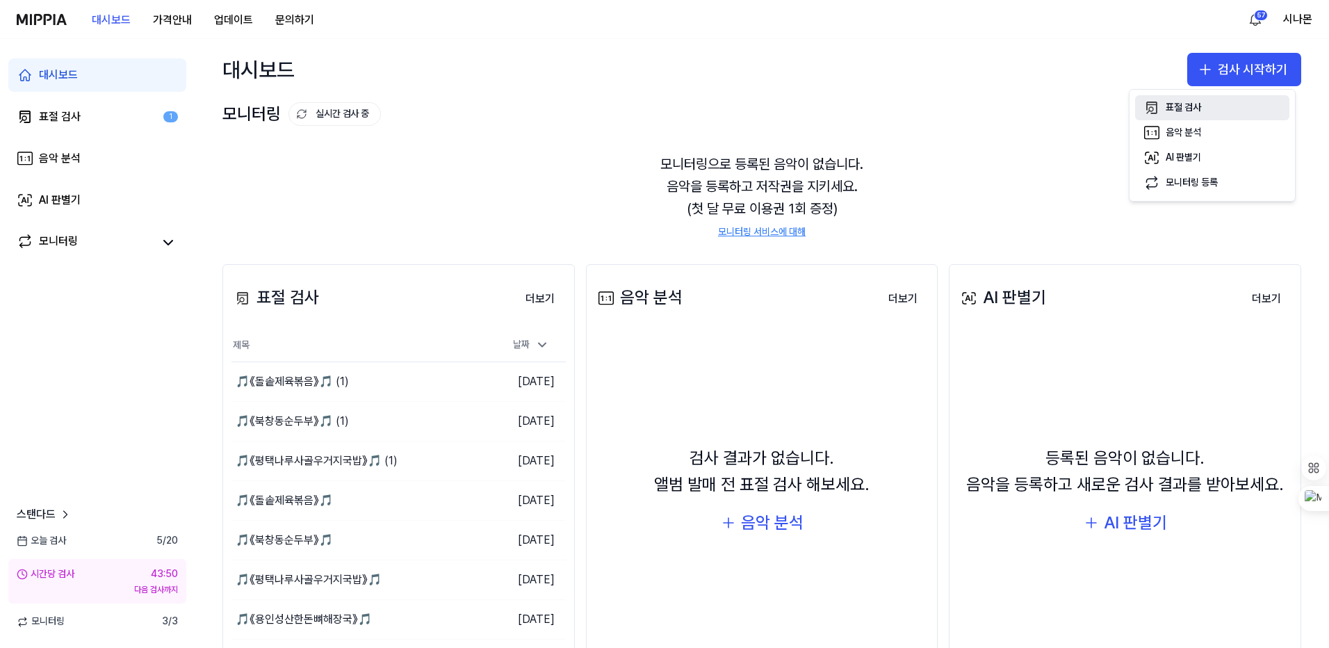
click at [1209, 114] on button "표절 검사" at bounding box center [1212, 107] width 154 height 25
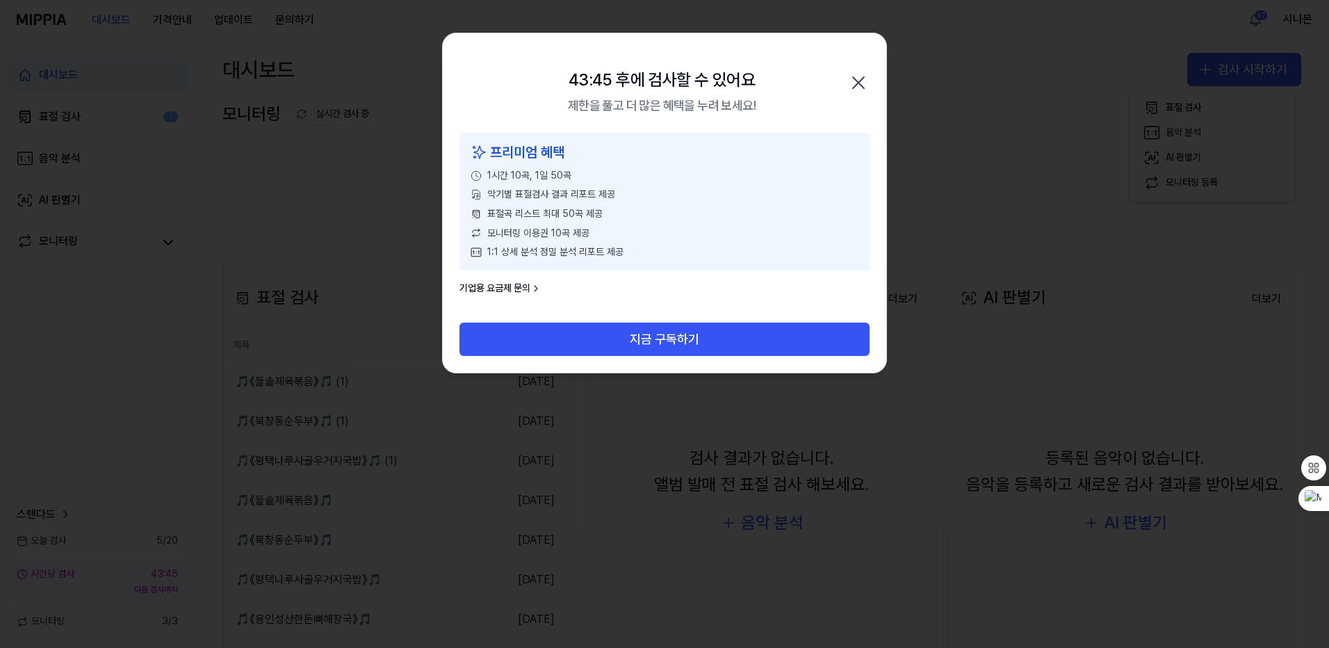
click at [867, 83] on icon "button" at bounding box center [858, 83] width 22 height 22
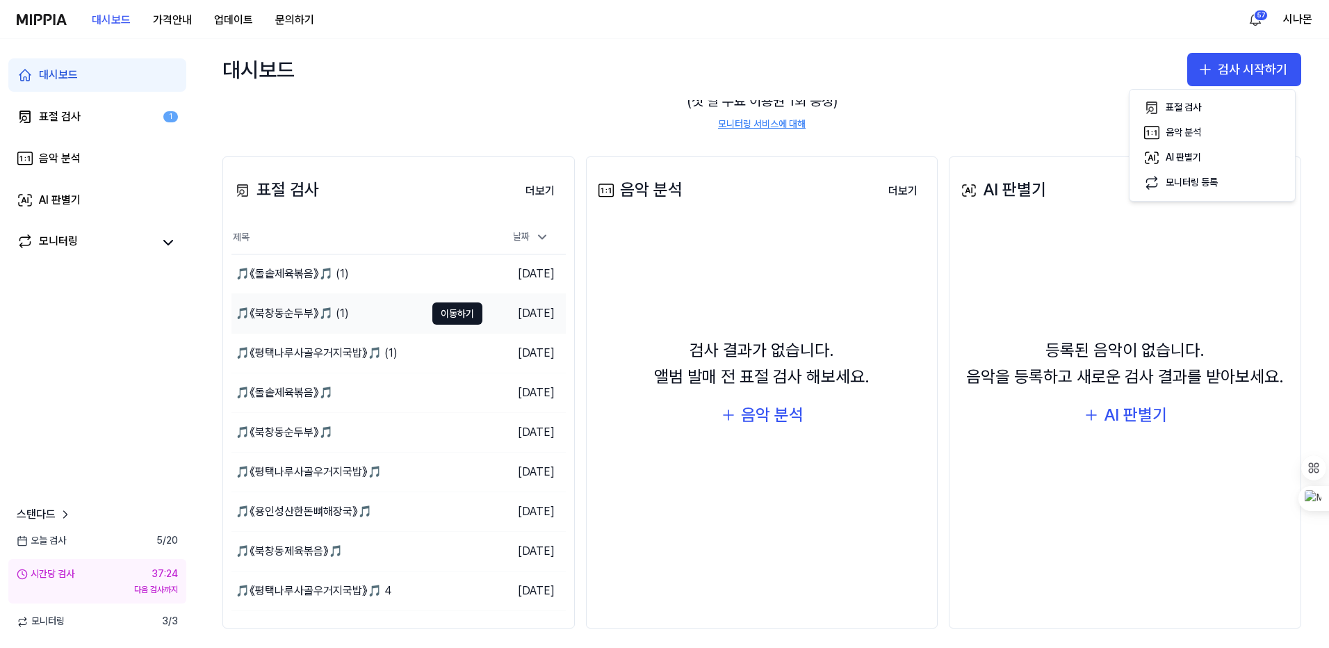
scroll to position [116, 0]
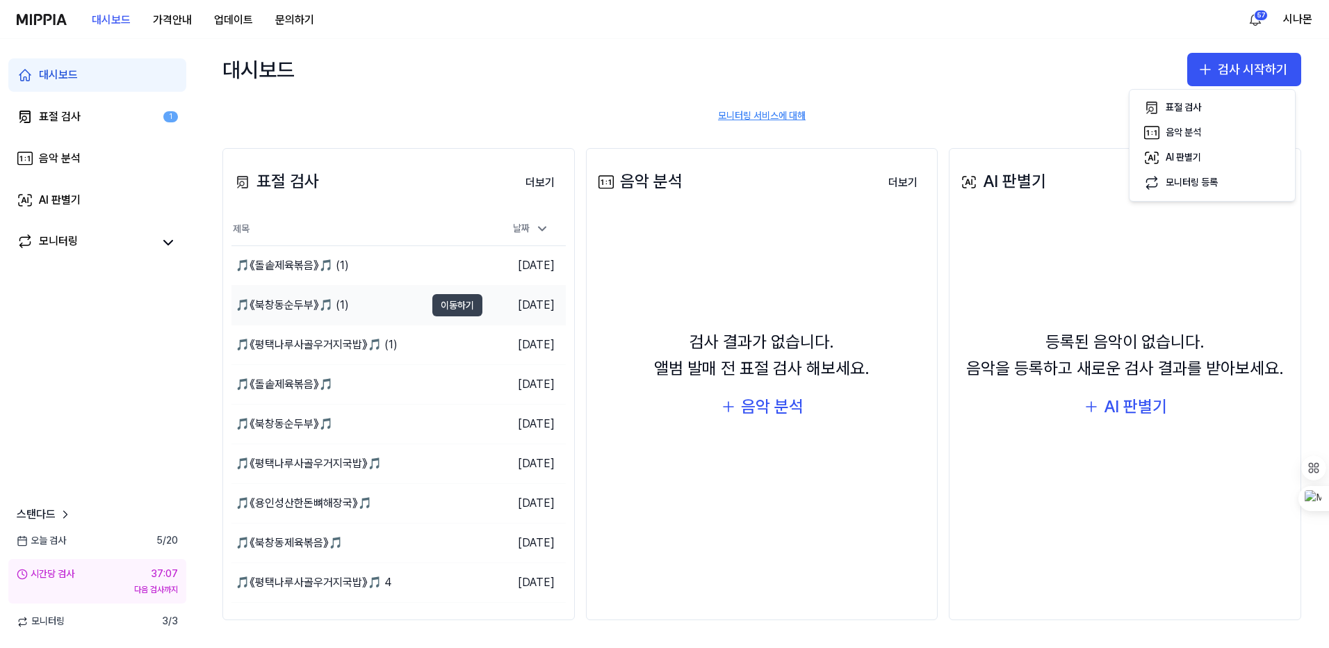
click at [461, 302] on button "이동하기" at bounding box center [457, 305] width 50 height 22
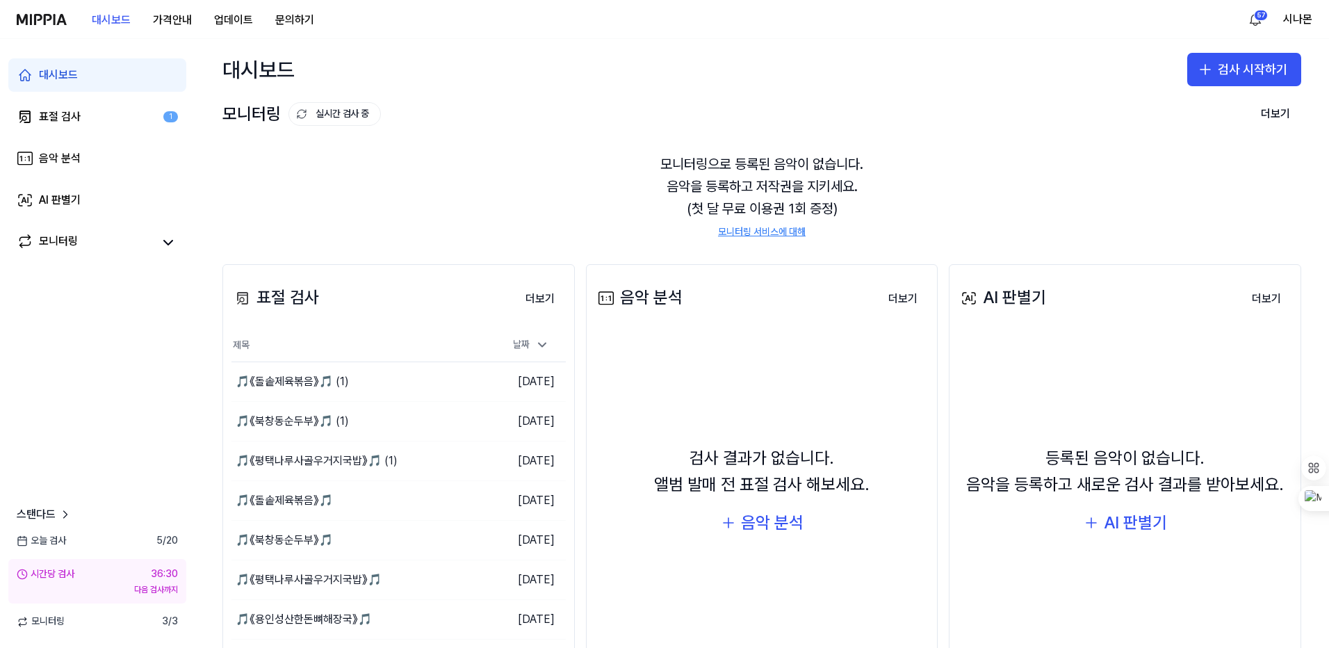
click at [400, 173] on div "모니터링으로 등록된 음악이 없습니다. 음악을 등록하고 저작권을 지키세요. (첫 달 무료 이용권 1회 증정) 모니터링 서비스에 대해" at bounding box center [761, 196] width 1079 height 120
click at [312, 459] on div "🎵《평택나루사골우거지국밥》🎵 (1)" at bounding box center [317, 460] width 162 height 17
click at [277, 385] on div "🎵《돌솥제육볶음》🎵 (1)" at bounding box center [292, 381] width 113 height 17
click at [1004, 176] on div "모니터링으로 등록된 음악이 없습니다. 음악을 등록하고 저작권을 지키세요. (첫 달 무료 이용권 1회 증정) 모니터링 서비스에 대해" at bounding box center [761, 196] width 1079 height 120
drag, startPoint x: 1004, startPoint y: 176, endPoint x: 492, endPoint y: 189, distance: 512.4
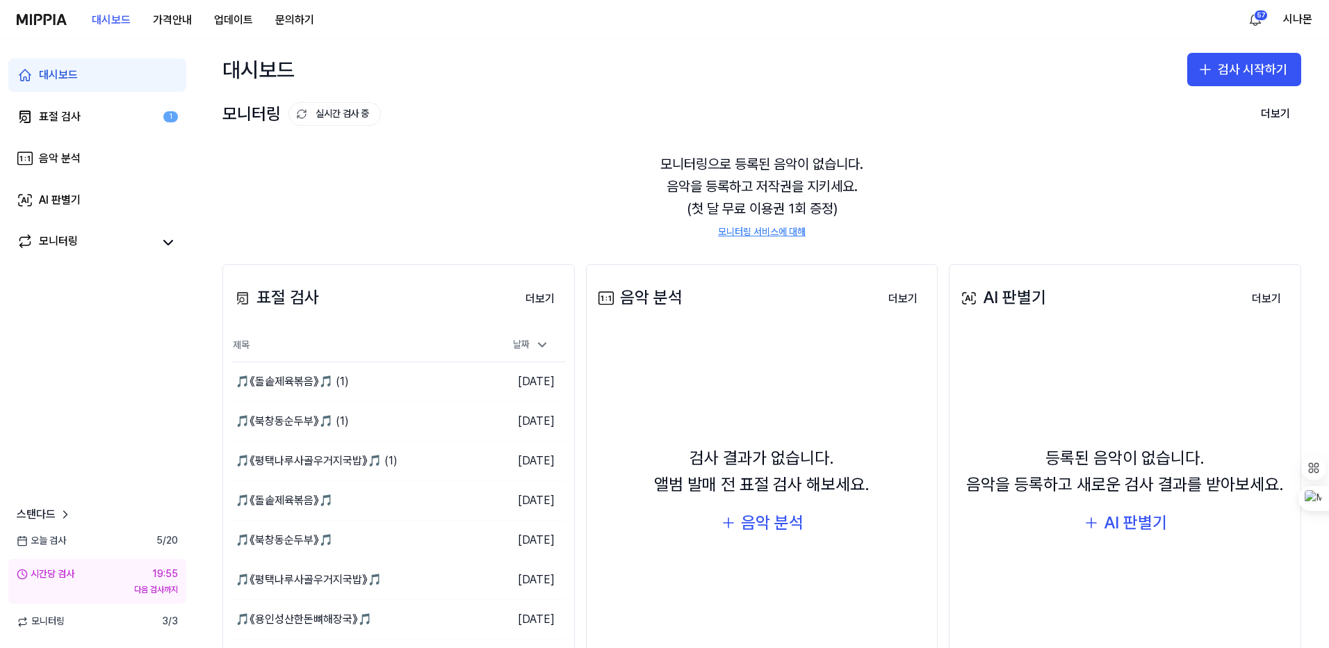
click at [492, 189] on div "모니터링으로 등록된 음악이 없습니다. 음악을 등록하고 저작권을 지키세요. (첫 달 무료 이용권 1회 증정) 모니터링 서비스에 대해" at bounding box center [761, 196] width 1079 height 120
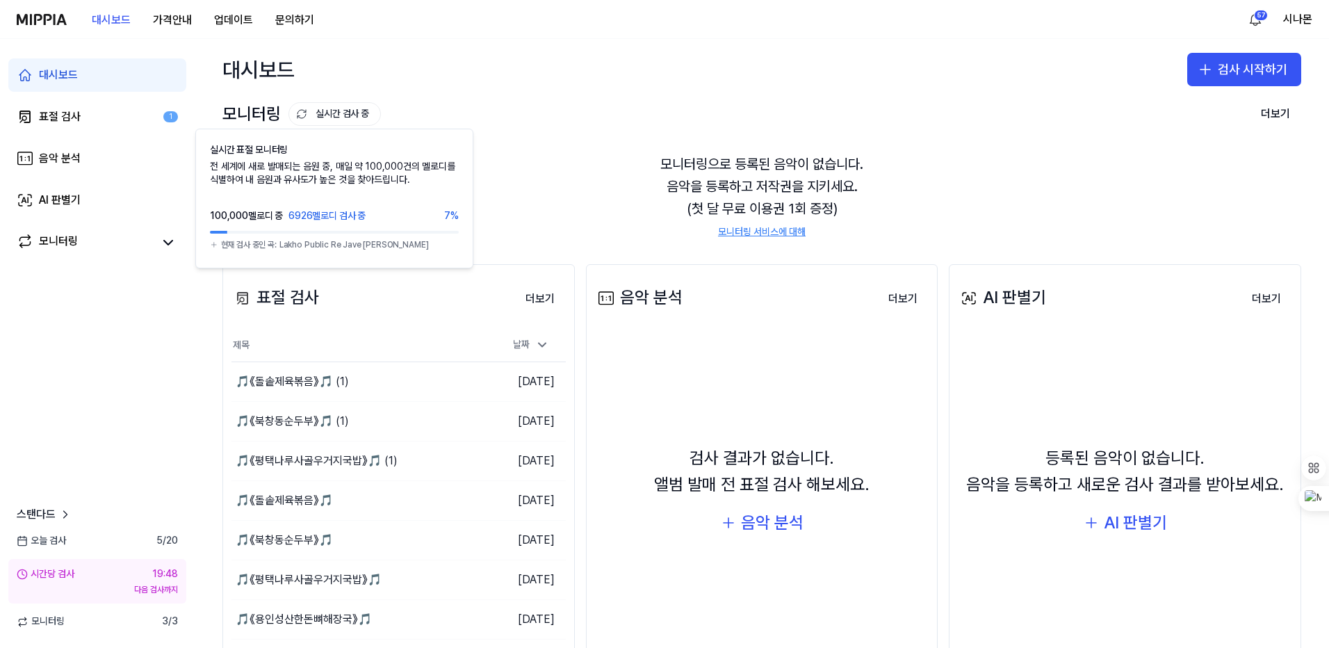
click at [350, 110] on button "실시간 검사 중" at bounding box center [334, 114] width 92 height 24
click at [293, 111] on button "실시간 검사 중" at bounding box center [334, 114] width 92 height 24
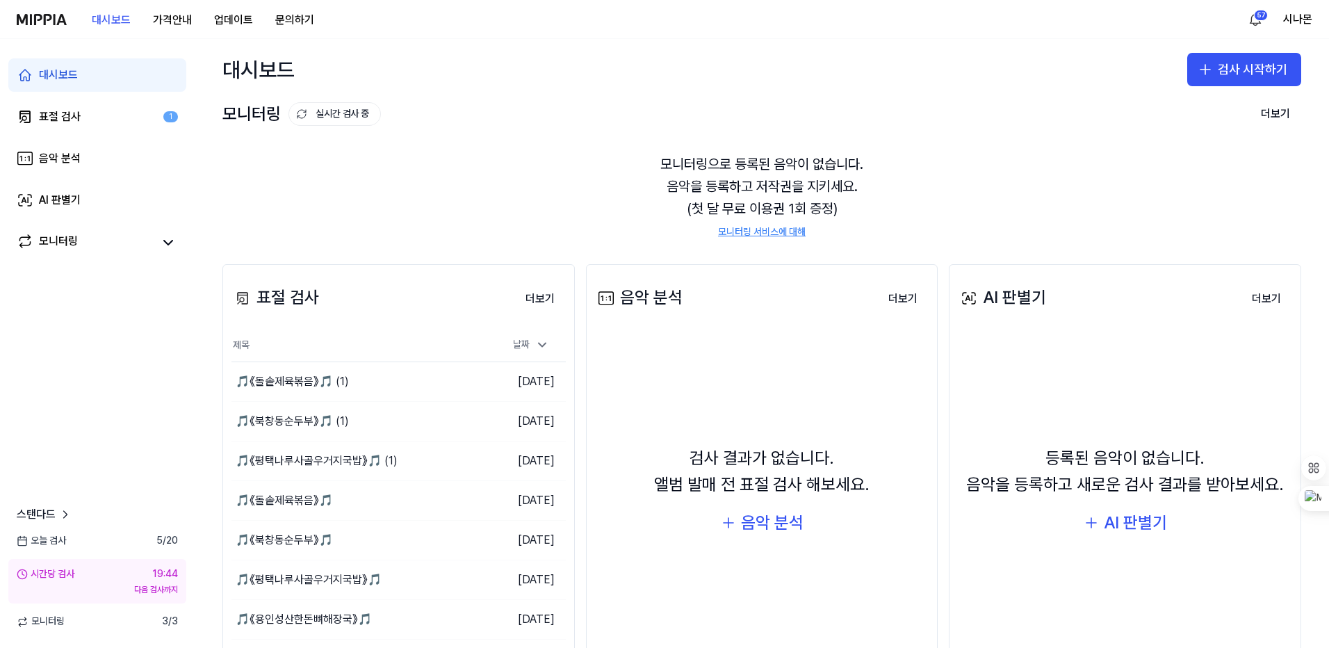
drag, startPoint x: 309, startPoint y: 111, endPoint x: 263, endPoint y: 115, distance: 46.8
click at [263, 115] on div "모니터링 실시간 검사 중" at bounding box center [301, 114] width 158 height 26
click at [78, 241] on link "모니터링" at bounding box center [85, 242] width 136 height 19
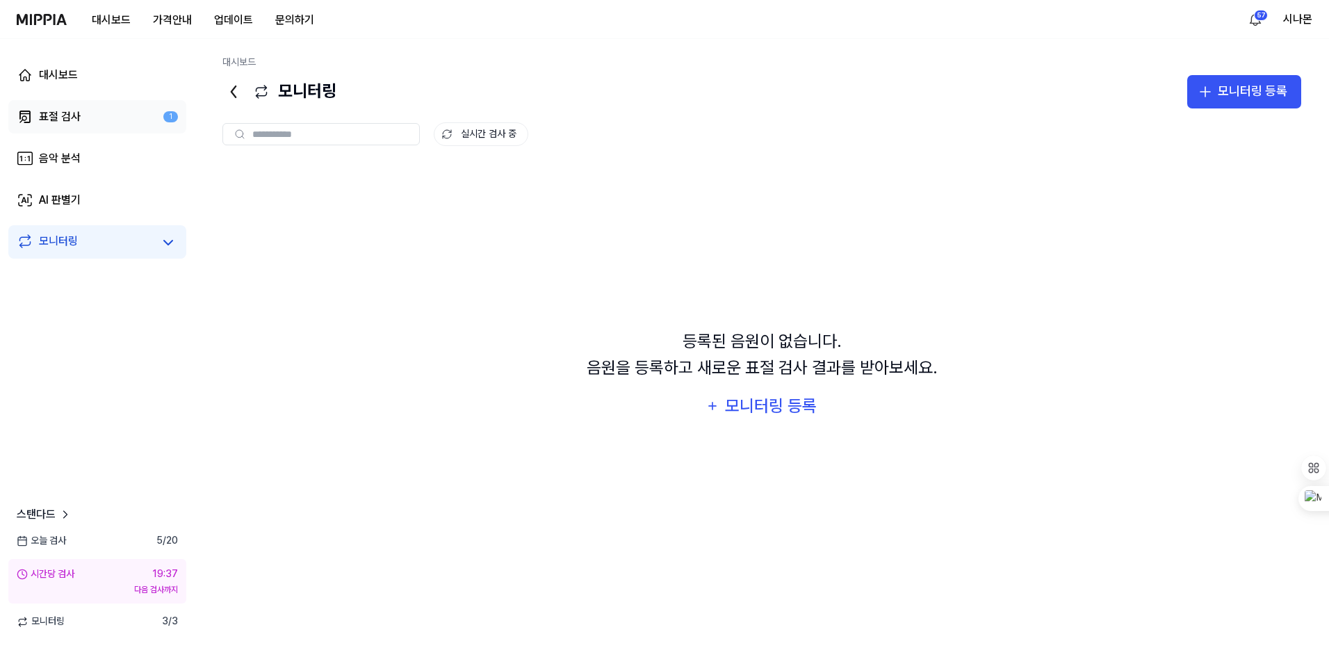
click at [66, 118] on div "표절 검사" at bounding box center [60, 116] width 42 height 17
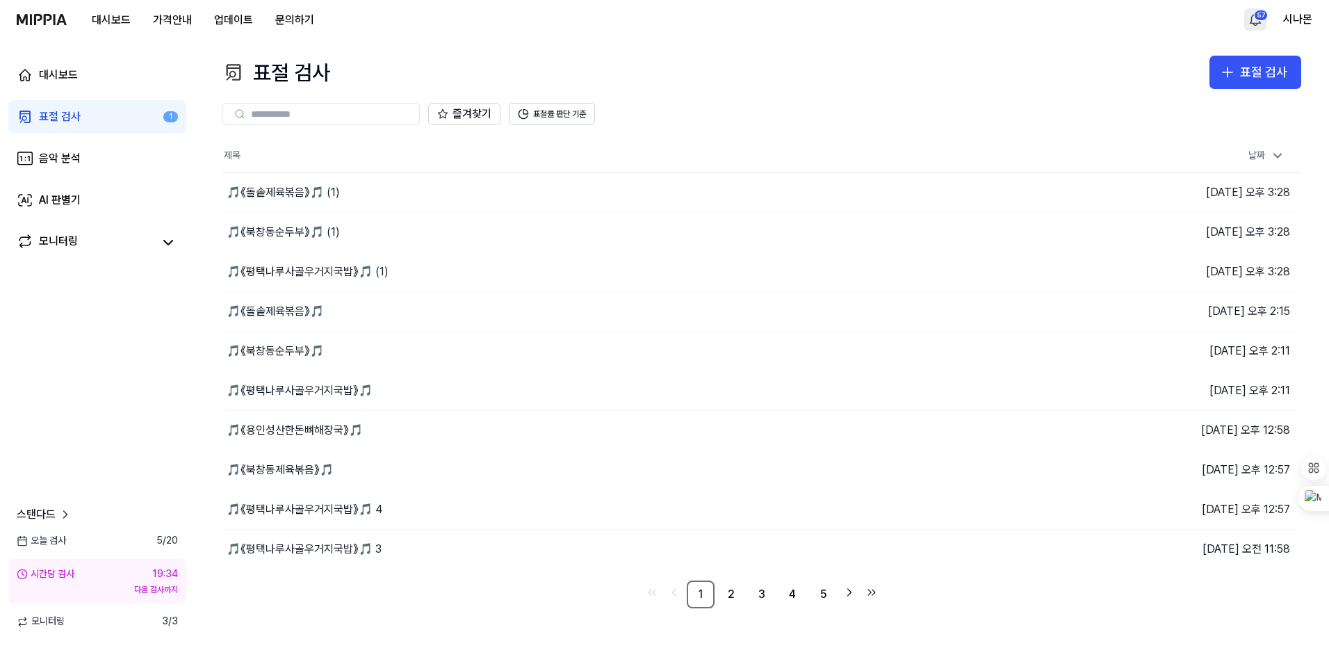
click at [1260, 19] on html "대시보드 가격안내 업데이트 문의하기 57 시나몬 대시보드 표절 검사 1 음악 분석 AI 판별기 모니터링 스탠다드 오늘 검사 5 / 20 시간당…" at bounding box center [664, 324] width 1329 height 648
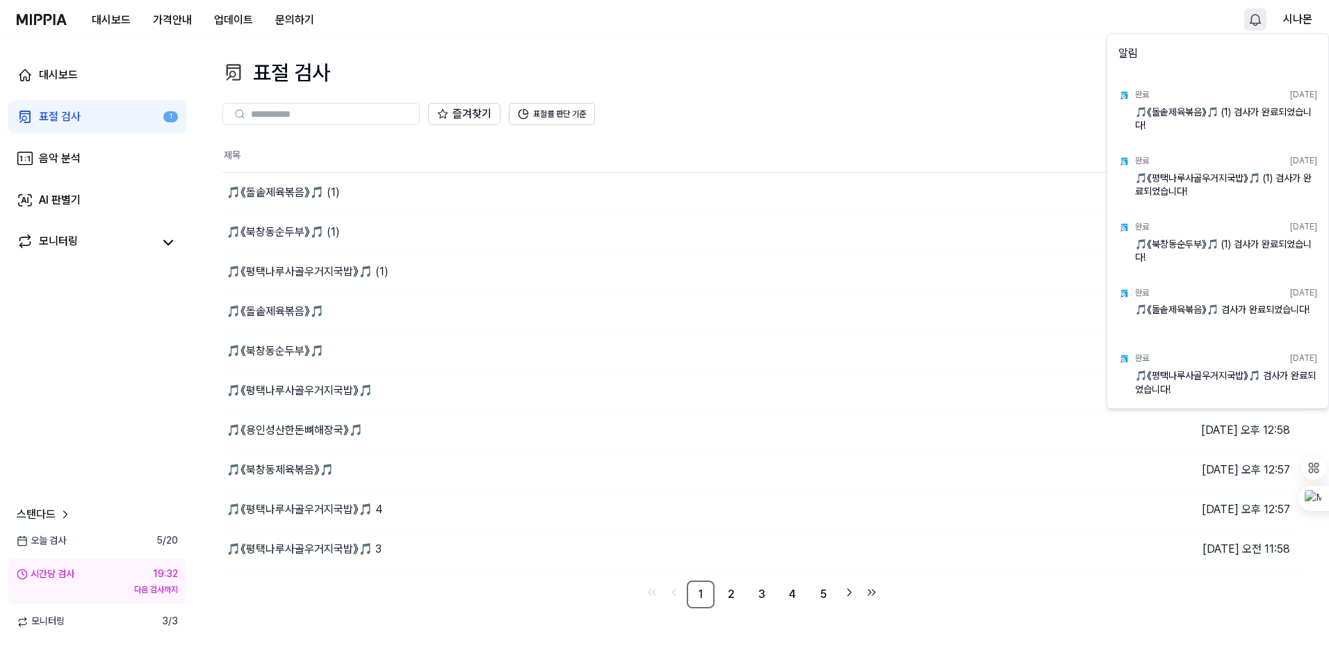
click at [974, 74] on html "대시보드 가격안내 업데이트 문의하기 시나몬 대시보드 표절 검사 1 음악 분석 AI 판별기 모니터링 스탠다드 오늘 검사 5 / 20 시간당 검사…" at bounding box center [664, 324] width 1329 height 648
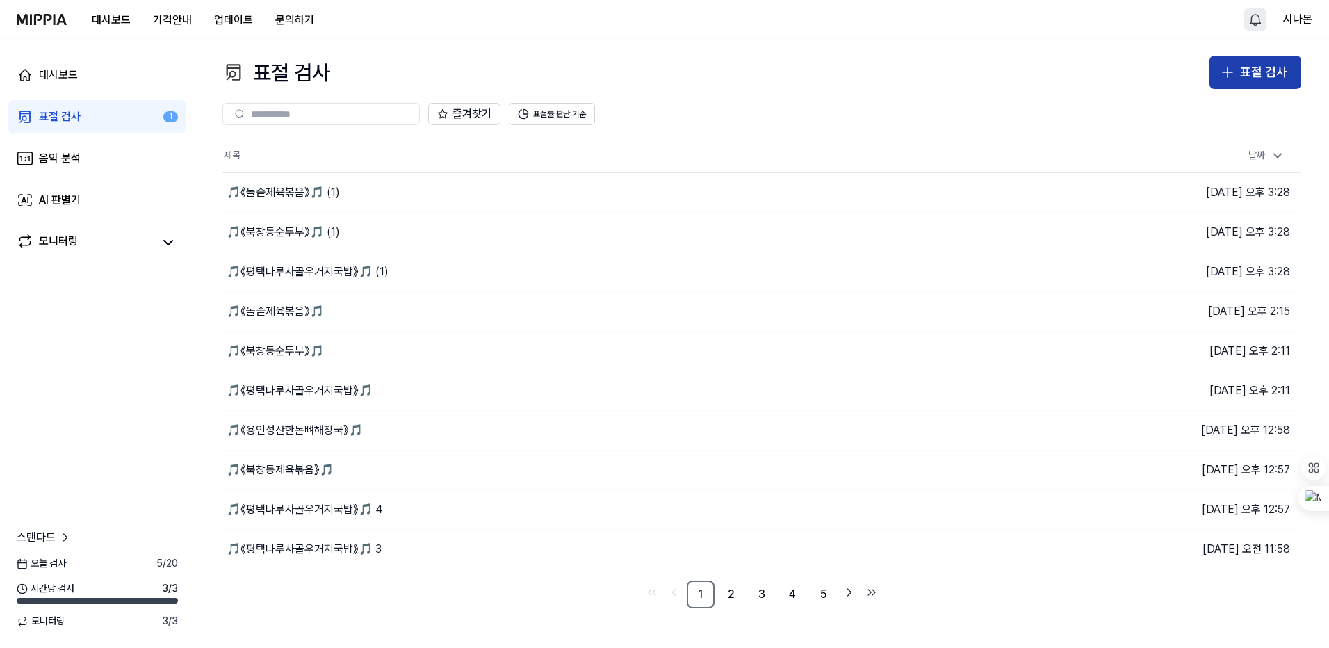
click at [1264, 77] on div "표절 검사" at bounding box center [1263, 73] width 47 height 20
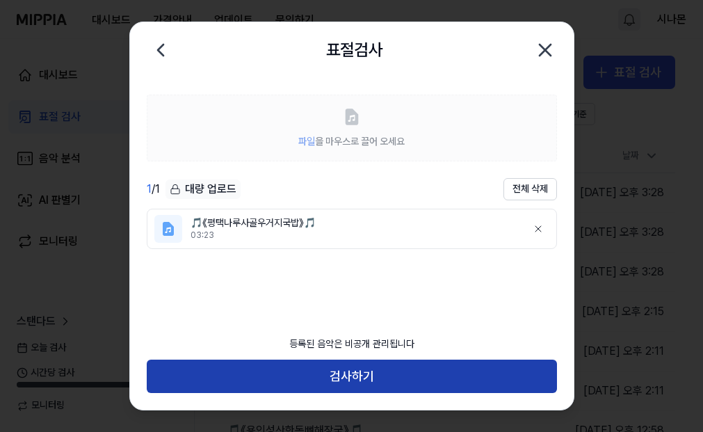
click at [293, 372] on button "검사하기" at bounding box center [352, 375] width 410 height 33
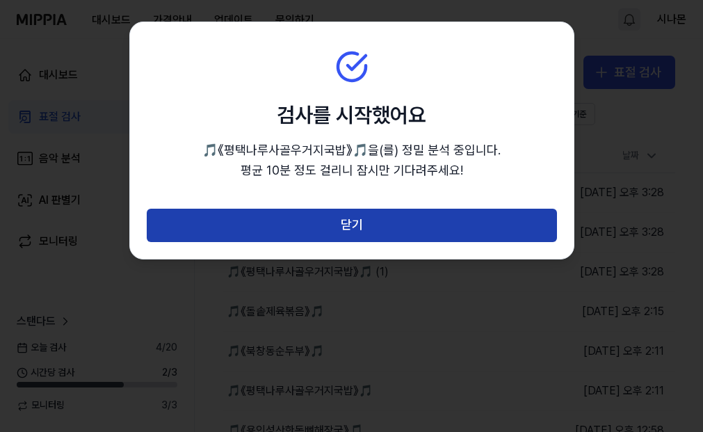
click at [335, 222] on button "닫기" at bounding box center [352, 225] width 410 height 33
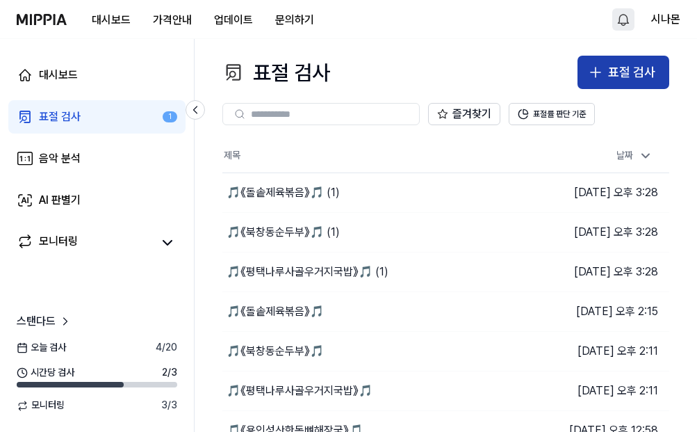
click at [616, 58] on button "표절 검사" at bounding box center [624, 72] width 92 height 33
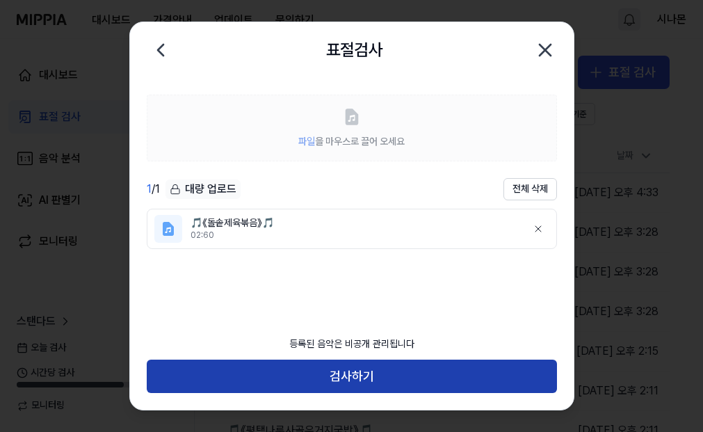
click at [342, 372] on button "검사하기" at bounding box center [352, 375] width 410 height 33
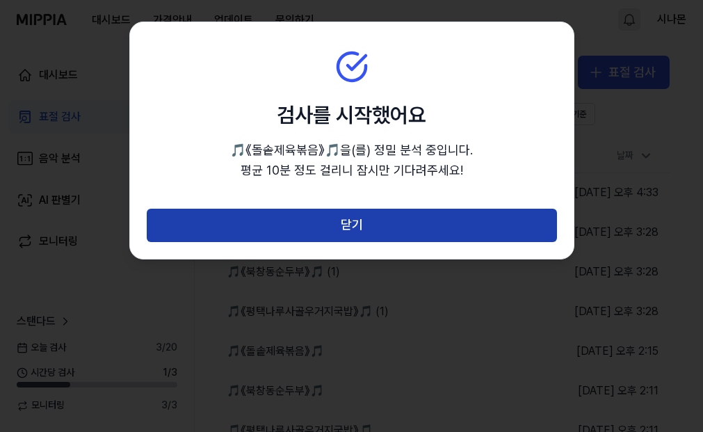
click at [343, 230] on button "닫기" at bounding box center [352, 225] width 410 height 33
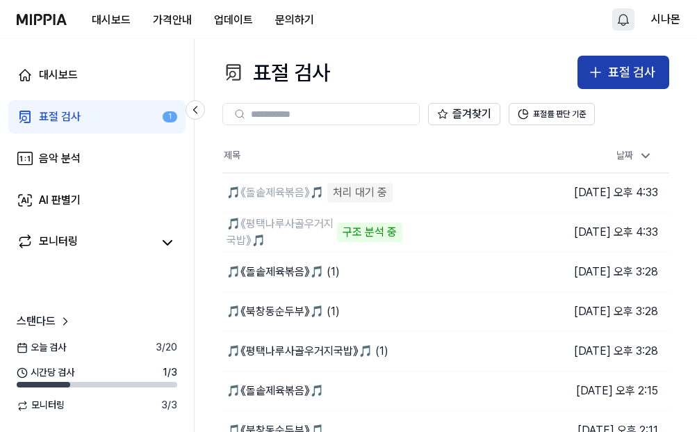
click at [591, 73] on icon "button" at bounding box center [595, 72] width 17 height 17
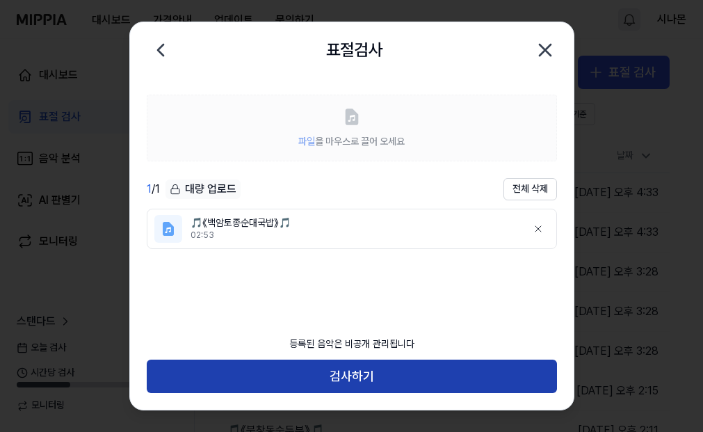
click at [330, 372] on button "검사하기" at bounding box center [352, 375] width 410 height 33
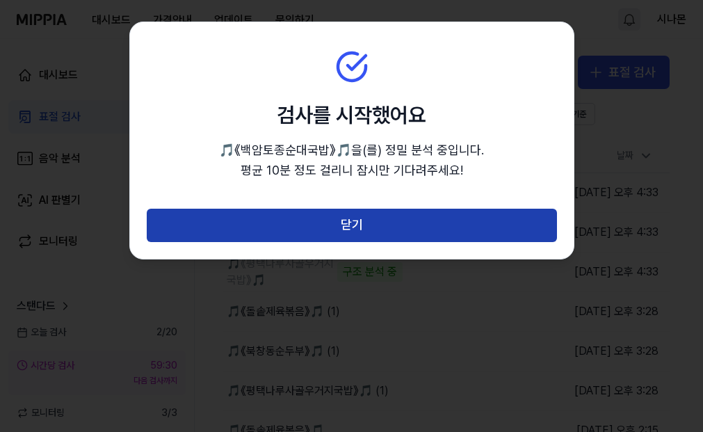
click at [348, 229] on button "닫기" at bounding box center [352, 225] width 410 height 33
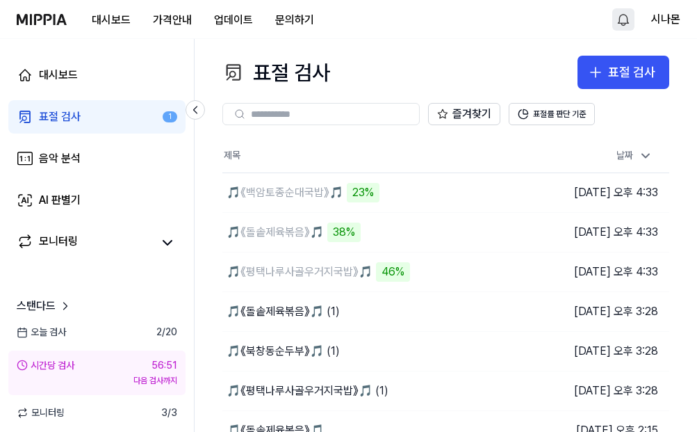
click at [46, 18] on img at bounding box center [42, 19] width 50 height 11
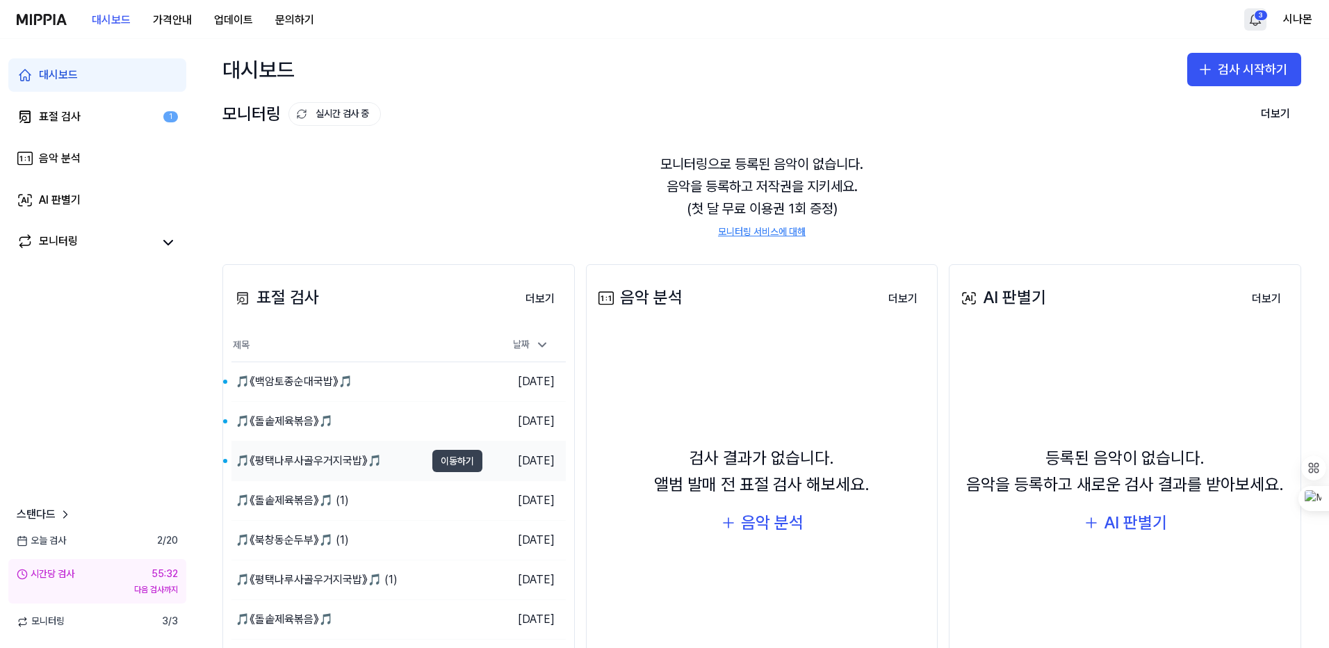
click at [462, 462] on button "이동하기" at bounding box center [457, 461] width 50 height 22
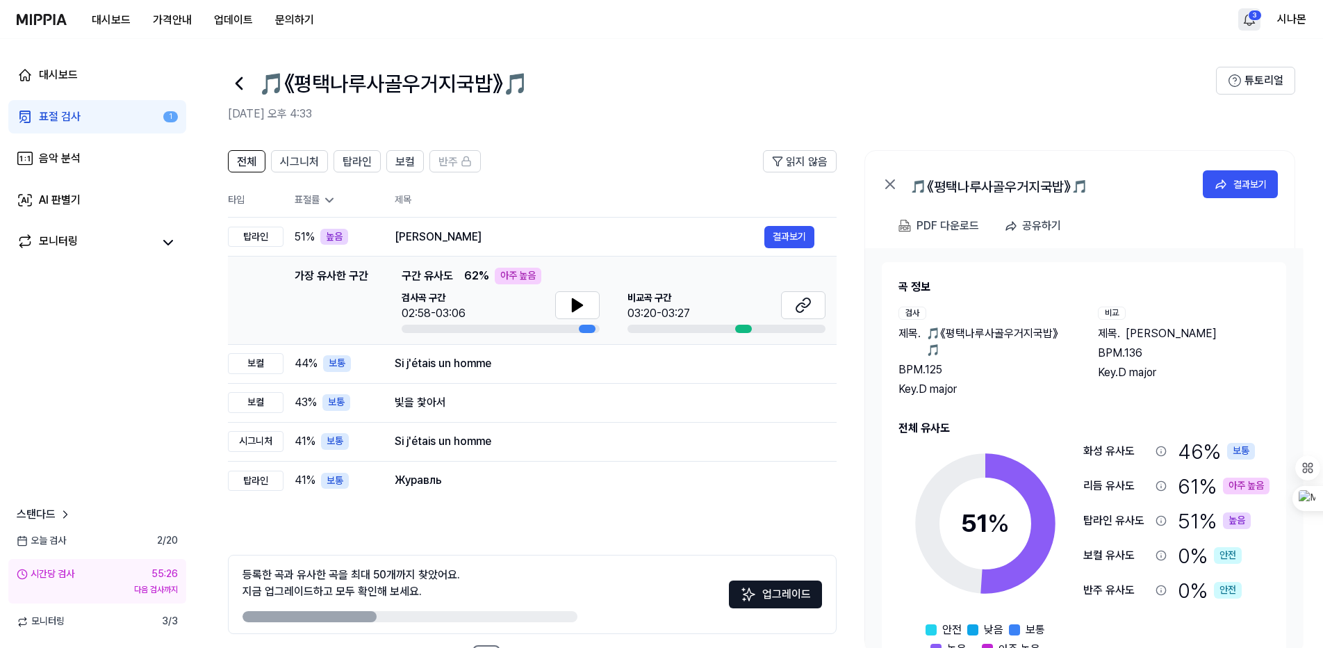
click at [325, 200] on icon at bounding box center [330, 200] width 14 height 14
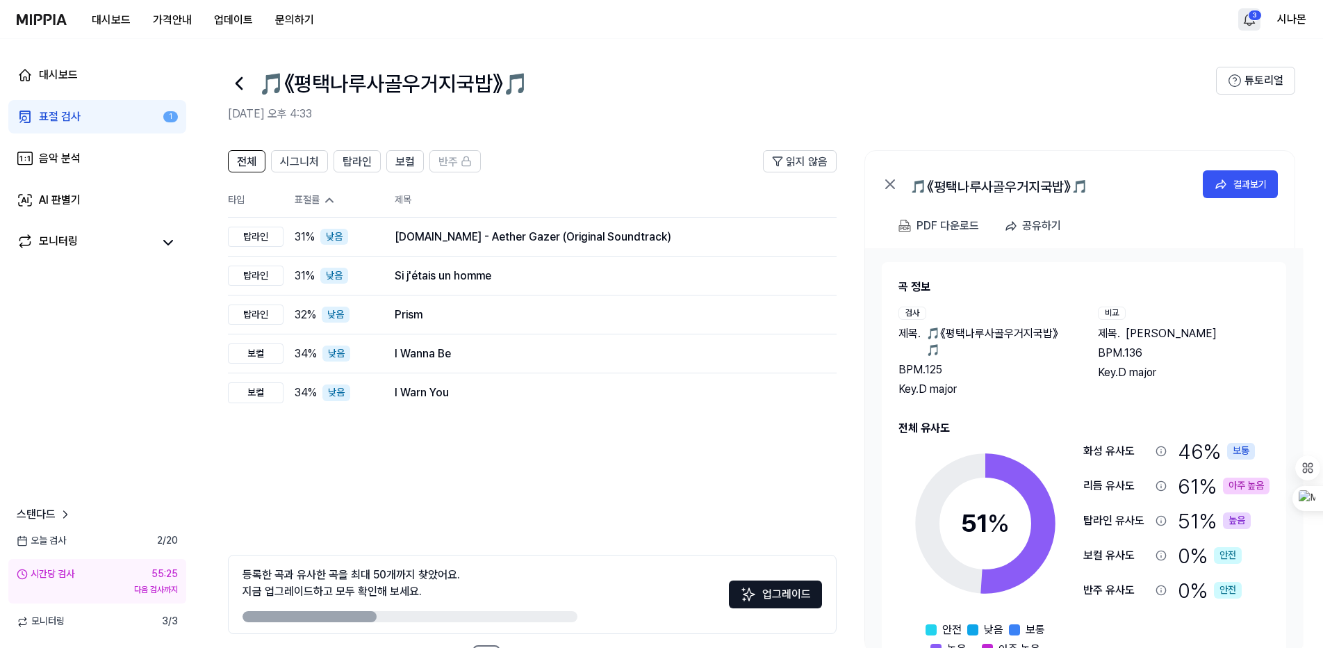
click at [325, 200] on icon at bounding box center [330, 200] width 14 height 14
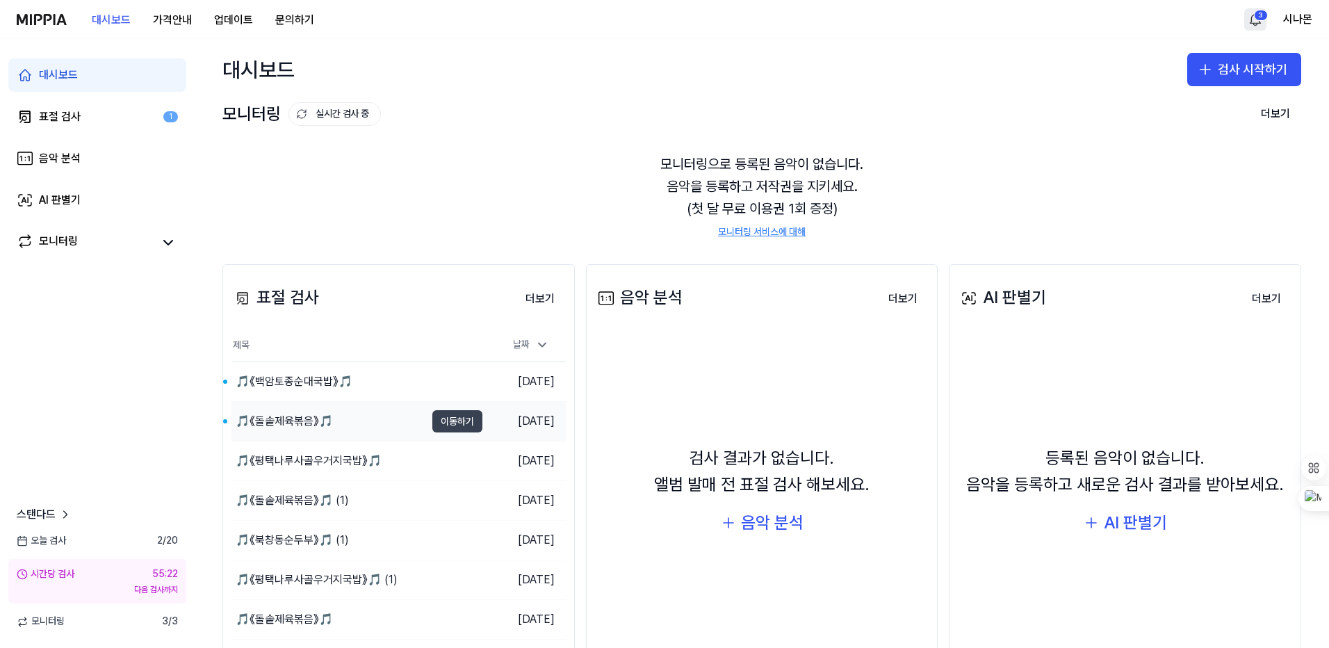
click at [465, 421] on button "이동하기" at bounding box center [457, 421] width 50 height 22
click at [443, 379] on button "이동하기" at bounding box center [457, 381] width 50 height 22
